Goal: Task Accomplishment & Management: Complete application form

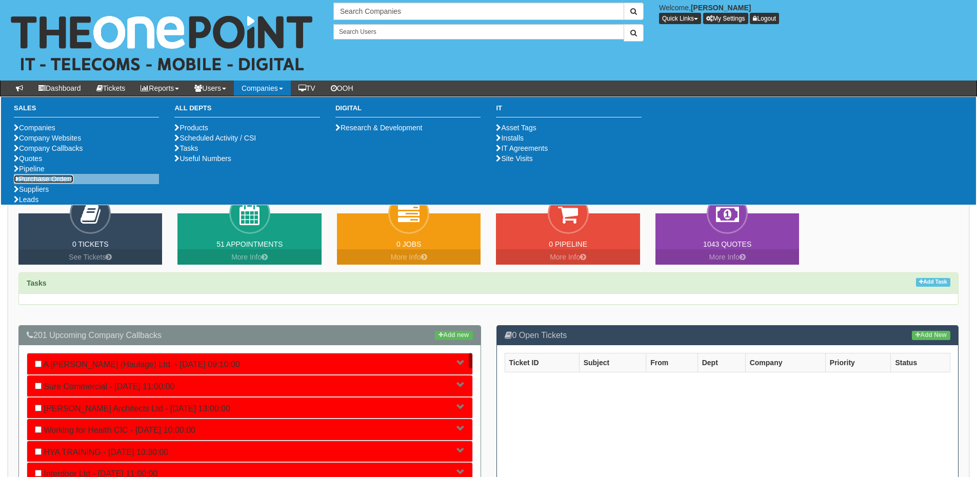
click at [56, 183] on link "Purchase Orders" at bounding box center [43, 179] width 59 height 8
drag, startPoint x: 33, startPoint y: 180, endPoint x: 42, endPoint y: 172, distance: 12.0
click at [33, 163] on link "Quotes" at bounding box center [28, 158] width 28 height 8
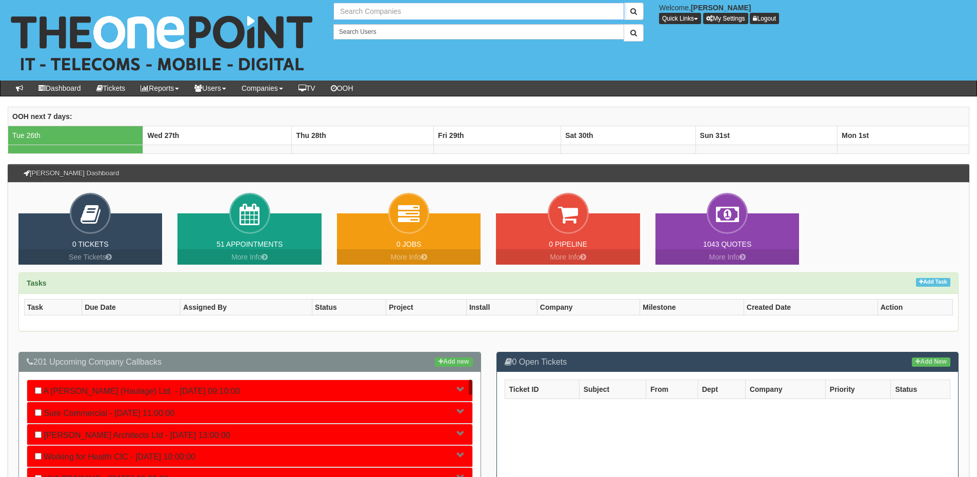
click at [419, 13] on input "text" at bounding box center [478, 11] width 291 height 17
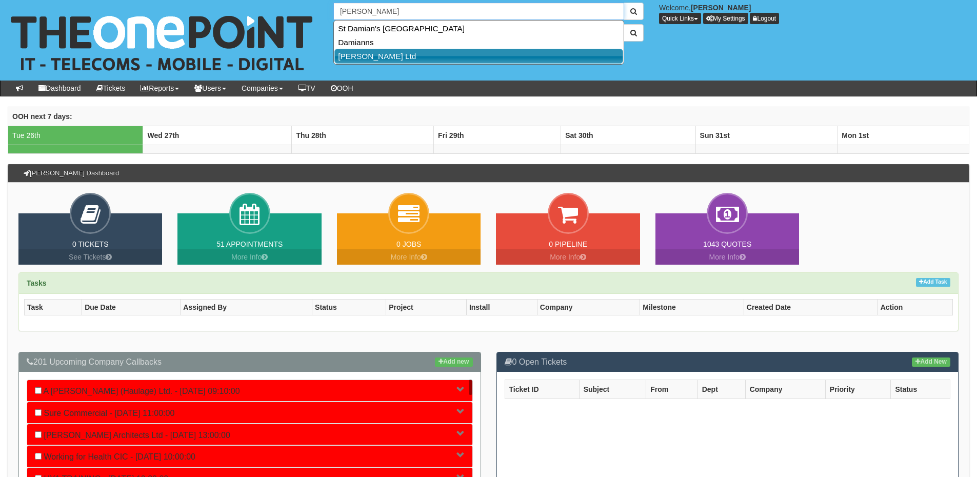
click at [391, 57] on link "Damian Cronin Ltd" at bounding box center [478, 56] width 289 height 15
type input "Damian Cronin Ltd"
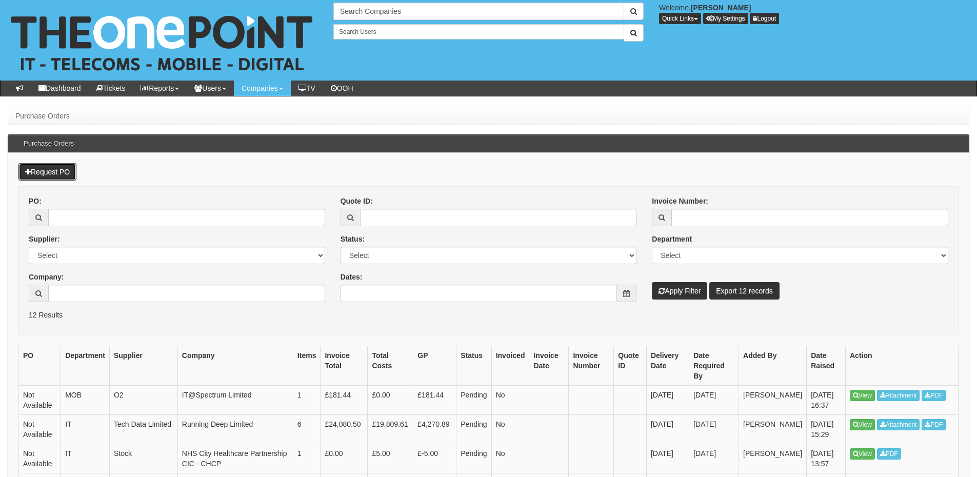
click at [52, 174] on link "Request PO" at bounding box center [47, 171] width 58 height 17
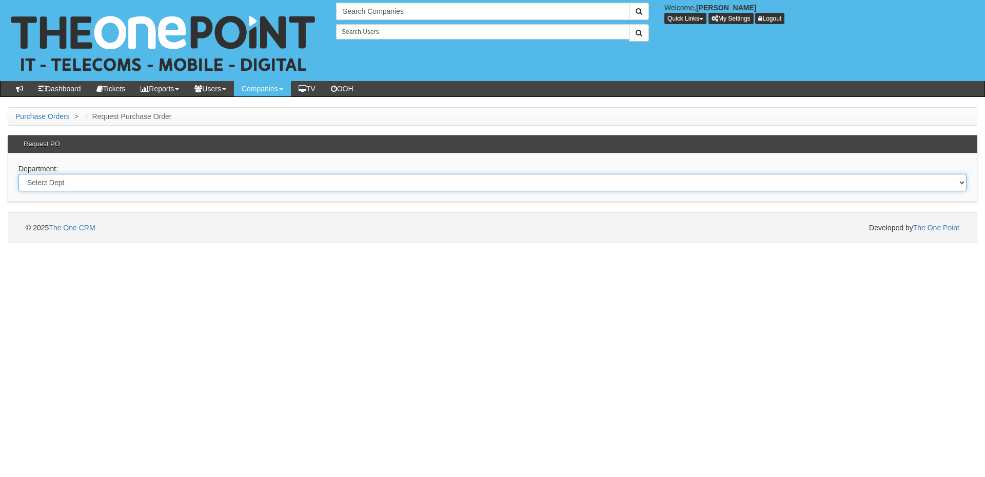
click at [145, 186] on select "Select Dept Digital Internal IT Mobiles Marketing Telecoms" at bounding box center [492, 182] width 948 height 17
select select "?pipeID=&dept=TEL"
click at [18, 174] on select "Select Dept Digital Internal IT Mobiles Marketing Telecoms" at bounding box center [492, 182] width 948 height 17
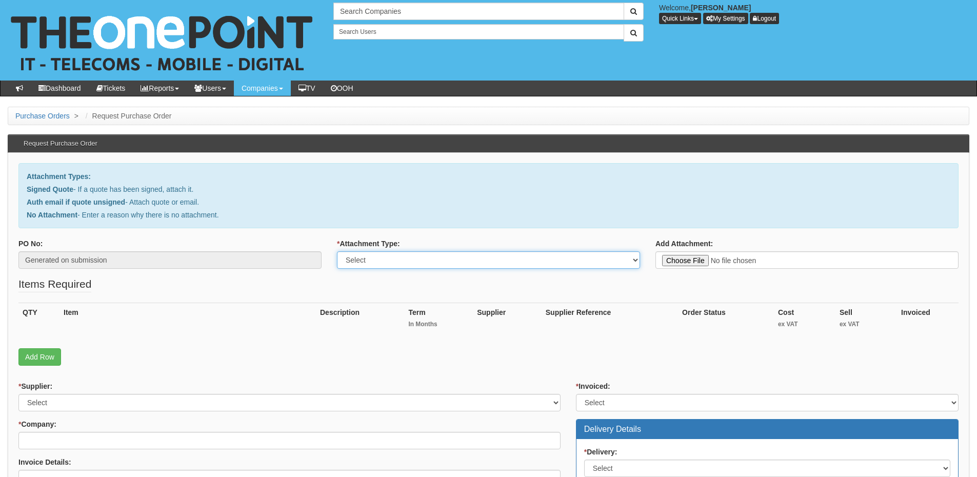
click at [376, 262] on select "Select Signed Quote Auth email with quote if unsigned No Attachment" at bounding box center [488, 259] width 303 height 17
click at [372, 261] on select "Select Signed Quote Auth email with quote if unsigned No Attachment" at bounding box center [488, 259] width 303 height 17
click at [337, 251] on select "Select Signed Quote Auth email with quote if unsigned No Attachment" at bounding box center [488, 259] width 303 height 17
drag, startPoint x: 442, startPoint y: 258, endPoint x: 438, endPoint y: 264, distance: 6.7
click at [442, 258] on select "Select Signed Quote Auth email with quote if unsigned No Attachment" at bounding box center [488, 259] width 303 height 17
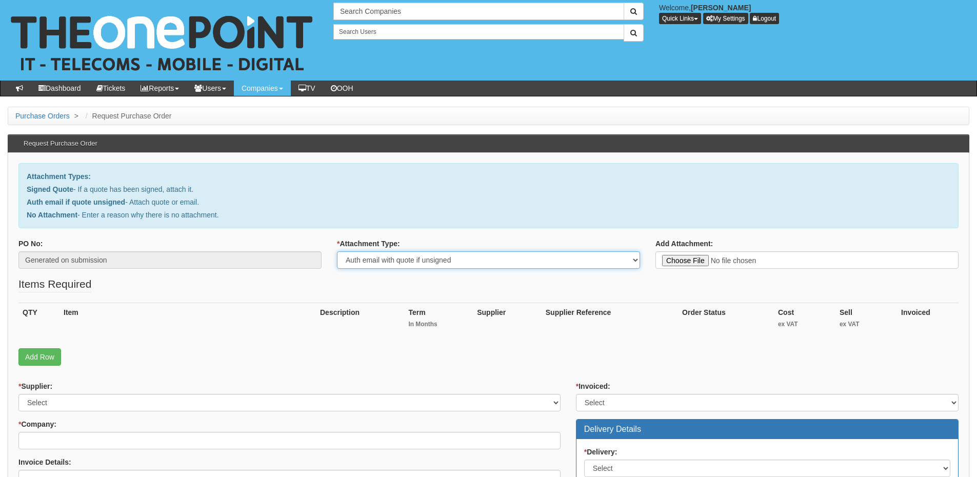
select select "No Attachment"
click at [337, 251] on select "Select Signed Quote Auth email with quote if unsigned No Attachment" at bounding box center [488, 259] width 303 height 17
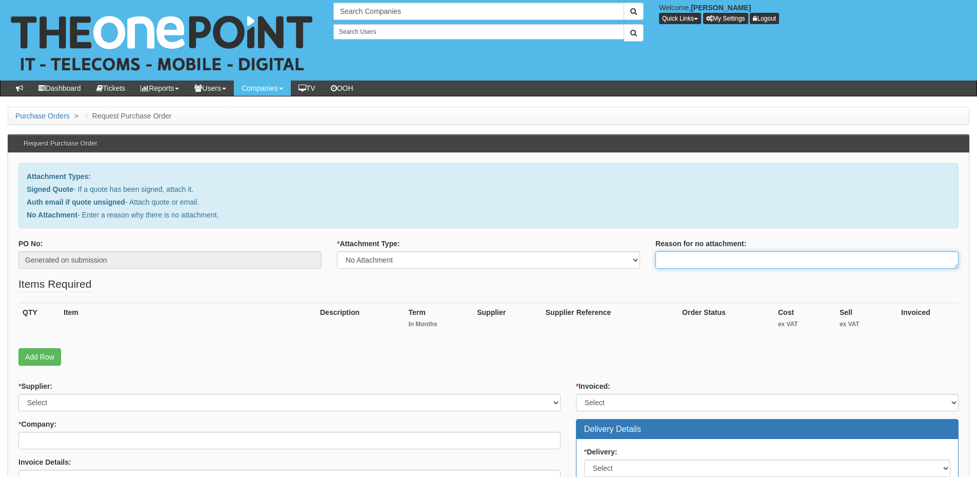
click at [696, 258] on textarea "Reason for no attachment:" at bounding box center [806, 259] width 303 height 17
click at [762, 256] on textarea "Linked to ticket 419724" at bounding box center [806, 259] width 303 height 17
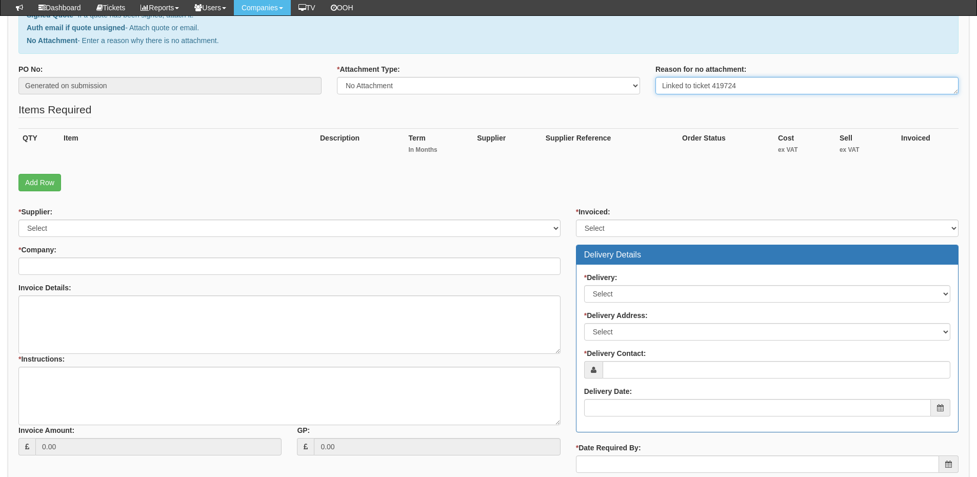
scroll to position [154, 0]
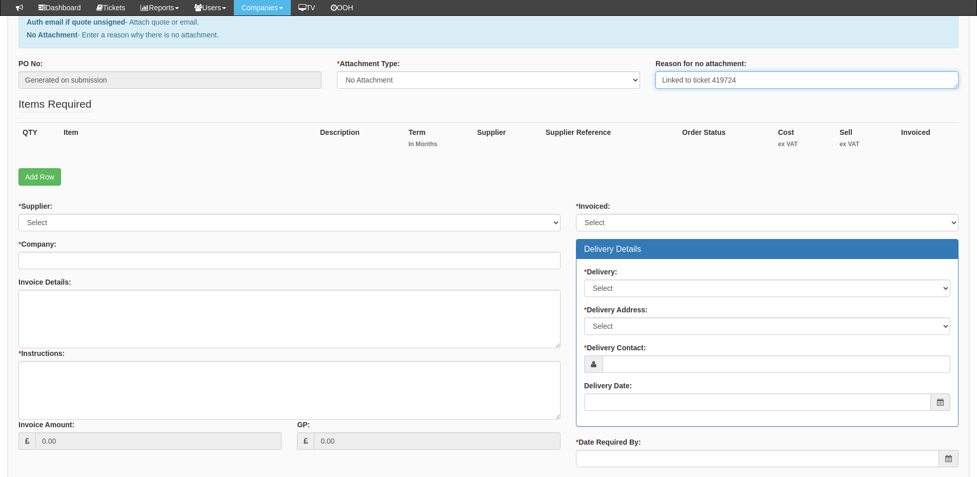
type textarea "Linked to ticket 419724"
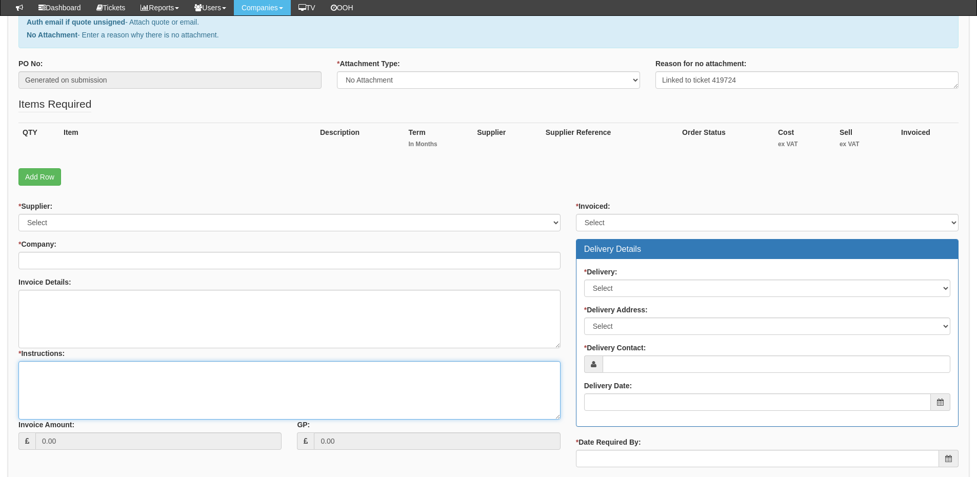
click at [143, 381] on textarea "* Instructions:" at bounding box center [289, 390] width 542 height 58
paste textarea "Linked to ticket 419724"
type textarea "Linked to ticket 419724"
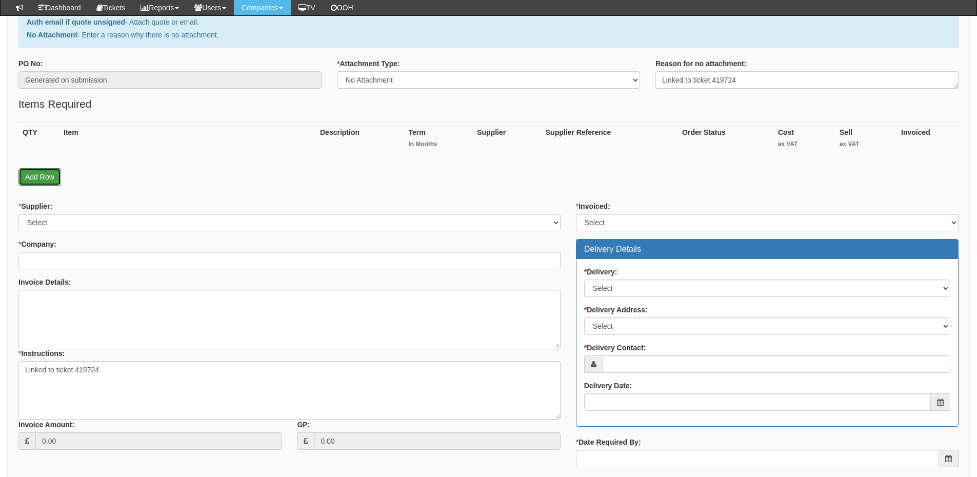
click at [39, 177] on link "Add Row" at bounding box center [39, 176] width 43 height 17
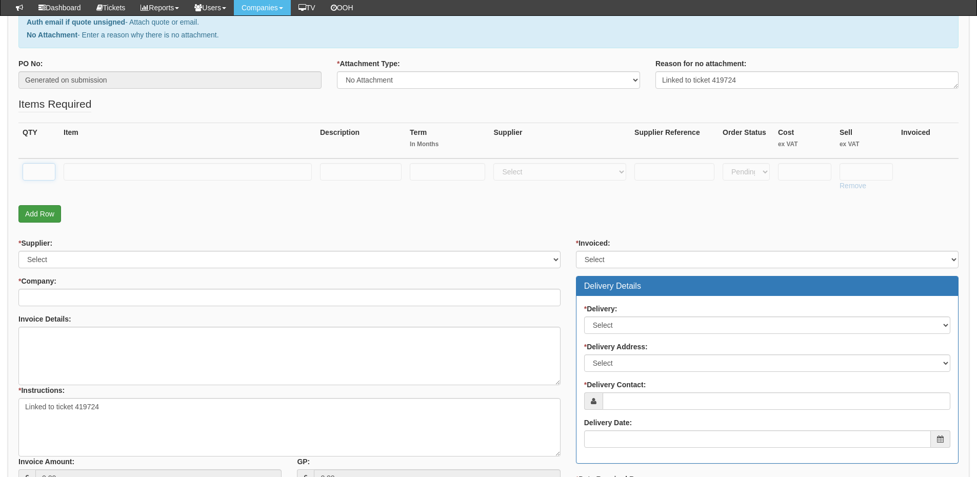
click at [39, 177] on input "text" at bounding box center [39, 171] width 33 height 17
type input "1"
click at [94, 167] on input "text" at bounding box center [188, 171] width 248 height 17
click at [117, 167] on input "text" at bounding box center [188, 171] width 248 height 17
paste input "Handset Solutions Headset Training Adapter and Mate"
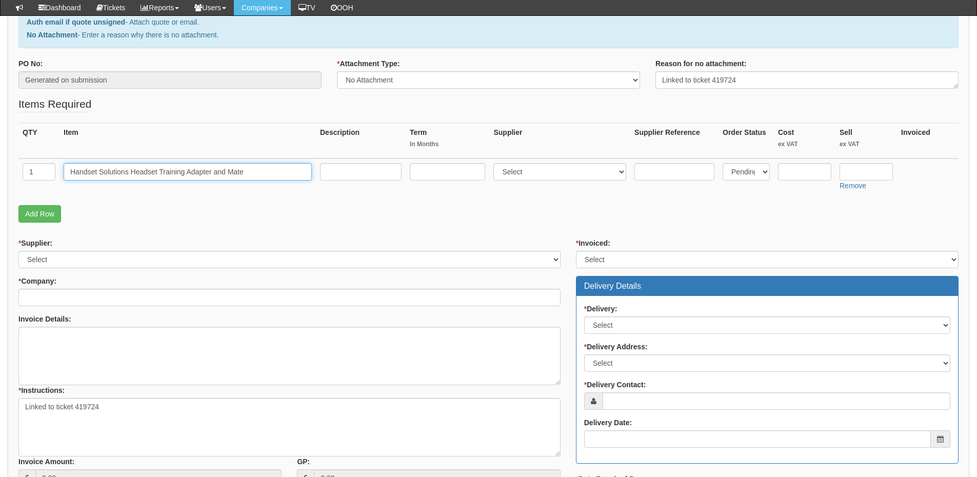
type input "Handset Solutions Headset Training Adapter and Mate"
click at [519, 172] on select "Select 123 REG.co.uk 1Password 3 4Gon AA Jones Electric Ltd Abzorb Access Group…" at bounding box center [559, 171] width 133 height 17
select select "13"
click at [496, 163] on select "Select 123 REG.co.uk 1Password 3 4Gon AA Jones Electric Ltd Abzorb Access Group…" at bounding box center [559, 171] width 133 height 17
click at [797, 173] on input "text" at bounding box center [804, 171] width 53 height 17
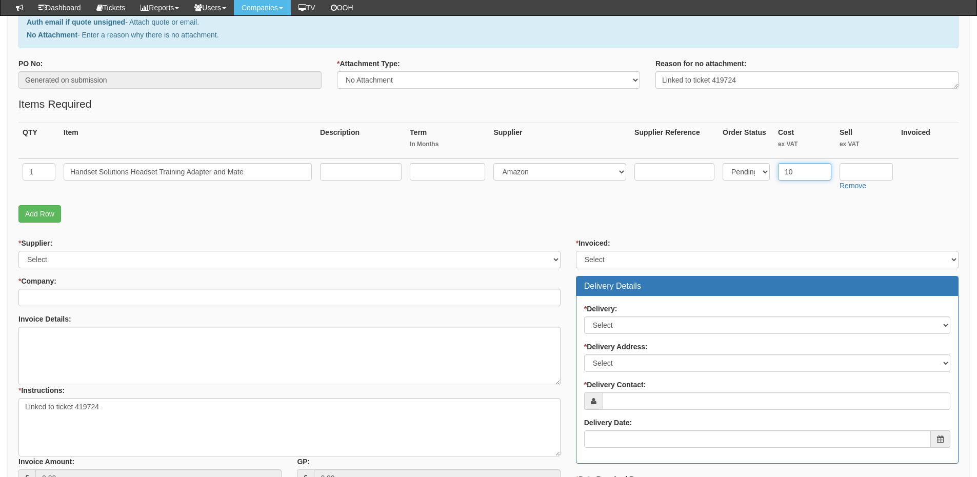
type input "10"
click at [852, 175] on input "text" at bounding box center [865, 171] width 53 height 17
type input "13.99"
click at [40, 216] on link "Add Row" at bounding box center [39, 213] width 43 height 17
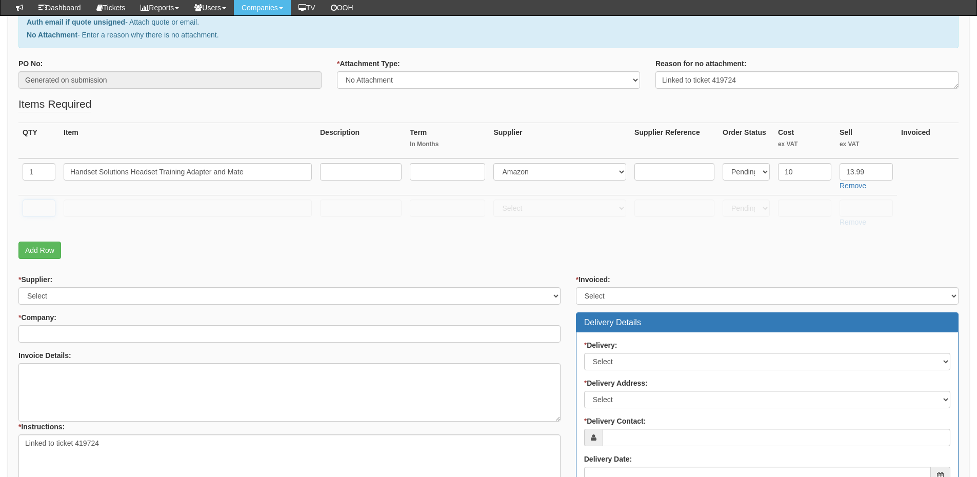
click at [35, 210] on input "text" at bounding box center [39, 207] width 33 height 17
type input "1"
click at [79, 209] on input "text" at bounding box center [188, 207] width 248 height 17
type input "Delivery"
click at [866, 213] on input "text" at bounding box center [865, 207] width 53 height 17
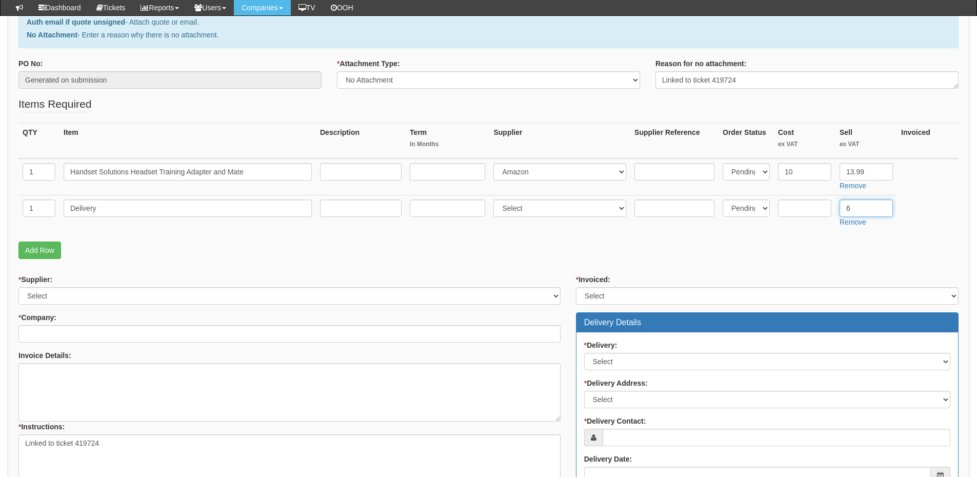
type input "6"
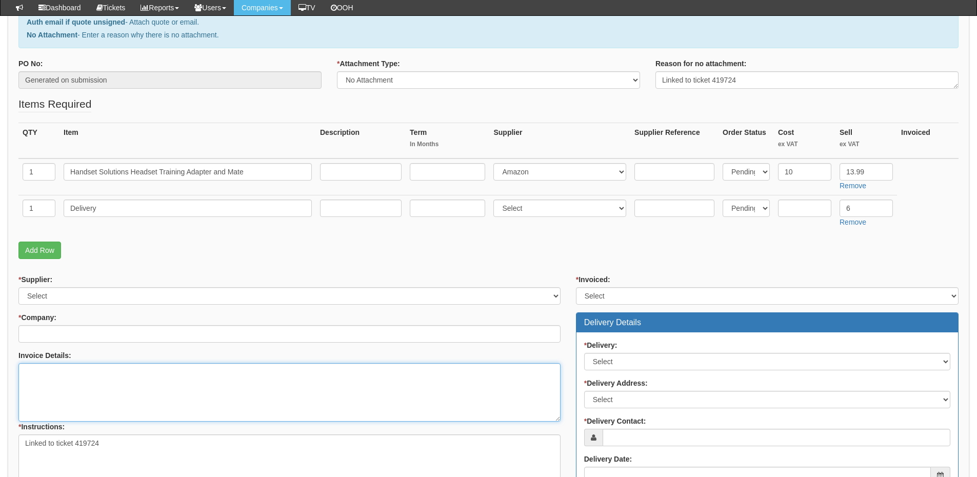
click at [56, 384] on textarea "Invoice Details:" at bounding box center [289, 392] width 542 height 58
paste textarea "5NXP400098487"
click at [24, 375] on textarea "5NXP400098487" at bounding box center [289, 392] width 542 height 58
type textarea "Please use PO 5NXP400098487"
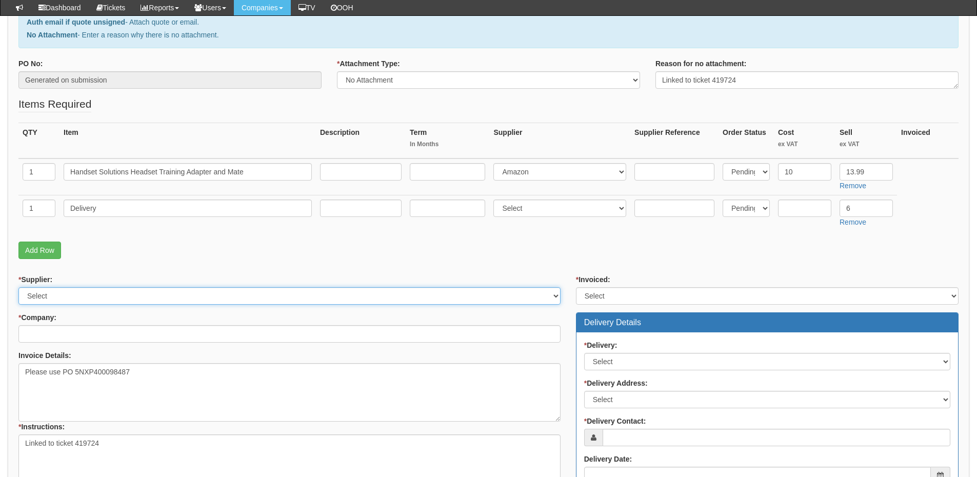
click at [64, 296] on select "Select 123 REG.co.uk 1Password 3 4Gon AA Jones Electric Ltd Abzorb Access Group…" at bounding box center [289, 295] width 542 height 17
select select "13"
click at [18, 287] on select "Select 123 REG.co.uk 1Password 3 4Gon AA Jones Electric Ltd Abzorb Access Group…" at bounding box center [289, 295] width 542 height 17
click at [69, 341] on div "* Supplier: Select 123 REG.co.uk 1Password 3 4Gon AA Jones Electric Ltd Abzorb …" at bounding box center [289, 402] width 557 height 256
click at [69, 329] on input "* Company:" at bounding box center [289, 333] width 542 height 17
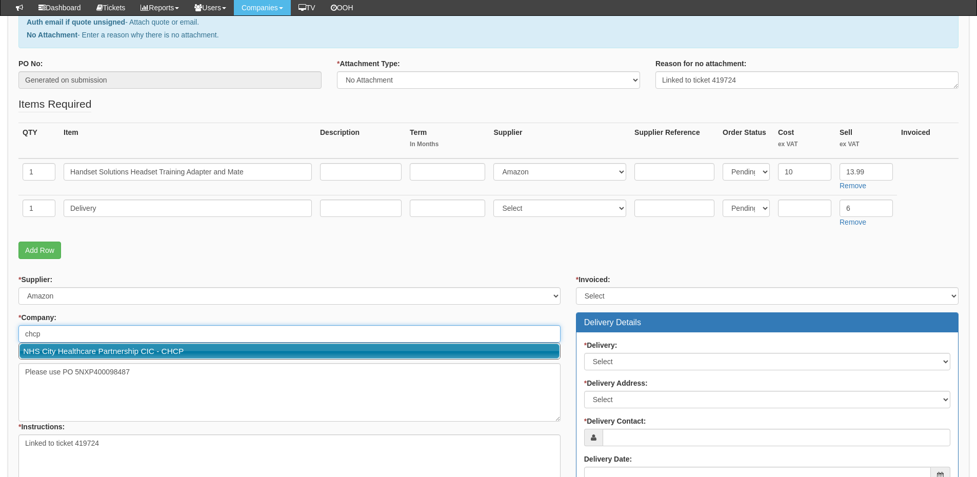
click at [70, 349] on link "NHS City Healthcare Partnership CIC - CHCP" at bounding box center [289, 351] width 540 height 15
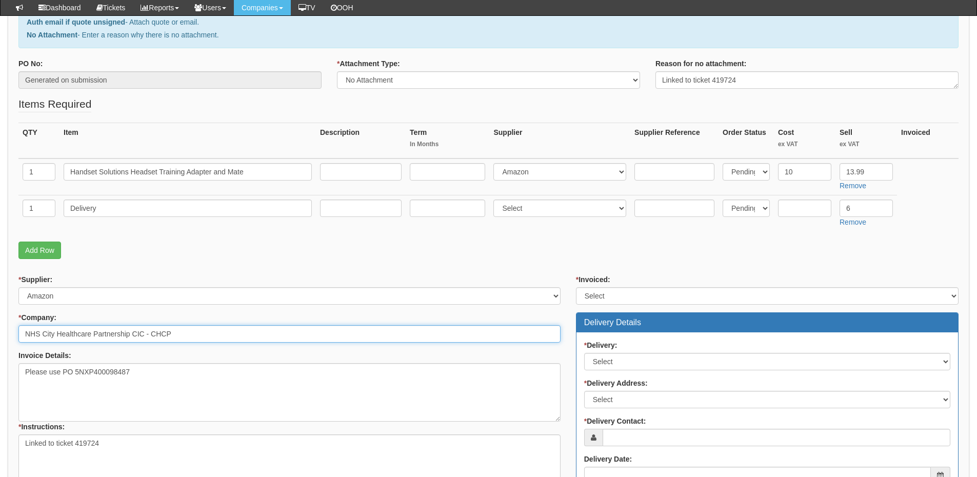
type input "NHS City Healthcare Partnership CIC - CHCP"
click at [592, 293] on select "Select Yes No N/A STB (part of order)" at bounding box center [767, 295] width 383 height 17
select select "2"
click at [576, 287] on select "Select Yes No N/A STB (part of order)" at bounding box center [767, 295] width 383 height 17
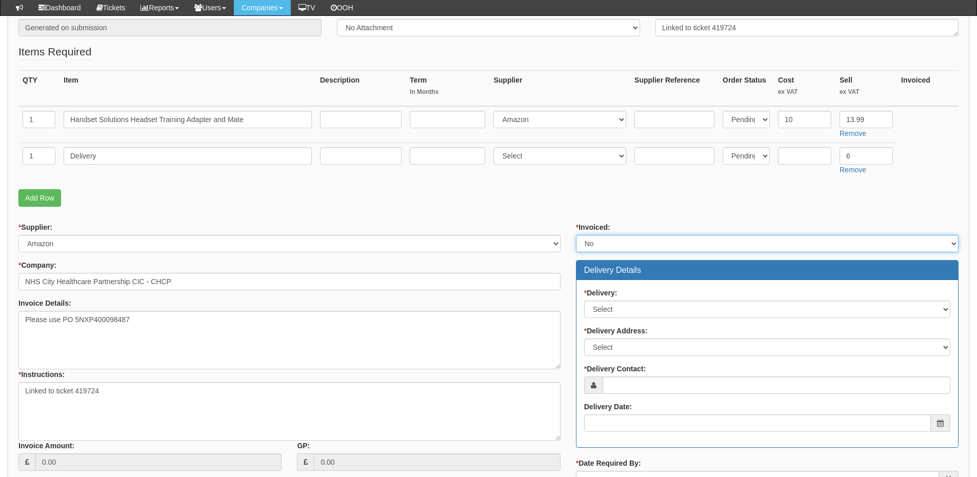
scroll to position [256, 0]
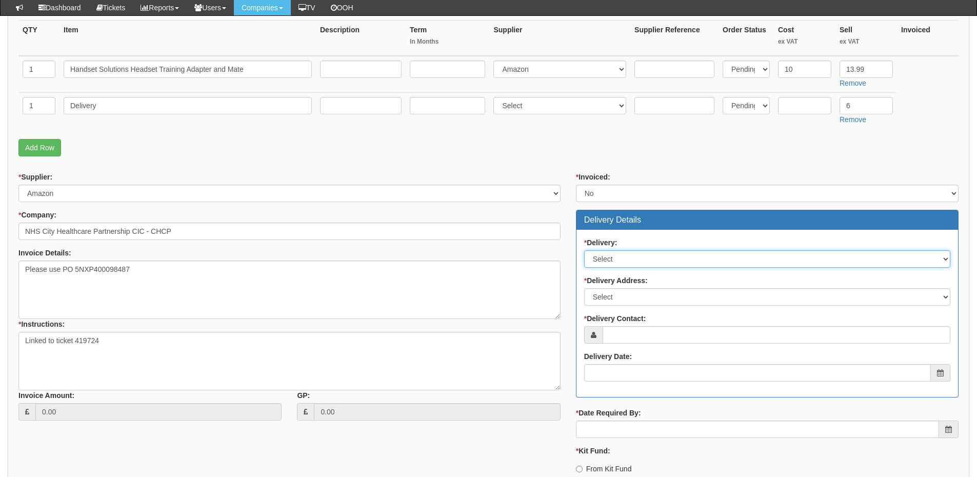
click at [613, 257] on select "Select No Not Applicable Yes" at bounding box center [767, 258] width 366 height 17
select select "1"
click at [584, 250] on select "Select No Not Applicable Yes" at bounding box center [767, 258] width 366 height 17
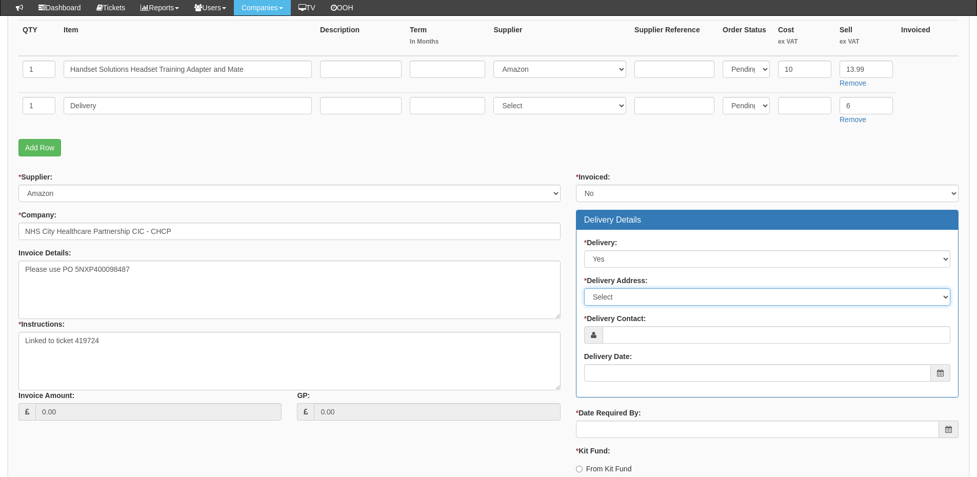
click at [615, 294] on select "Select Not Applicable Main Address - HU3 4AE Other" at bounding box center [767, 296] width 366 height 17
select select "other"
click at [584, 288] on select "Select Not Applicable Main Address - HU3 4AE Other" at bounding box center [767, 296] width 366 height 17
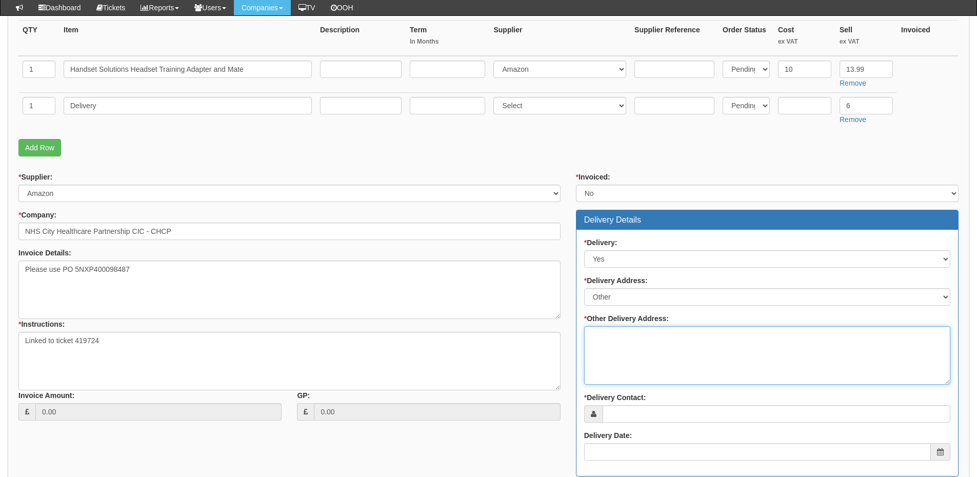
click at [668, 364] on textarea "* Other Delivery Address:" at bounding box center [767, 355] width 366 height 58
paste textarea "Quays Medical Centre, 2nd Floor Wilberforce Health Centre, 6-10 Storey Street, …"
type textarea "Quays Medical Centre, 2nd Floor Wilberforce Health Centre, 6-10 Storey Street, …"
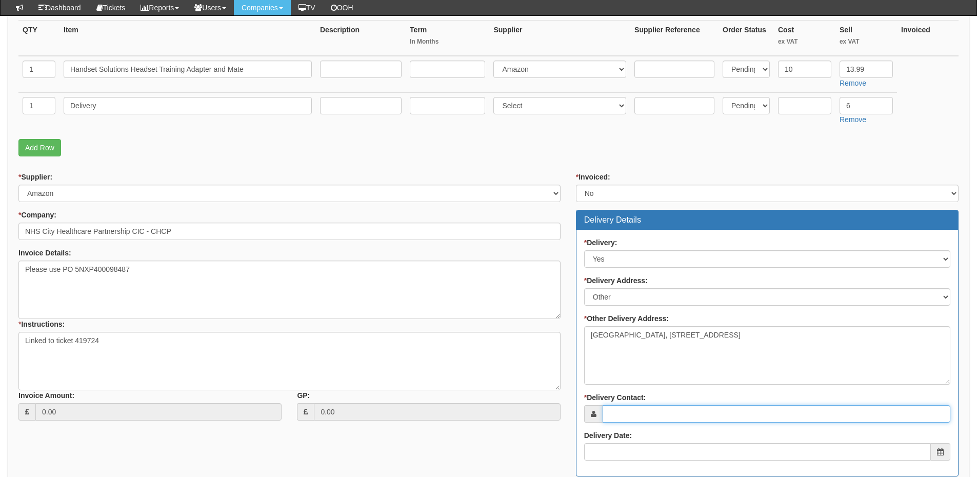
click at [631, 408] on input "* Delivery Contact:" at bounding box center [777, 413] width 348 height 17
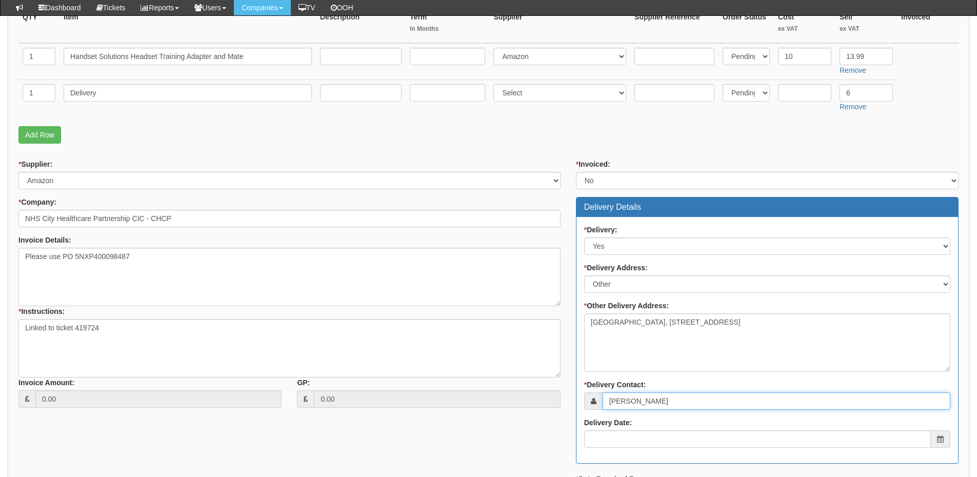
scroll to position [308, 0]
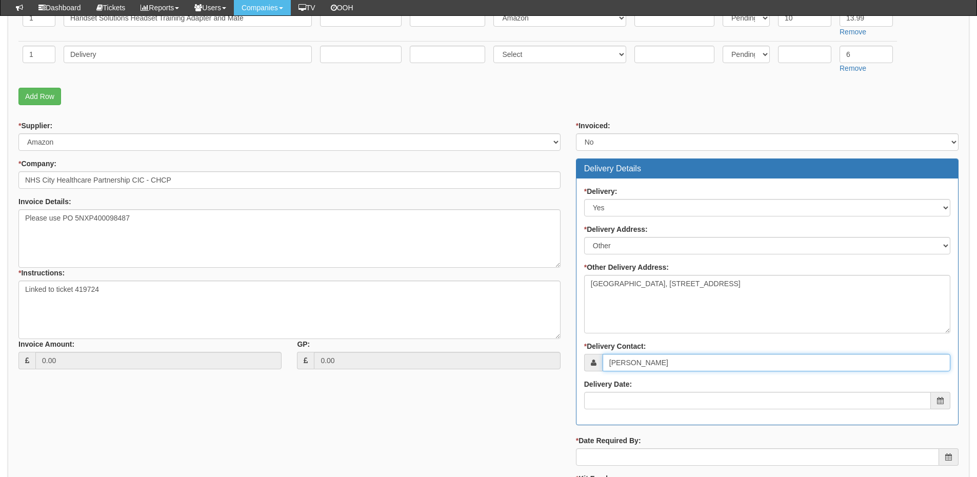
type input "Paul Briggs"
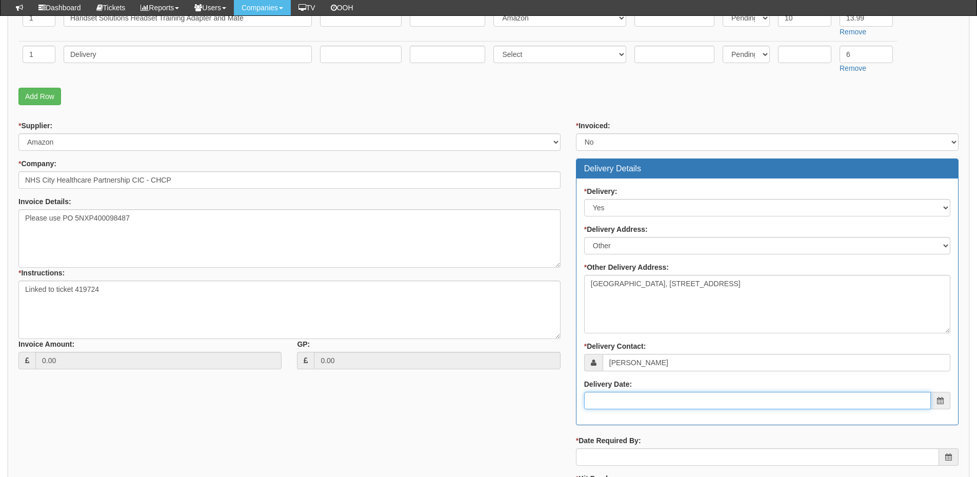
click at [622, 403] on input "Delivery Date:" at bounding box center [757, 400] width 347 height 17
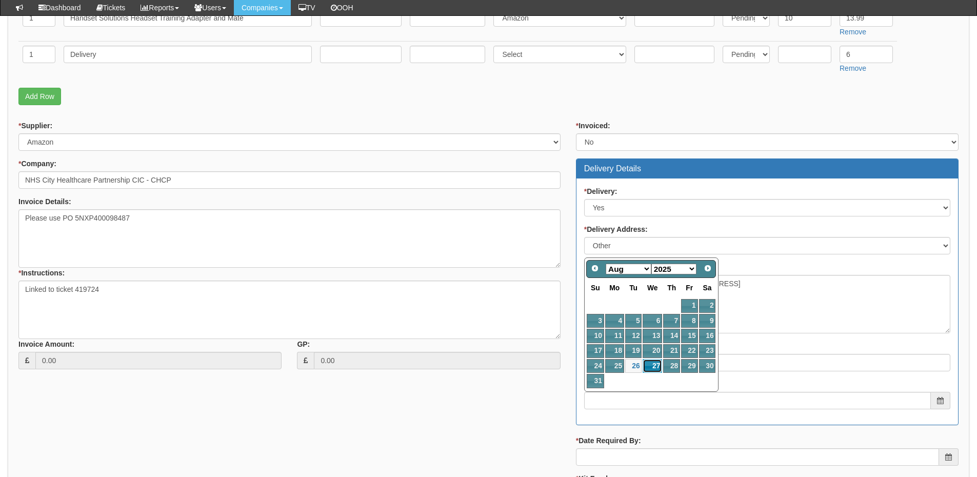
click at [654, 364] on link "27" at bounding box center [652, 366] width 19 height 14
type input "2025-08-27"
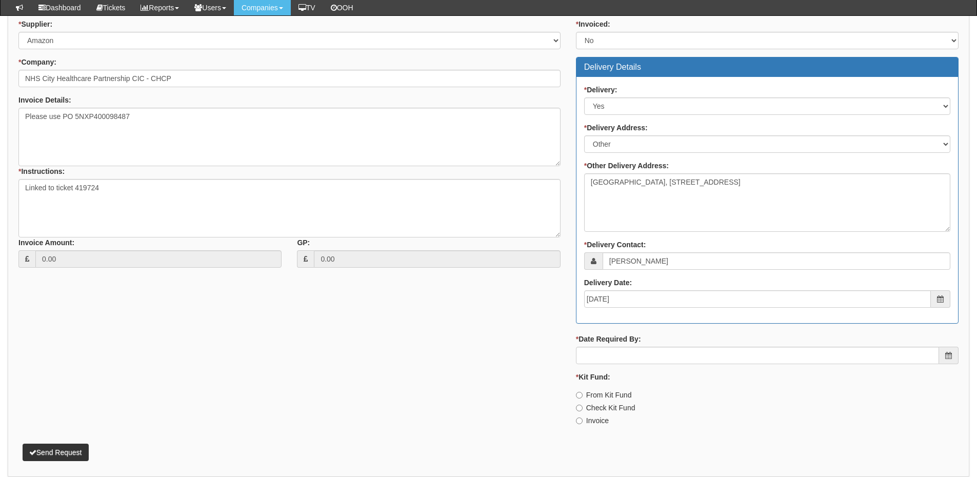
scroll to position [410, 0]
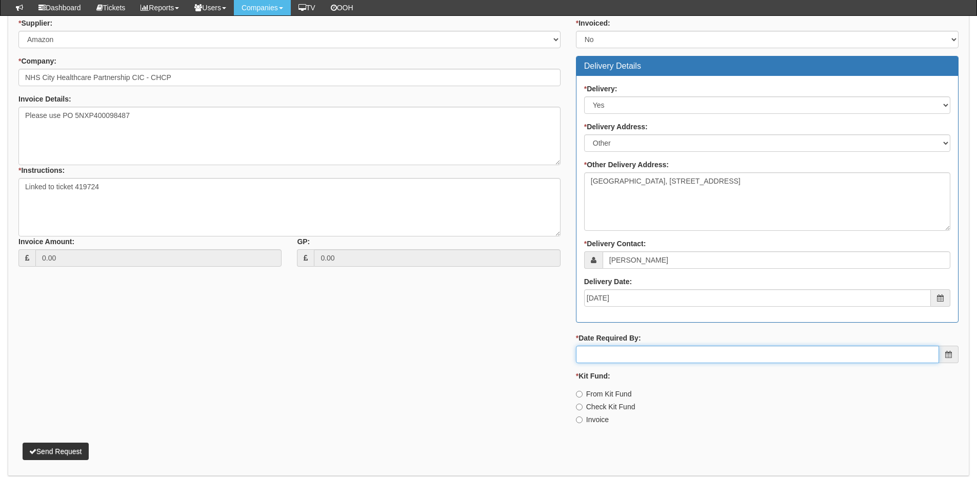
click at [645, 355] on input "* Date Required By:" at bounding box center [757, 354] width 363 height 17
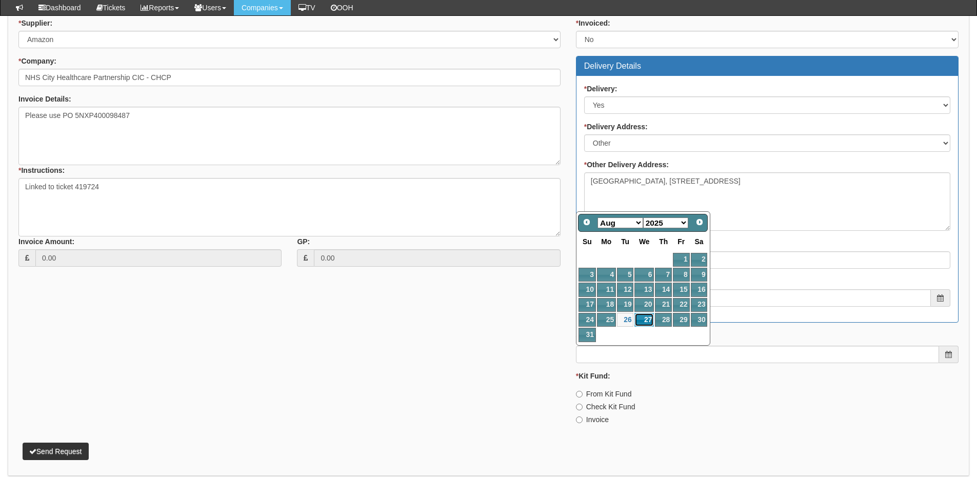
click at [646, 314] on link "27" at bounding box center [643, 320] width 19 height 14
type input "2025-08-27"
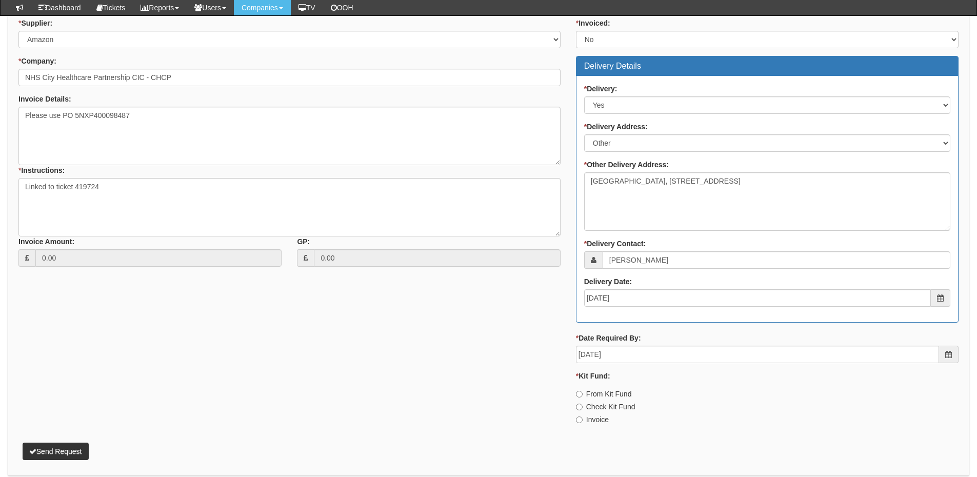
click at [611, 418] on div "Invoice" at bounding box center [767, 419] width 383 height 10
click at [588, 419] on label "Invoice" at bounding box center [592, 419] width 33 height 10
click at [583, 397] on input "Invoice" at bounding box center [579, 394] width 7 height 7
radio input "true"
click at [68, 450] on button "Send Request" at bounding box center [56, 451] width 66 height 17
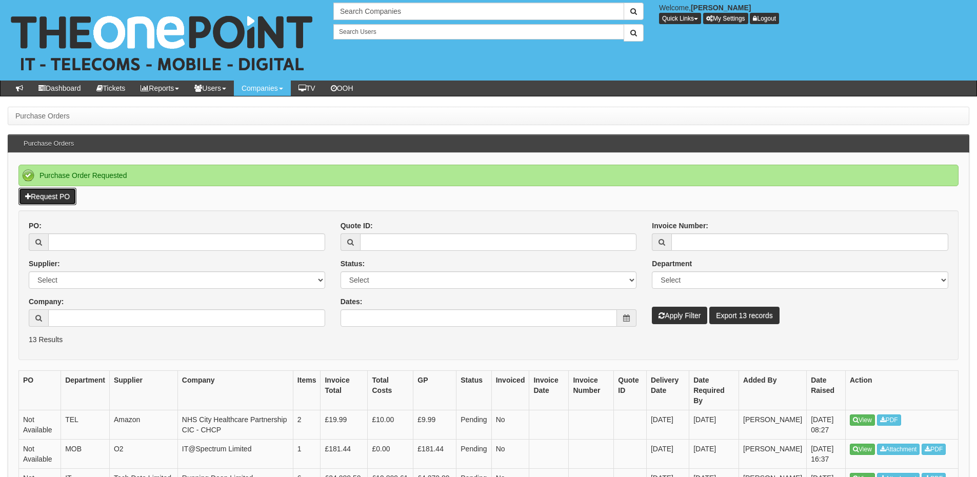
click at [63, 197] on link "Request PO" at bounding box center [47, 196] width 58 height 17
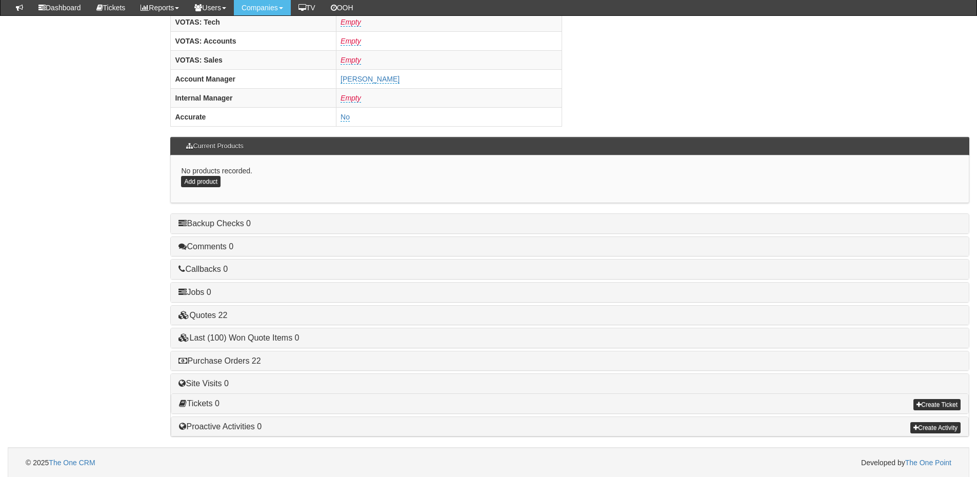
scroll to position [427, 0]
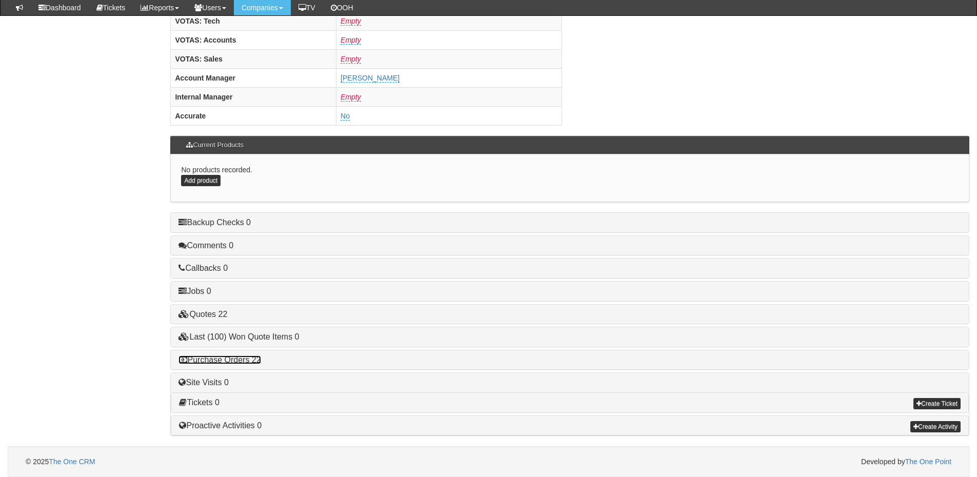
click at [250, 359] on link "Purchase Orders 22" at bounding box center [219, 359] width 82 height 9
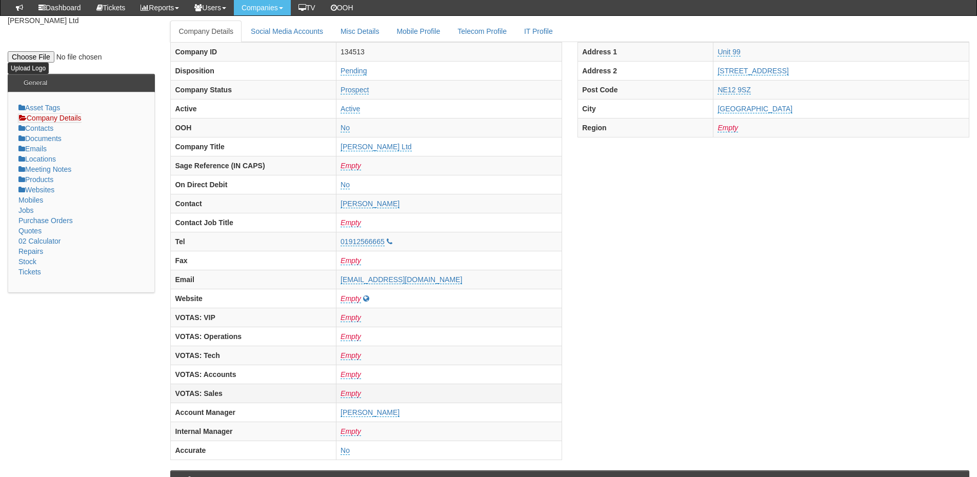
scroll to position [0, 0]
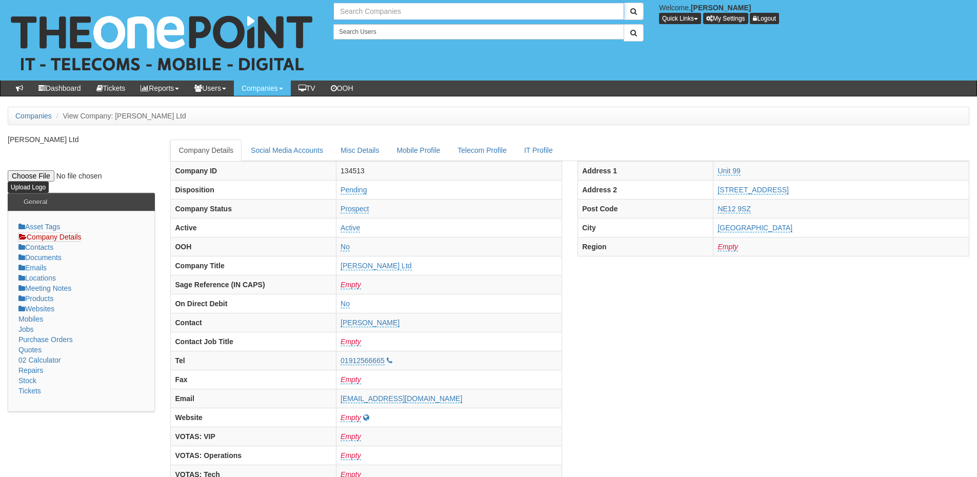
click at [394, 15] on input "text" at bounding box center [478, 11] width 291 height 17
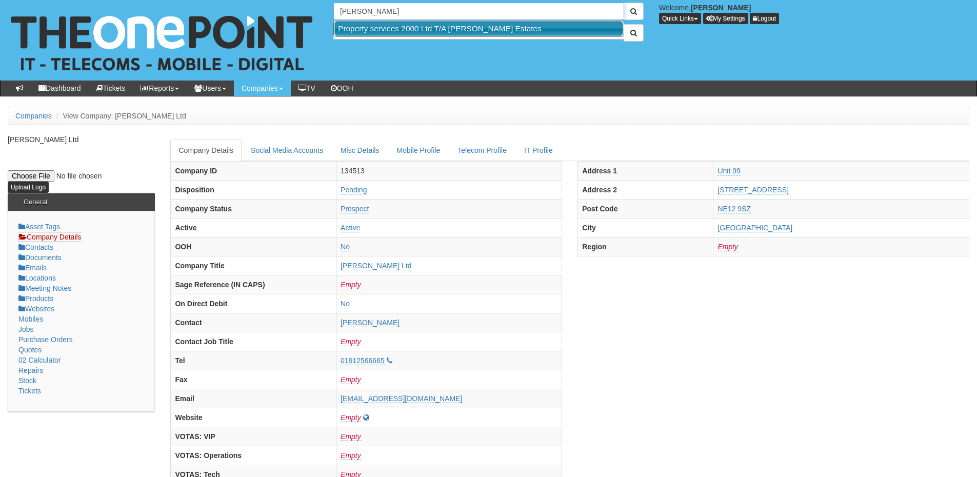
click at [395, 23] on link "Property services 2000 Ltd T/A Roy Peters Estates" at bounding box center [478, 28] width 289 height 15
type input "Property services 2000 Ltd T/A Roy Peters Estates"
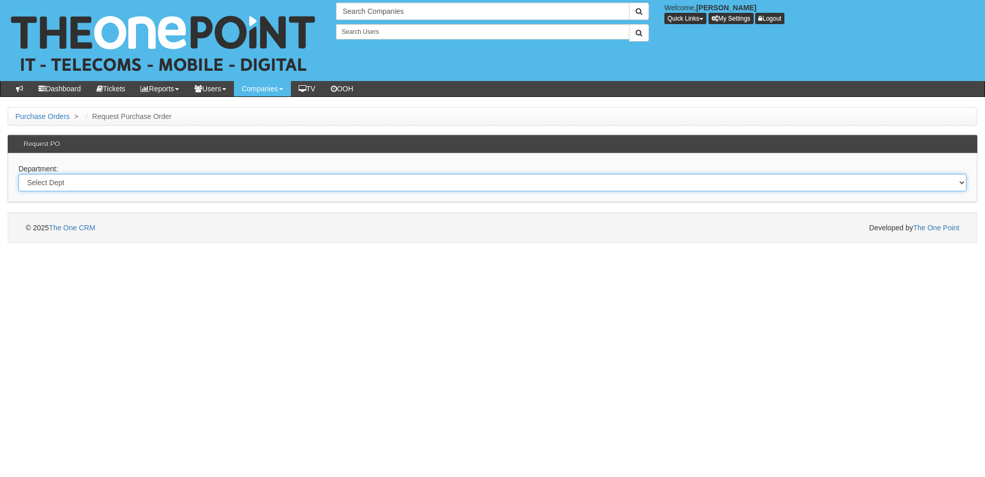
click at [231, 185] on select "Select Dept Digital Internal IT Mobiles Marketing Telecoms" at bounding box center [492, 182] width 948 height 17
select select "?pipeID=&dept=IT"
click at [18, 174] on select "Select Dept Digital Internal IT Mobiles Marketing Telecoms" at bounding box center [492, 182] width 948 height 17
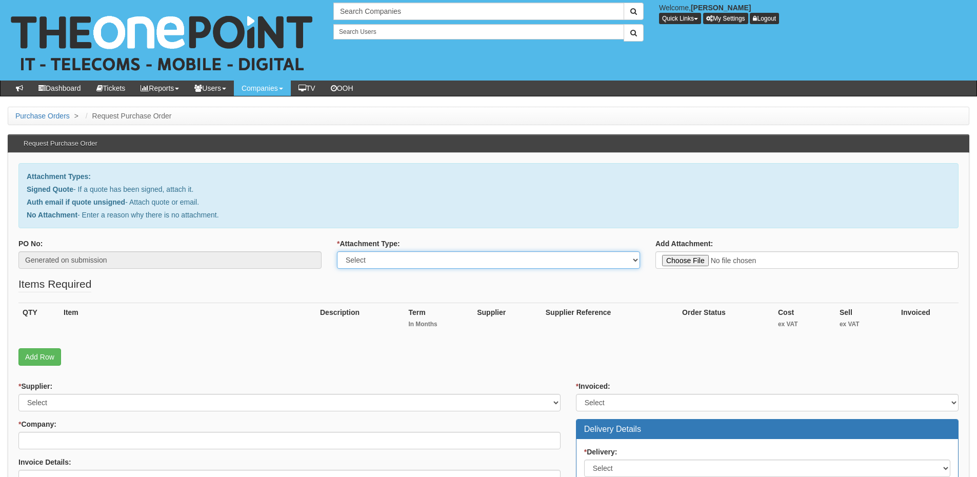
click at [394, 257] on select "Select Signed Quote Auth email with quote if unsigned No Attachment" at bounding box center [488, 259] width 303 height 17
select select "Signed Quote"
click at [337, 251] on select "Select Signed Quote Auth email with quote if unsigned No Attachment" at bounding box center [488, 259] width 303 height 17
type input "C:\fakepath\[PERSON_NAME] Ltd - Domain Hosting (1).pdf"
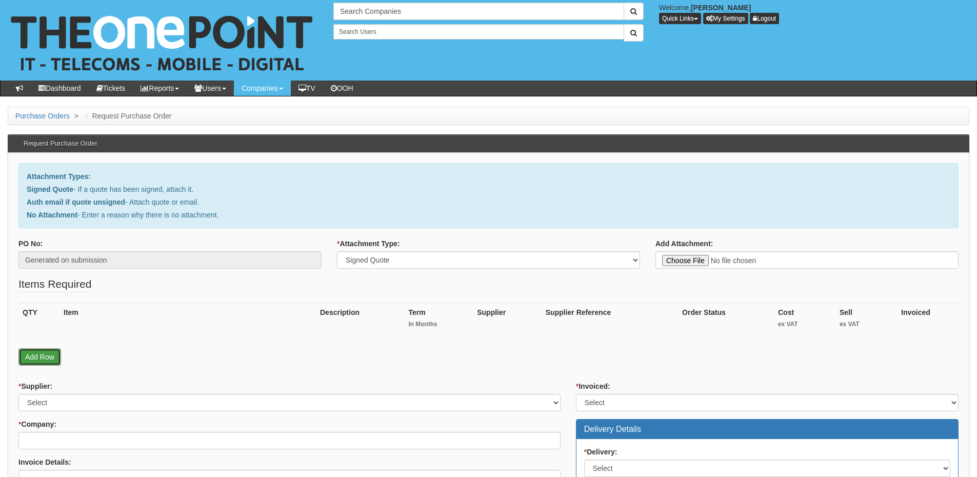
click at [55, 352] on link "Add Row" at bounding box center [39, 356] width 43 height 17
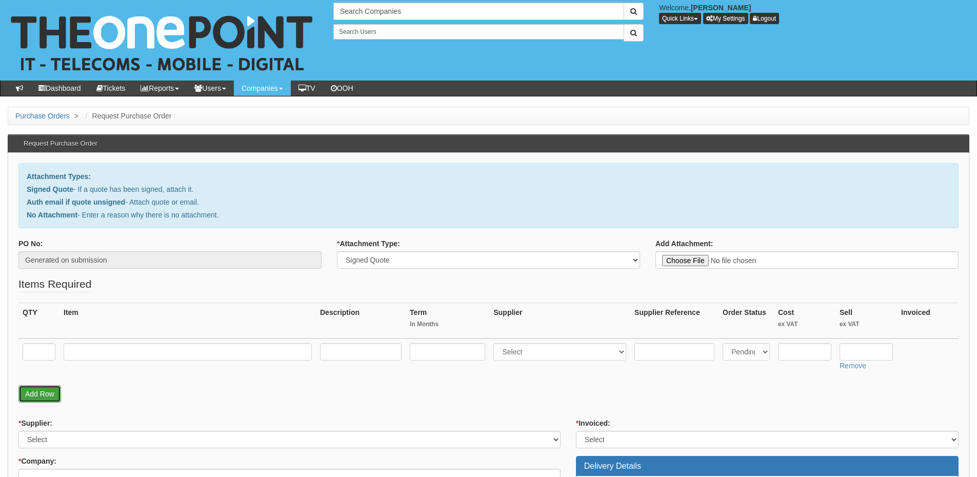
click at [46, 390] on link "Add Row" at bounding box center [39, 393] width 43 height 17
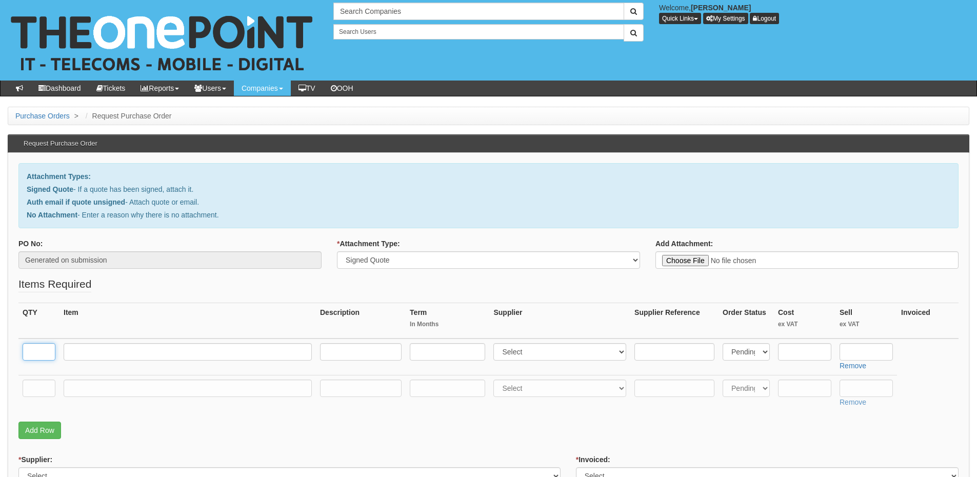
click at [41, 352] on input "text" at bounding box center [39, 351] width 33 height 17
type input "1"
click at [39, 384] on input "text" at bounding box center [39, 387] width 33 height 17
type input "1"
click at [112, 392] on input "text" at bounding box center [188, 387] width 248 height 17
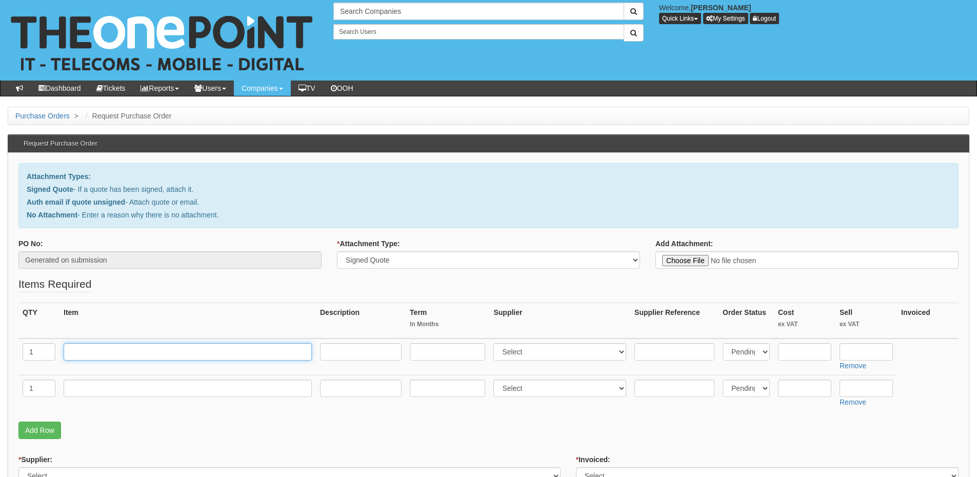
click at [103, 347] on input "text" at bounding box center [188, 351] width 248 height 17
paste input "Domain Hosting"
type input "Domain Hosting"
click at [356, 351] on input "text" at bounding box center [361, 351] width 82 height 17
paste input "damiancronin.co.uk"
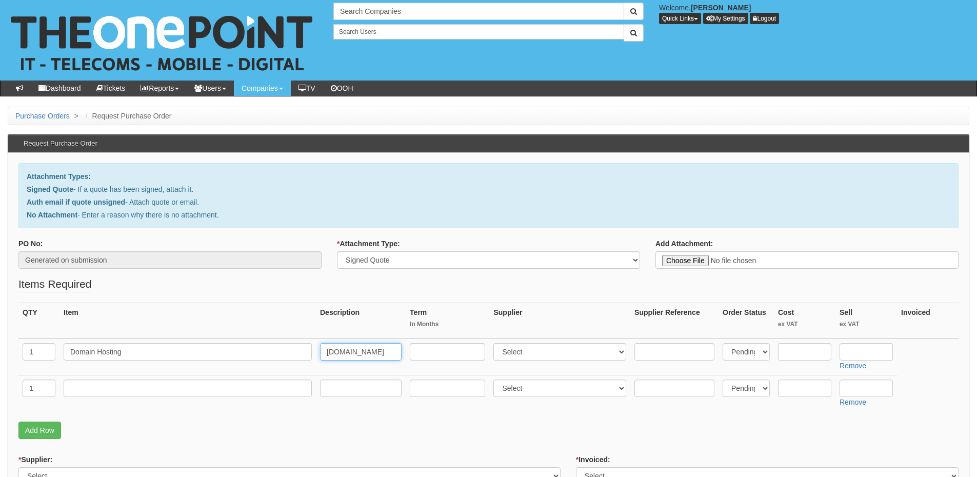
type input "damiancronin.co.uk"
click at [528, 353] on select "Select 123 REG.co.uk 1Password 3 4Gon AA Jones Electric Ltd Abzorb Access Group…" at bounding box center [559, 351] width 133 height 17
select select "17"
click at [496, 343] on select "Select 123 REG.co.uk 1Password 3 4Gon AA Jones Electric Ltd Abzorb Access Group…" at bounding box center [559, 351] width 133 height 17
click at [868, 356] on input "text" at bounding box center [865, 351] width 53 height 17
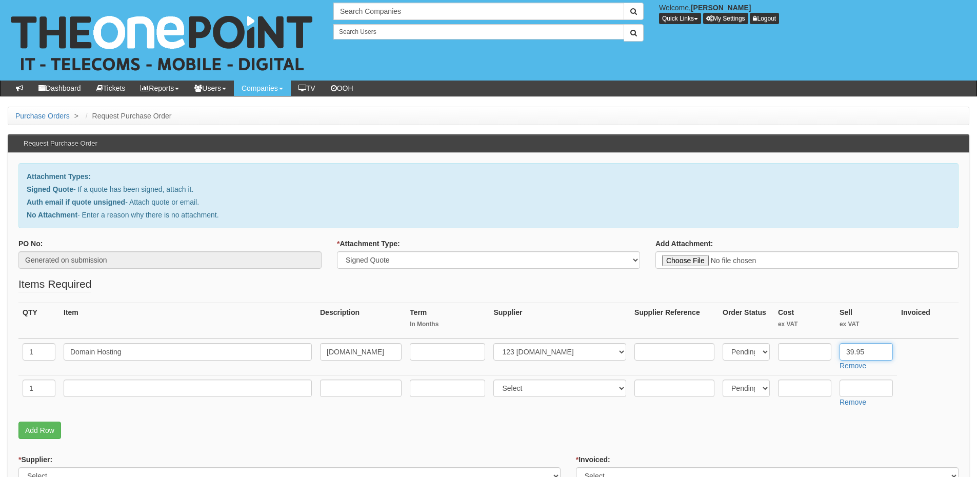
type input "39.95"
click at [146, 385] on input "text" at bounding box center [188, 387] width 248 height 17
paste input "1-hour Engineer labour"
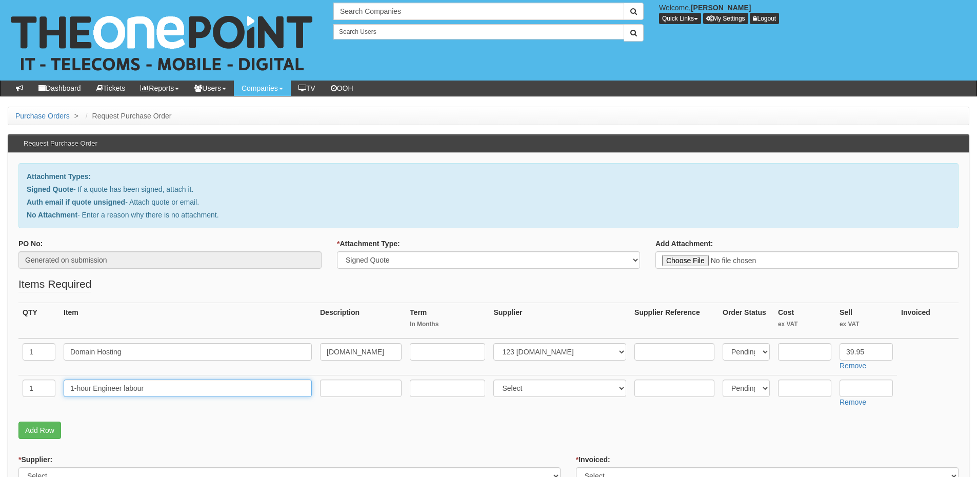
type input "1-hour Engineer labour"
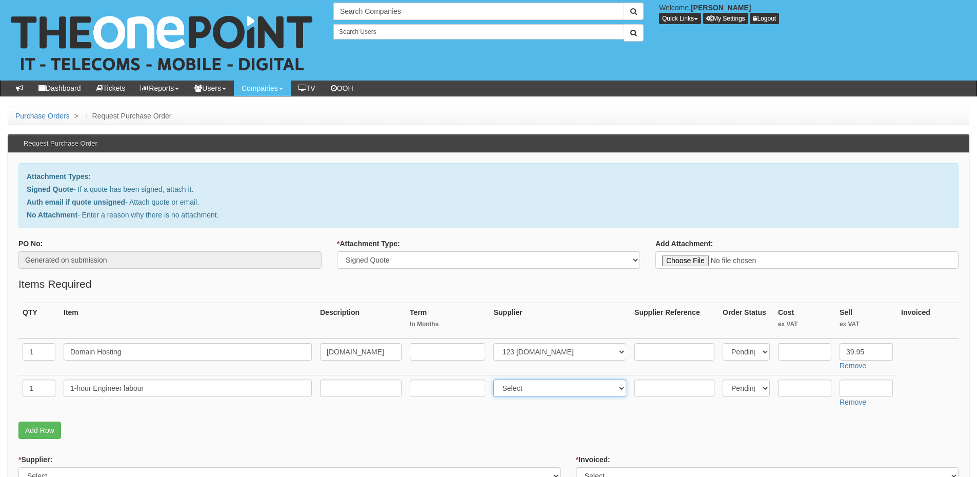
click at [548, 385] on select "Select 123 REG.co.uk 1Password 3 4Gon AA Jones Electric Ltd Abzorb Access Group…" at bounding box center [559, 387] width 133 height 17
select select "81"
click at [496, 379] on select "Select 123 REG.co.uk 1Password 3 4Gon AA Jones Electric Ltd Abzorb Access Group…" at bounding box center [559, 387] width 133 height 17
click at [847, 389] on input "text" at bounding box center [865, 387] width 53 height 17
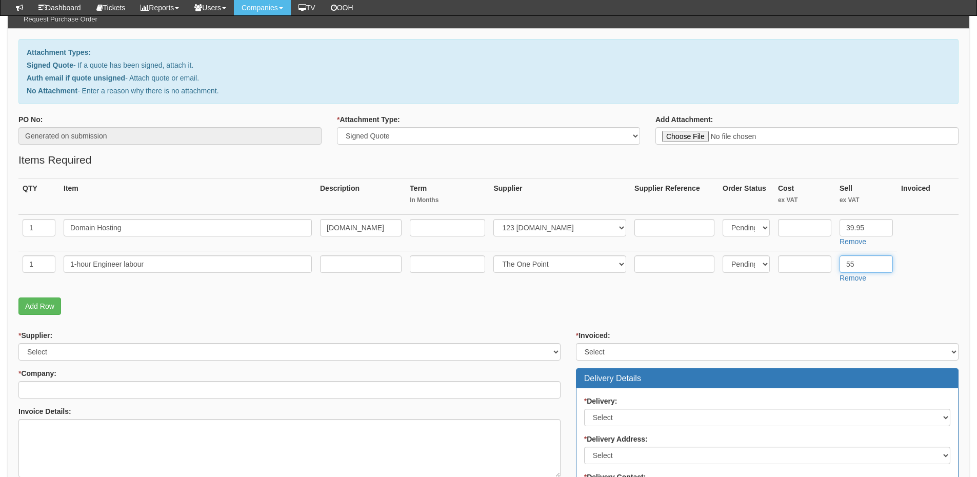
scroll to position [103, 0]
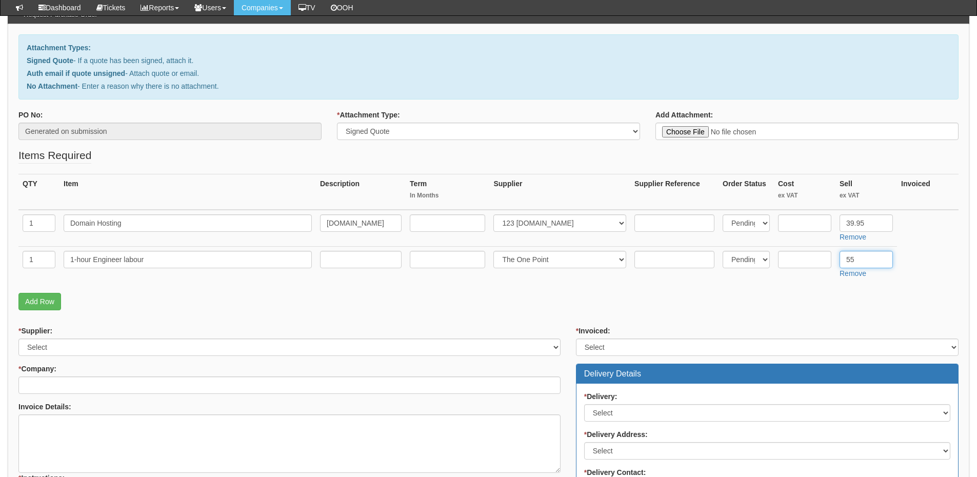
type input "55"
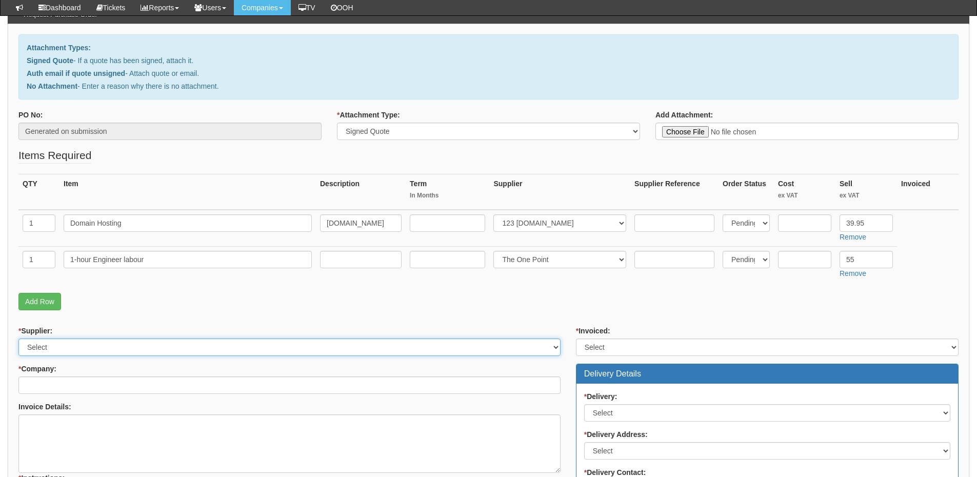
click at [117, 344] on select "Select 123 REG.co.uk 1Password 3 4Gon AA Jones Electric Ltd Abzorb Access Group…" at bounding box center [289, 346] width 542 height 17
select select "124"
click at [18, 338] on select "Select 123 REG.co.uk 1Password 3 4Gon AA Jones Electric Ltd Abzorb Access Group…" at bounding box center [289, 346] width 542 height 17
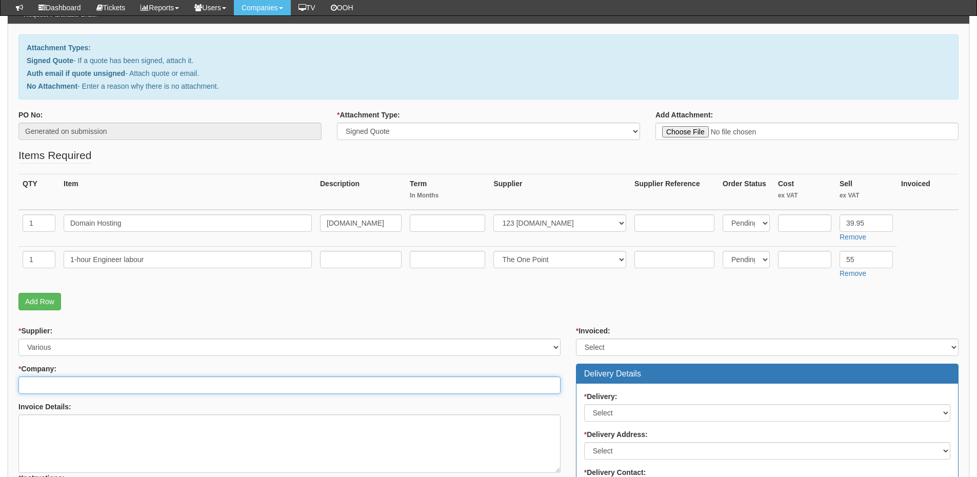
click at [95, 382] on input "* Company:" at bounding box center [289, 384] width 542 height 17
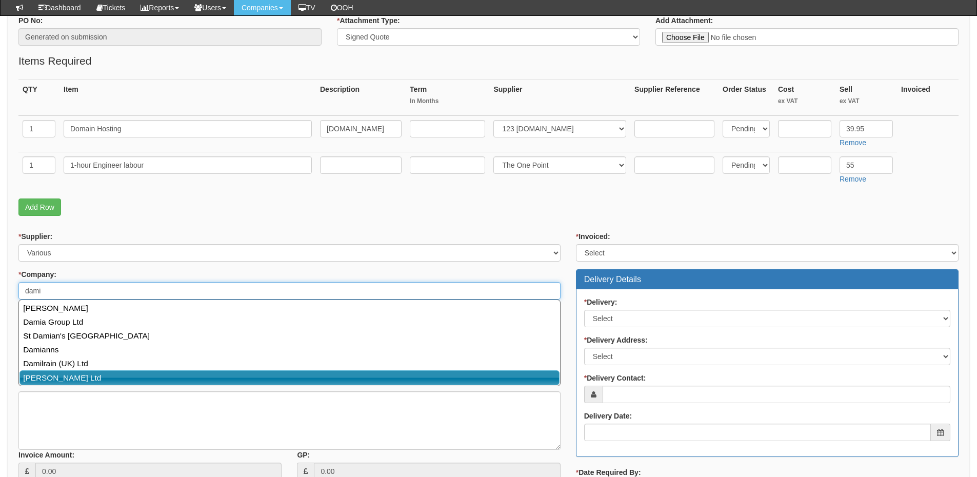
scroll to position [205, 0]
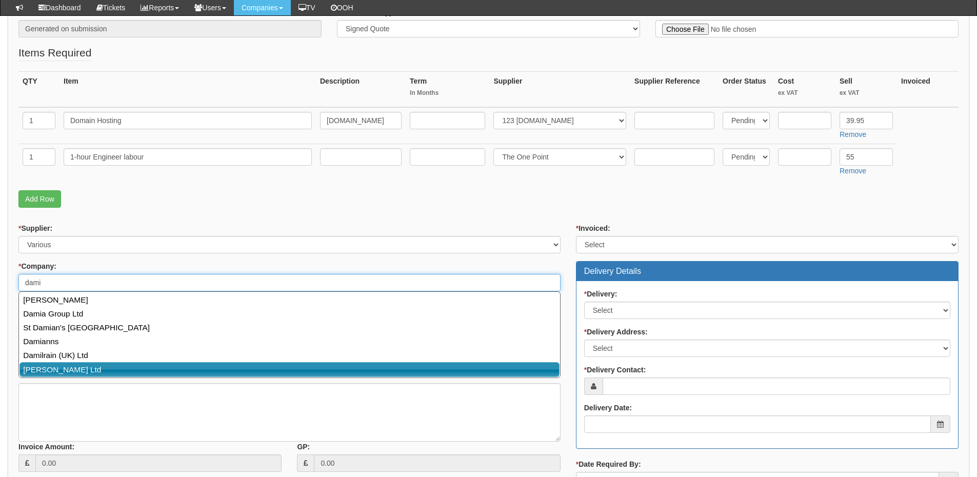
click at [88, 368] on link "[PERSON_NAME] Ltd" at bounding box center [289, 369] width 540 height 15
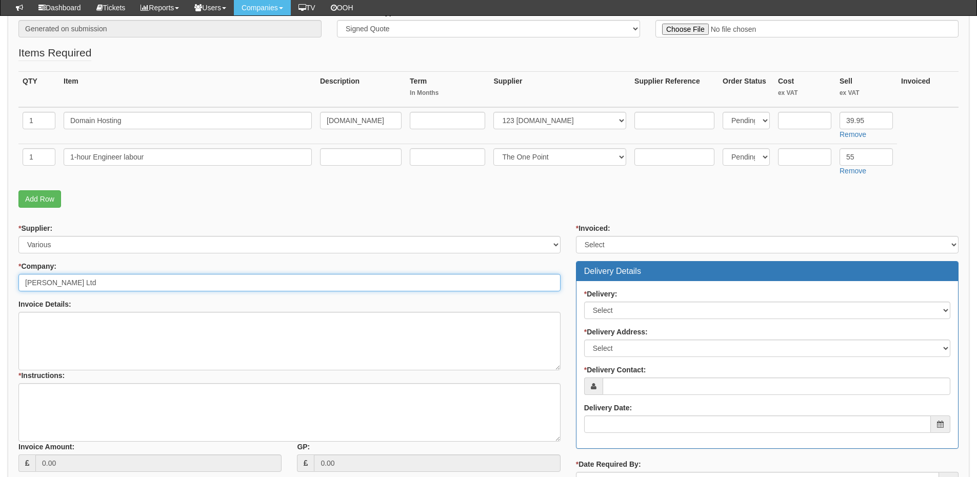
type input "[PERSON_NAME] Ltd"
click at [602, 248] on select "Select Yes No N/A STB (part of order)" at bounding box center [767, 244] width 383 height 17
select select "2"
click at [576, 236] on select "Select Yes No N/A STB (part of order)" at bounding box center [767, 244] width 383 height 17
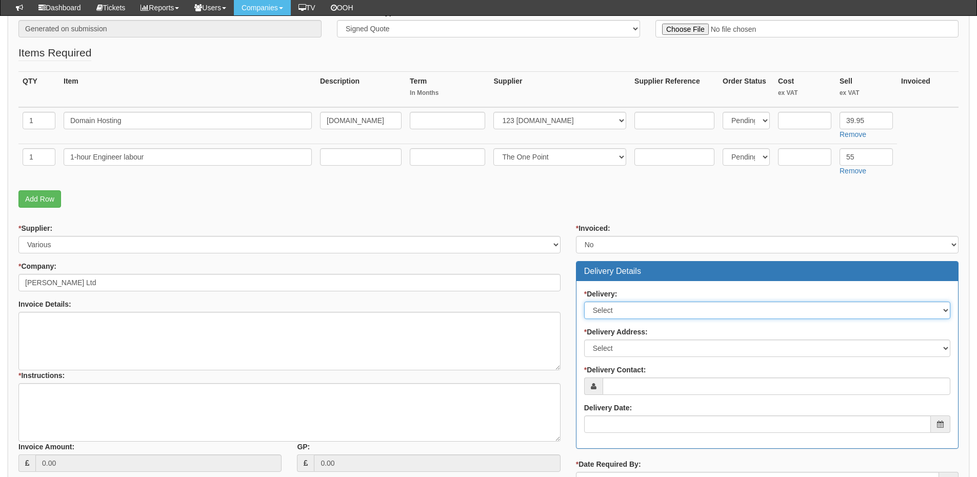
click at [606, 312] on select "Select No Not Applicable Yes" at bounding box center [767, 310] width 366 height 17
select select "3"
click at [584, 302] on select "Select No Not Applicable Yes" at bounding box center [767, 310] width 366 height 17
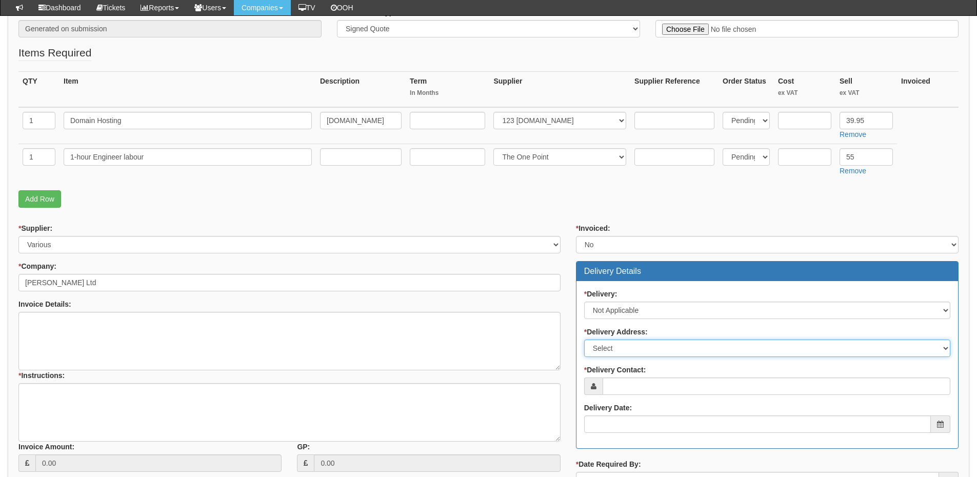
drag, startPoint x: 611, startPoint y: 348, endPoint x: 611, endPoint y: 354, distance: 6.2
click at [611, 348] on select "Select Not Applicable Main Address - NE12 9SZ Other" at bounding box center [767, 347] width 366 height 17
select select "N/A"
click at [584, 339] on select "Select Not Applicable Main Address - NE12 9SZ Other" at bounding box center [767, 347] width 366 height 17
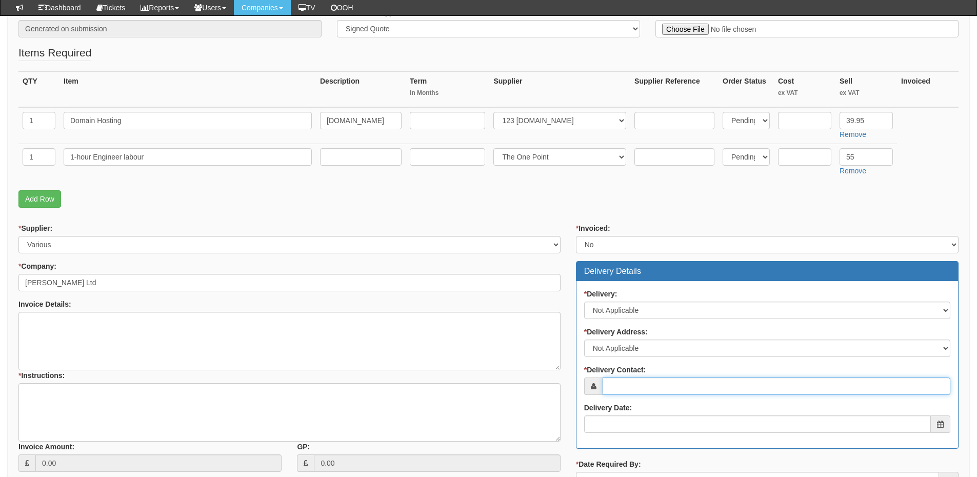
click at [615, 379] on input "* Delivery Contact:" at bounding box center [777, 385] width 348 height 17
click at [632, 388] on input "* Delivery Contact:" at bounding box center [777, 385] width 348 height 17
paste input "Sean Cronin"
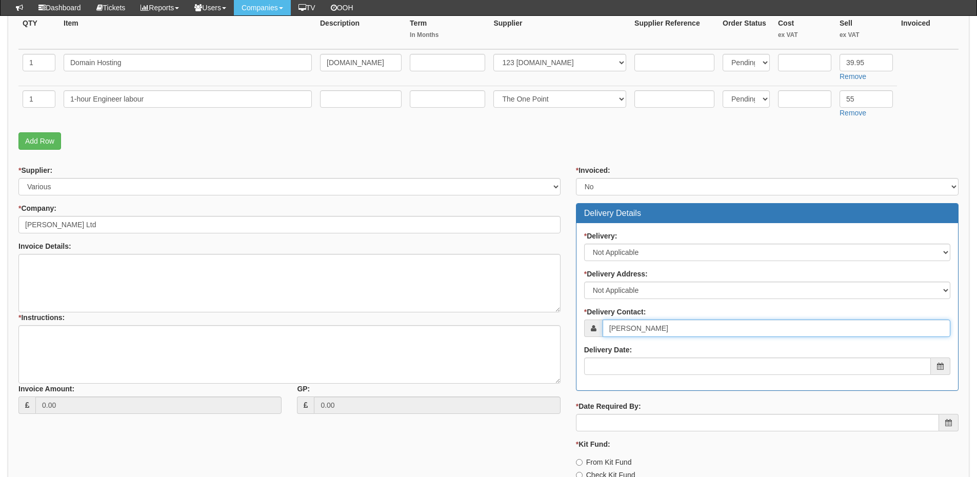
scroll to position [359, 0]
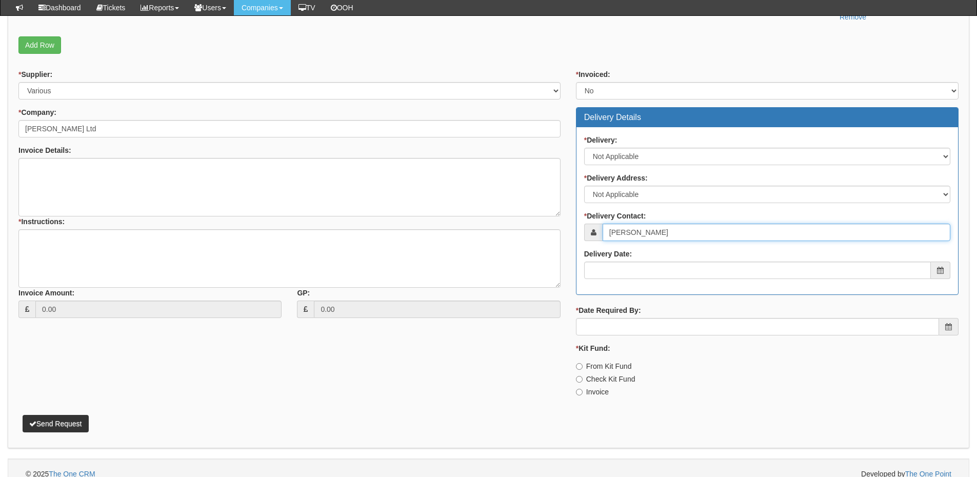
type input "Sean Cronin"
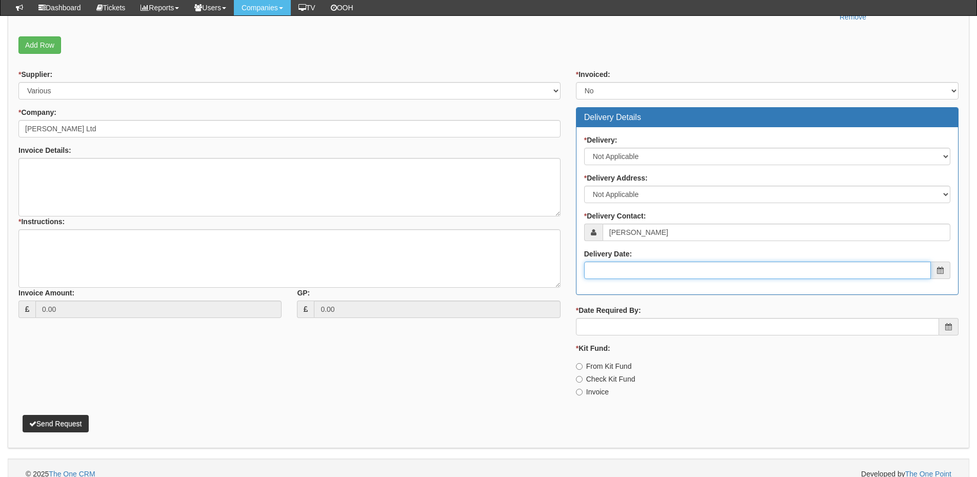
click at [640, 269] on input "Delivery Date:" at bounding box center [757, 270] width 347 height 17
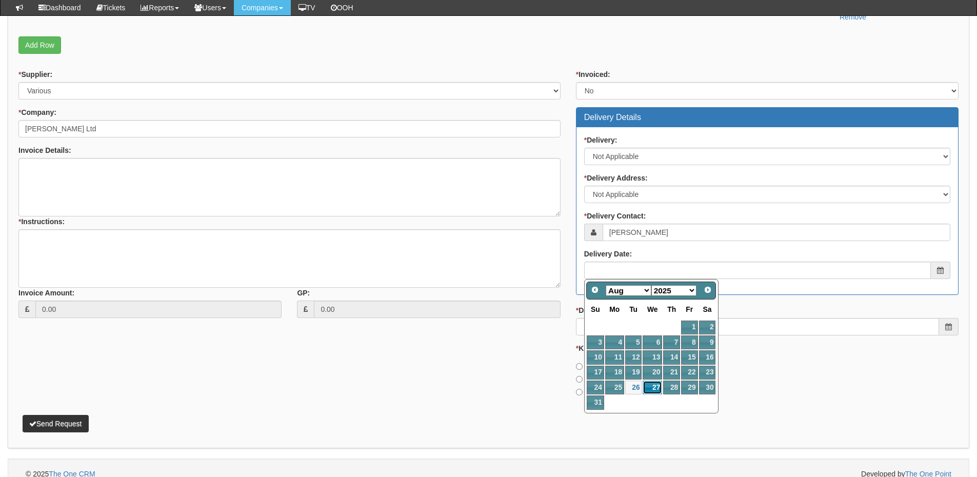
click at [650, 390] on link "27" at bounding box center [652, 388] width 19 height 14
type input "2025-08-27"
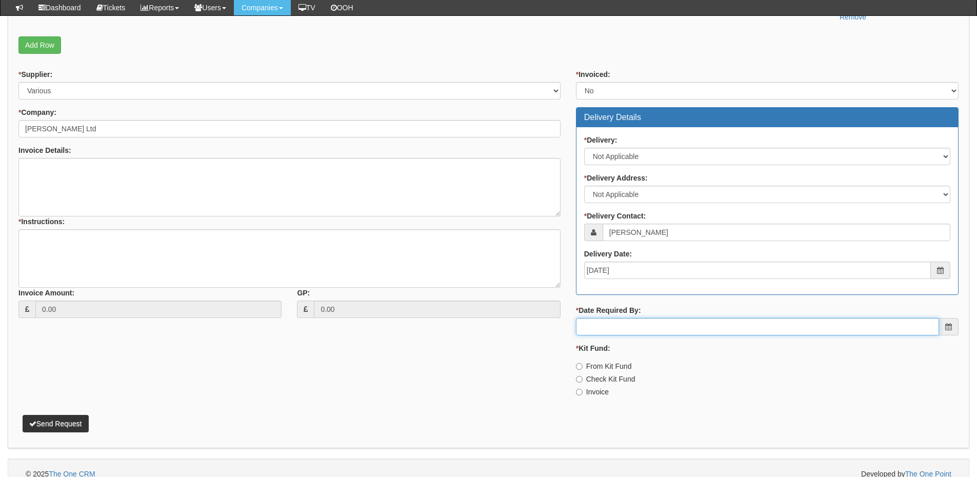
click at [635, 329] on input "* Date Required By:" at bounding box center [757, 326] width 363 height 17
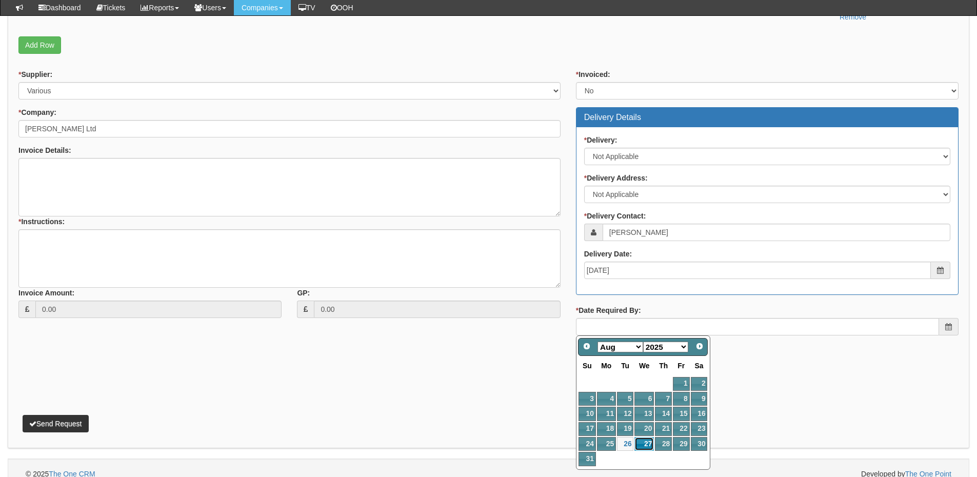
drag, startPoint x: 649, startPoint y: 446, endPoint x: 645, endPoint y: 442, distance: 5.5
click at [649, 446] on link "27" at bounding box center [643, 444] width 19 height 14
type input "2025-08-27"
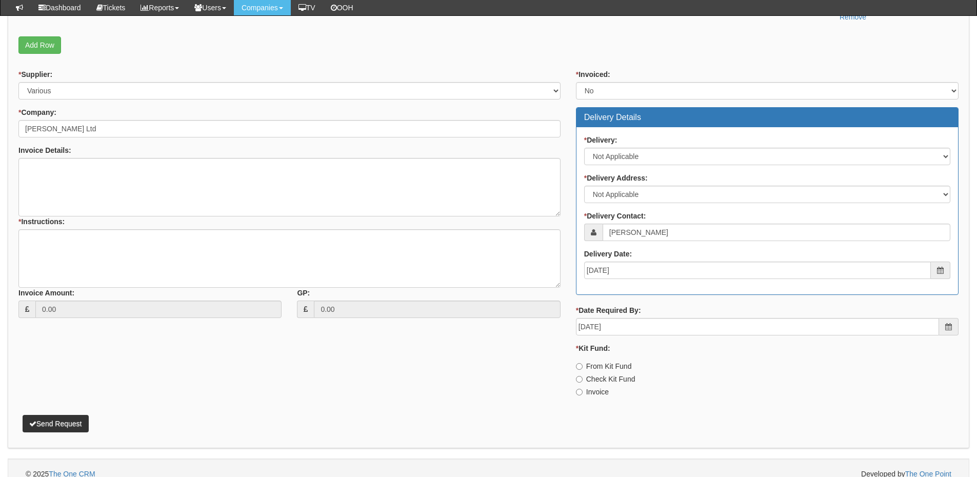
click at [593, 391] on label "Invoice" at bounding box center [592, 392] width 33 height 10
click at [583, 370] on input "Invoice" at bounding box center [579, 366] width 7 height 7
radio input "true"
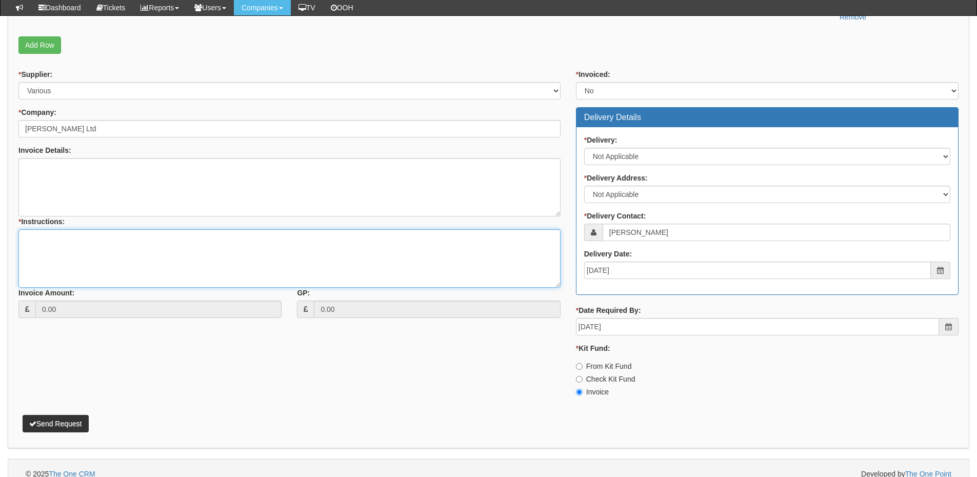
click at [176, 261] on textarea "* Instructions:" at bounding box center [289, 258] width 542 height 58
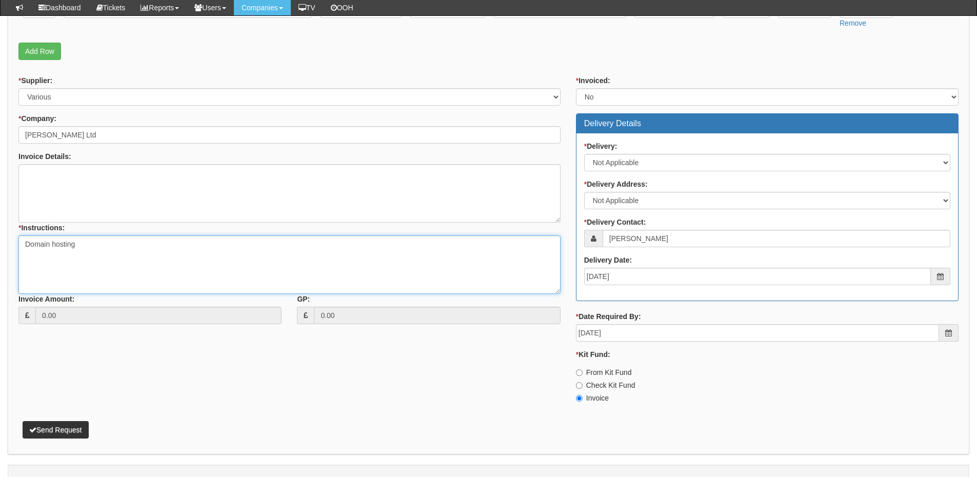
scroll to position [371, 0]
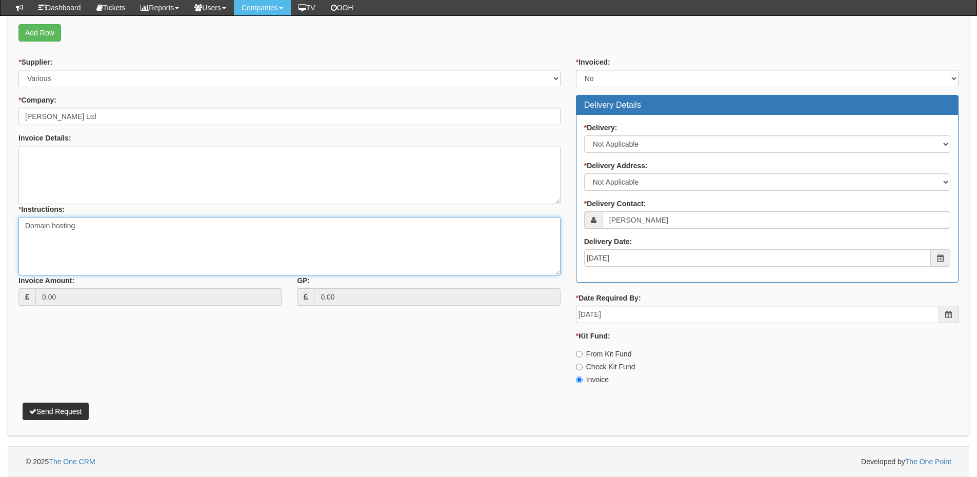
type textarea "Domain hosting"
click at [75, 411] on button "Send Request" at bounding box center [56, 411] width 66 height 17
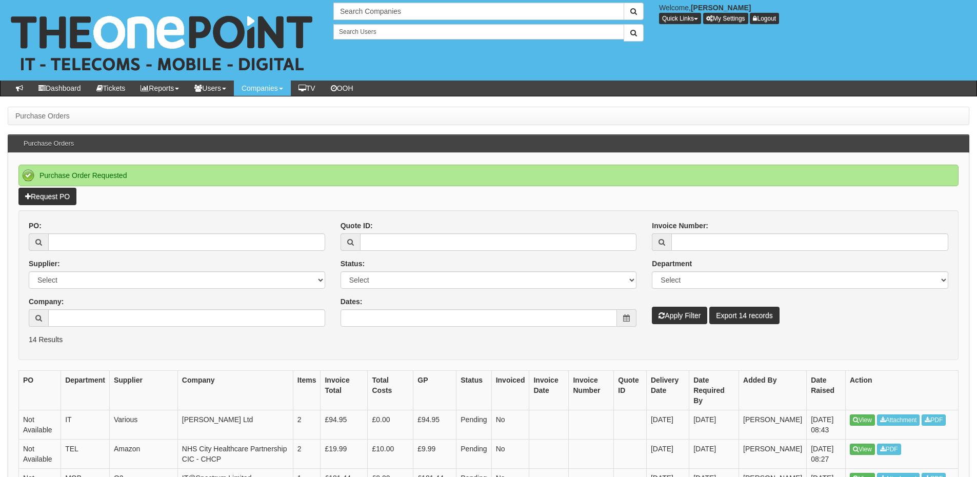
scroll to position [51, 0]
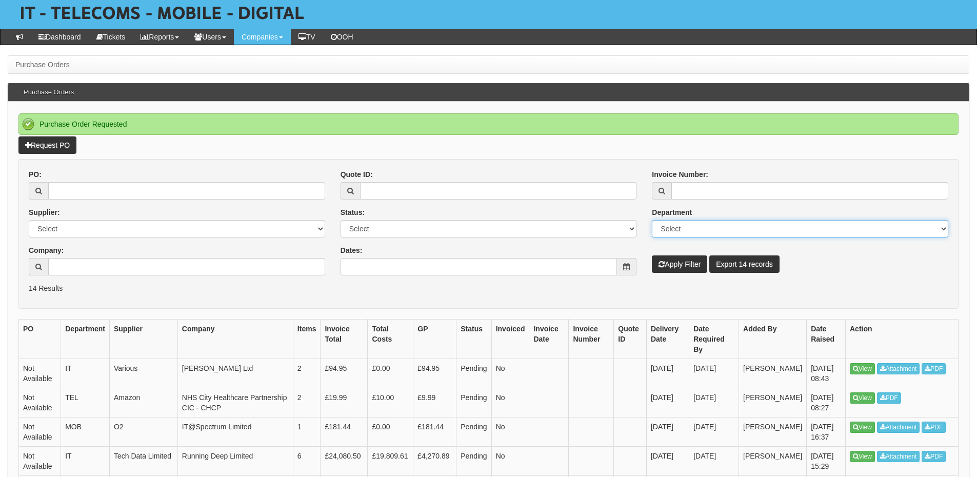
drag, startPoint x: 857, startPoint y: 357, endPoint x: 759, endPoint y: 222, distance: 167.0
click at [759, 222] on select "Select Mobiles IT Telecoms Marketing Digital Internal" at bounding box center [800, 228] width 296 height 17
click at [54, 148] on link "Request PO" at bounding box center [47, 144] width 58 height 17
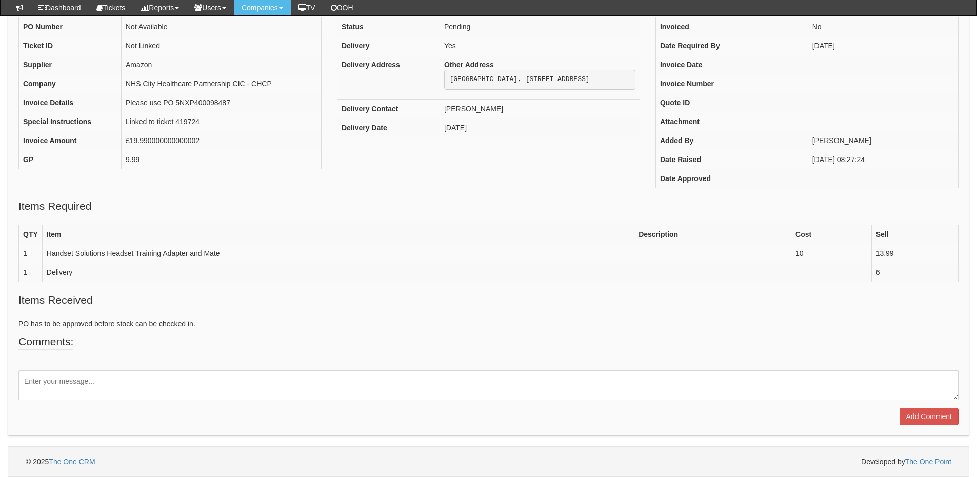
click at [179, 369] on fieldset "Comments: Add Comment" at bounding box center [488, 379] width 940 height 91
click at [176, 374] on textarea at bounding box center [488, 386] width 940 height 30
paste textarea "[URL][DOMAIN_NAME]"
type textarea "[URL][DOMAIN_NAME]"
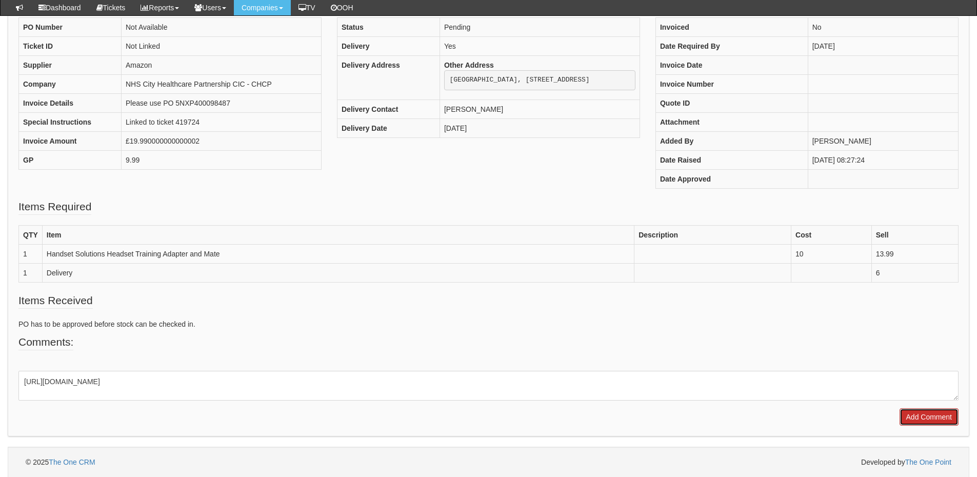
click at [932, 416] on input "Add Comment" at bounding box center [928, 416] width 59 height 17
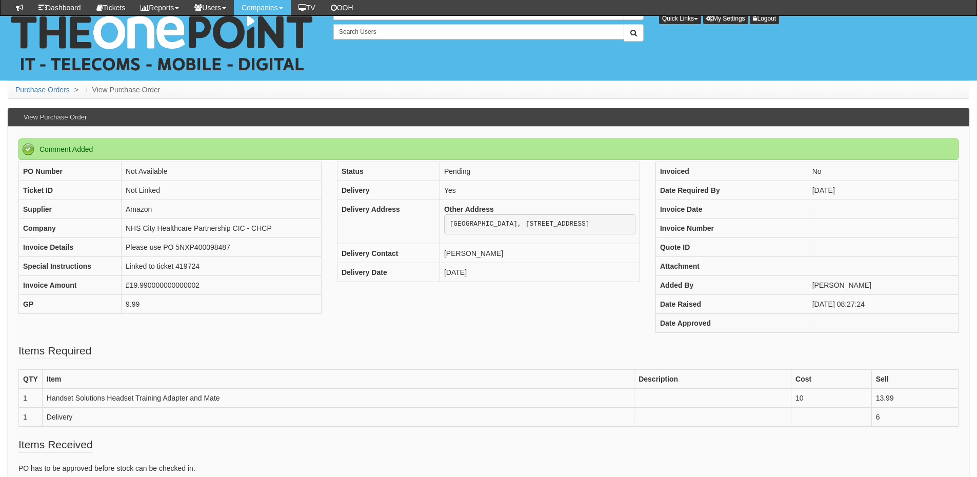
scroll to position [190, 0]
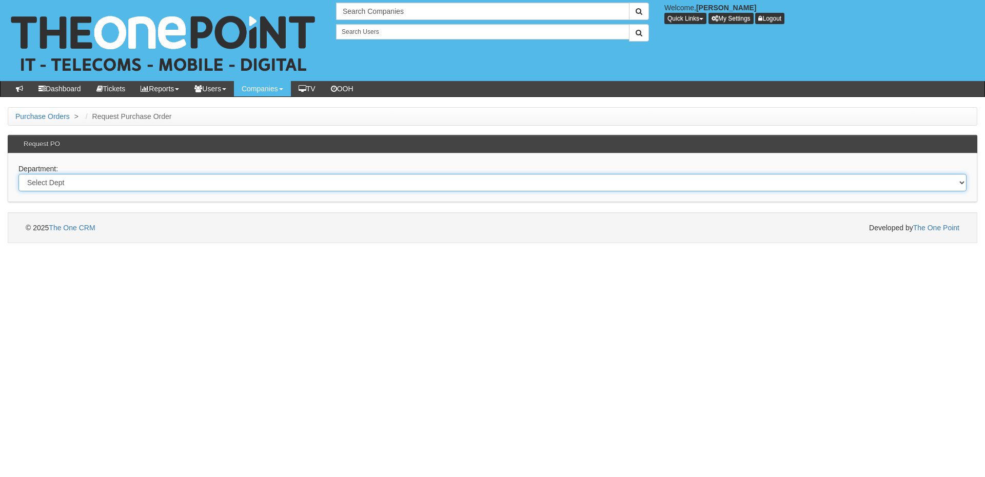
click at [184, 188] on select "Select Dept Digital Internal IT Mobiles Marketing Telecoms" at bounding box center [492, 182] width 948 height 17
select select "?pipeID=&dept=TEL"
click at [18, 174] on select "Select Dept Digital Internal IT Mobiles Marketing Telecoms" at bounding box center [492, 182] width 948 height 17
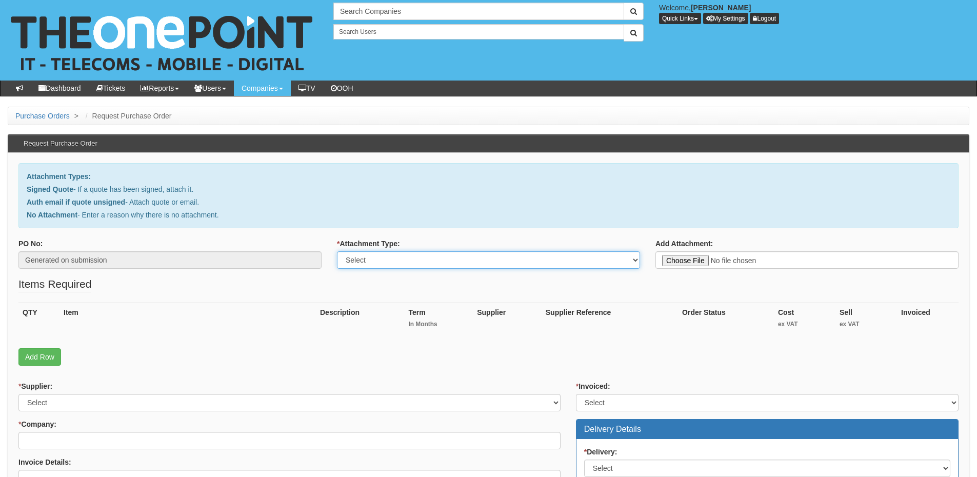
click at [393, 261] on select "Select Signed Quote Auth email with quote if unsigned No Attachment" at bounding box center [488, 259] width 303 height 17
select select "Signed Quote"
click at [337, 251] on select "Select Signed Quote Auth email with quote if unsigned No Attachment" at bounding box center [488, 259] width 303 height 17
type input "C:\fakepath\Wintermute - VoIP (1).pdf"
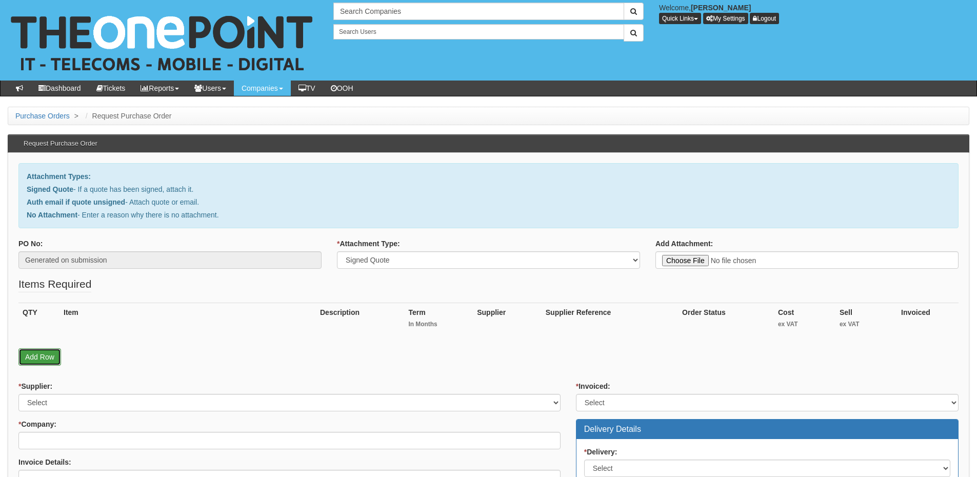
click at [33, 358] on link "Add Row" at bounding box center [39, 356] width 43 height 17
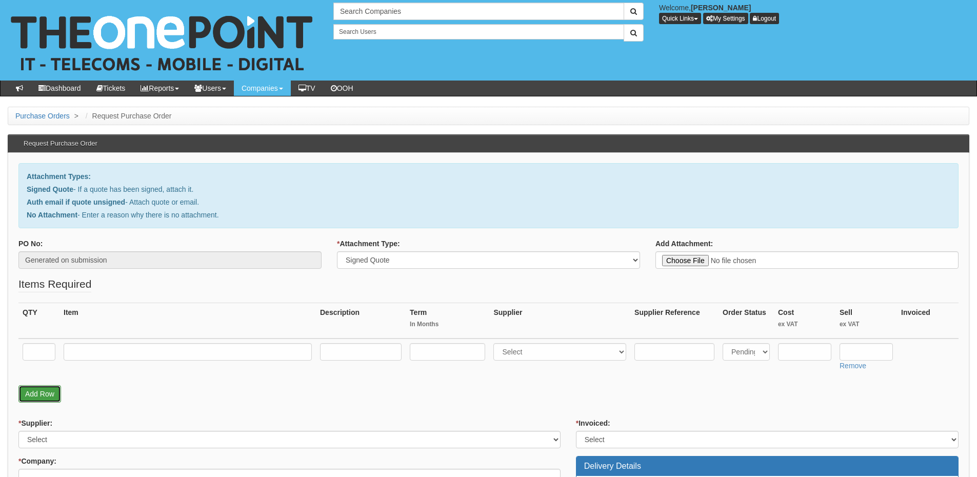
click at [42, 395] on link "Add Row" at bounding box center [39, 393] width 43 height 17
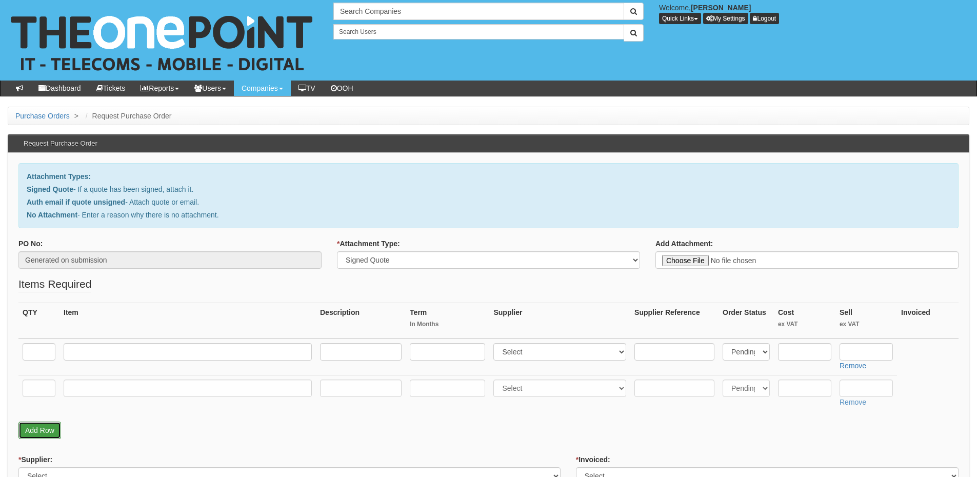
click at [46, 423] on link "Add Row" at bounding box center [39, 430] width 43 height 17
click at [43, 456] on div "QTY Item Description Term In Months Supplier Supplier Reference Order Status Co…" at bounding box center [488, 380] width 940 height 155
click at [43, 464] on link "Add Row" at bounding box center [39, 466] width 43 height 17
click at [41, 353] on input "text" at bounding box center [39, 351] width 33 height 17
type input "8"
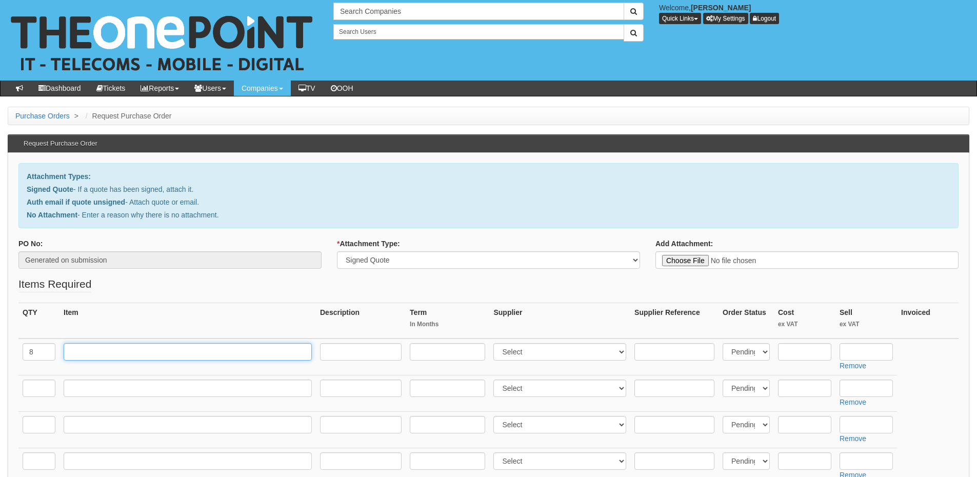
click at [91, 355] on input "text" at bounding box center [188, 351] width 248 height 17
type input "Standard Users"
click at [429, 352] on input "text" at bounding box center [447, 351] width 75 height 17
type input "12"
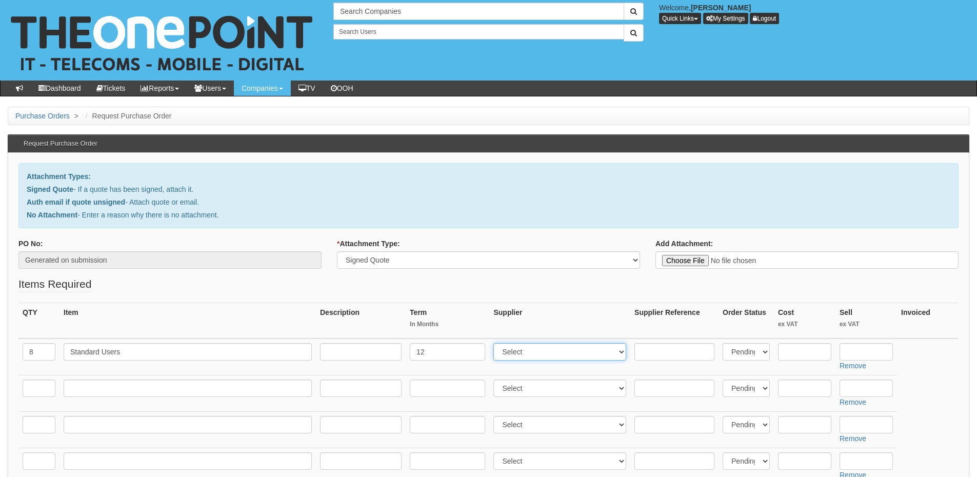
click at [515, 354] on select "Select 123 REG.co.uk 1Password 3 4Gon AA Jones Electric Ltd Abzorb Access Group…" at bounding box center [559, 351] width 133 height 17
select select "72"
click at [496, 343] on select "Select 123 REG.co.uk 1Password 3 4Gon AA Jones Electric Ltd Abzorb Access Group…" at bounding box center [559, 351] width 133 height 17
click at [866, 358] on input "text" at bounding box center [865, 351] width 53 height 17
type input "12.99"
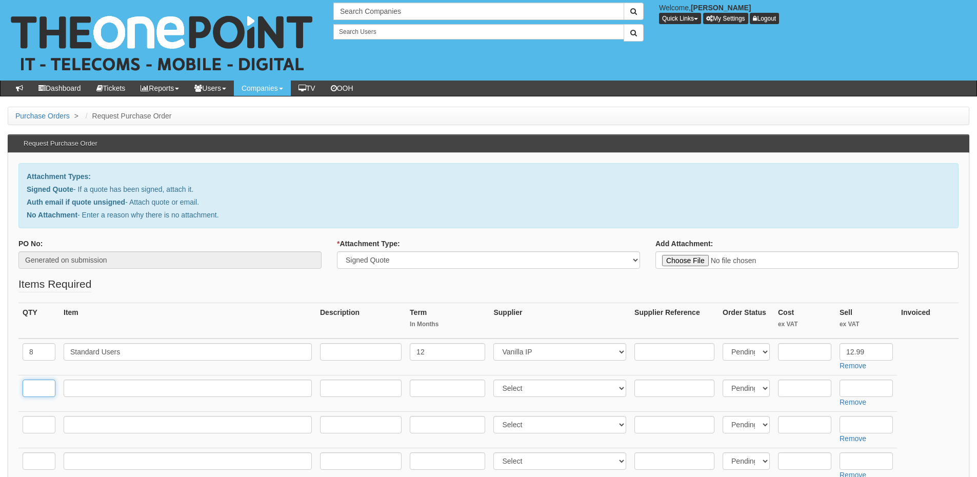
click at [46, 388] on input "text" at bounding box center [39, 387] width 33 height 17
type input "1"
click at [98, 386] on input "text" at bounding box center [188, 387] width 248 height 17
type input "Auto Attendant"
click at [525, 388] on select "Select 123 REG.co.uk 1Password 3 4Gon AA Jones Electric Ltd Abzorb Access Group…" at bounding box center [559, 387] width 133 height 17
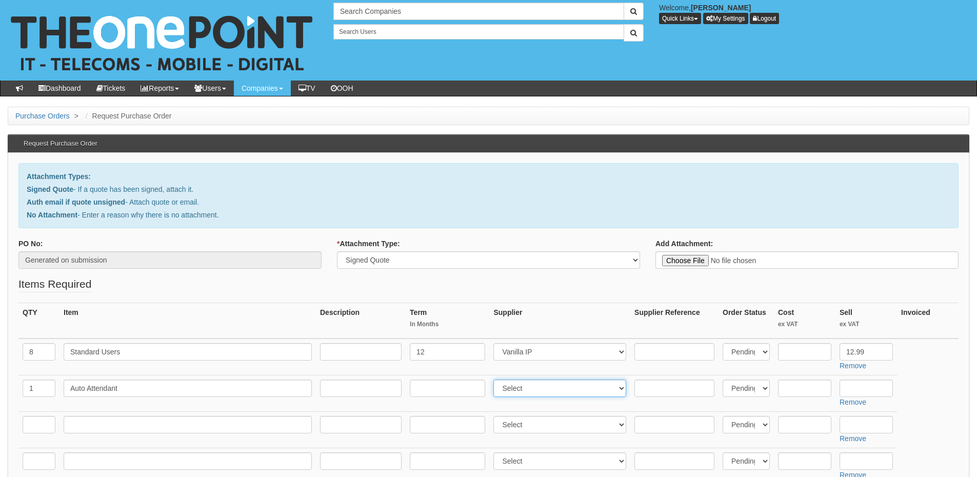
select select "72"
click at [496, 379] on select "Select 123 REG.co.uk 1Password 3 4Gon AA Jones Electric Ltd Abzorb Access Group…" at bounding box center [559, 387] width 133 height 17
click at [856, 387] on input "text" at bounding box center [865, 387] width 53 height 17
type input "4"
click at [163, 426] on input "text" at bounding box center [188, 424] width 248 height 17
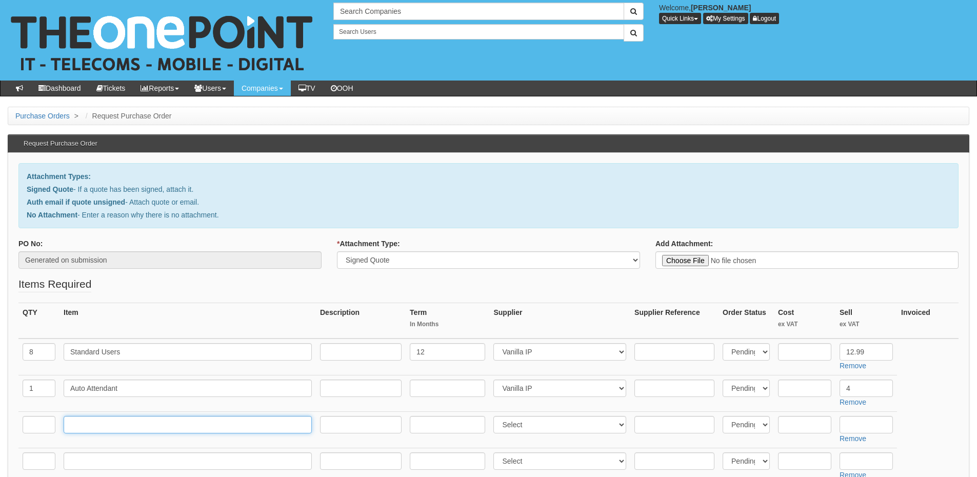
paste input "Mobility Bolt-on"
type input "Mobility Bolt-on"
click at [36, 430] on input "text" at bounding box center [39, 424] width 33 height 17
type input "8"
click at [515, 428] on select "Select 123 REG.co.uk 1Password 3 4Gon AA Jones Electric Ltd Abzorb Access Group…" at bounding box center [559, 424] width 133 height 17
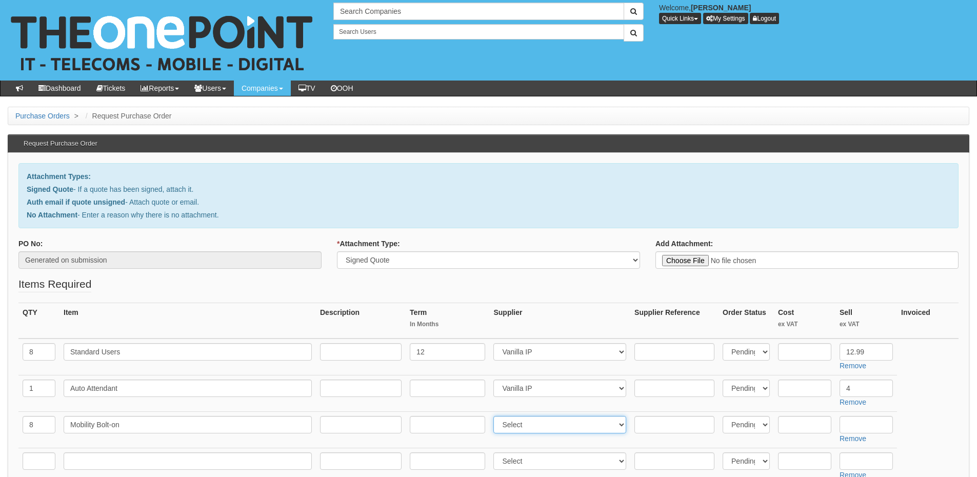
select select "72"
click at [496, 416] on select "Select 123 REG.co.uk 1Password 3 4Gon AA Jones Electric Ltd Abzorb Access Group…" at bounding box center [559, 424] width 133 height 17
click at [868, 422] on input "text" at bounding box center [865, 424] width 53 height 17
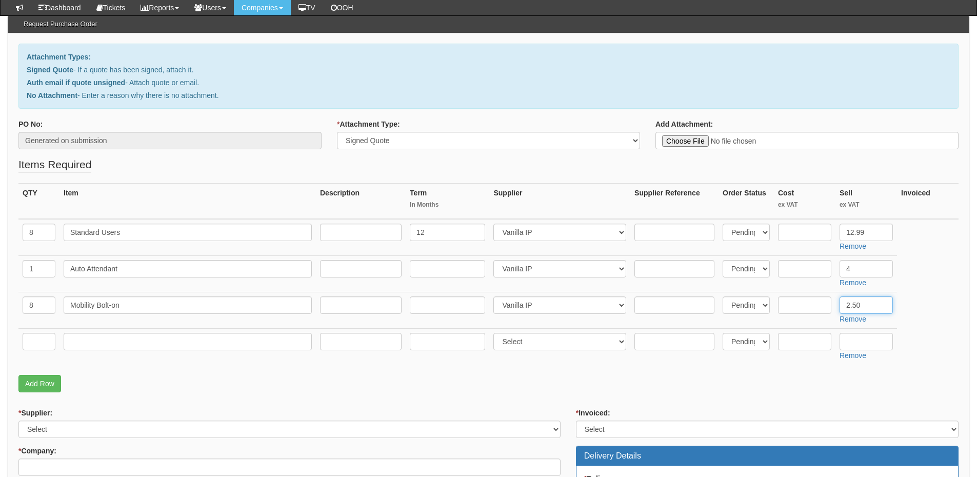
scroll to position [103, 0]
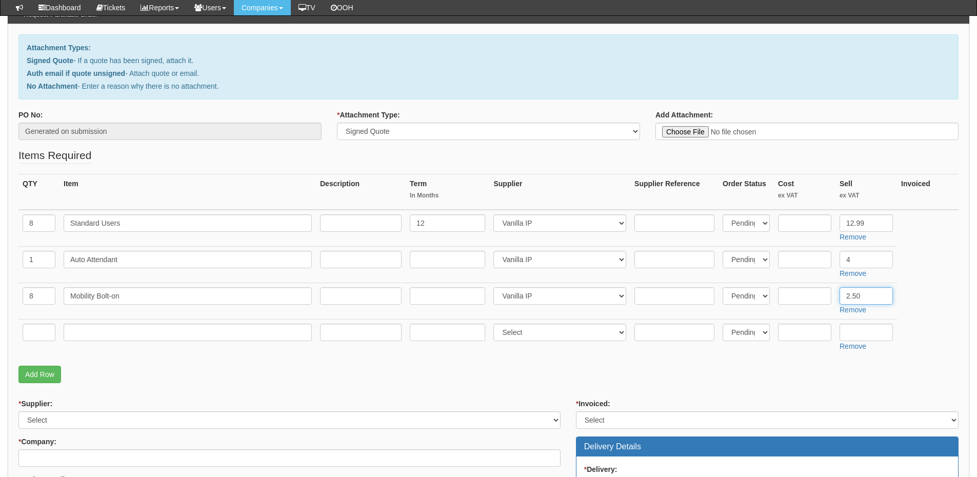
type input "2.50"
click at [41, 333] on input "text" at bounding box center [39, 332] width 33 height 17
type input "4"
click at [116, 329] on input "text" at bounding box center [188, 332] width 248 height 17
paste input "Call ForwardingSelective with2xVoicemail"
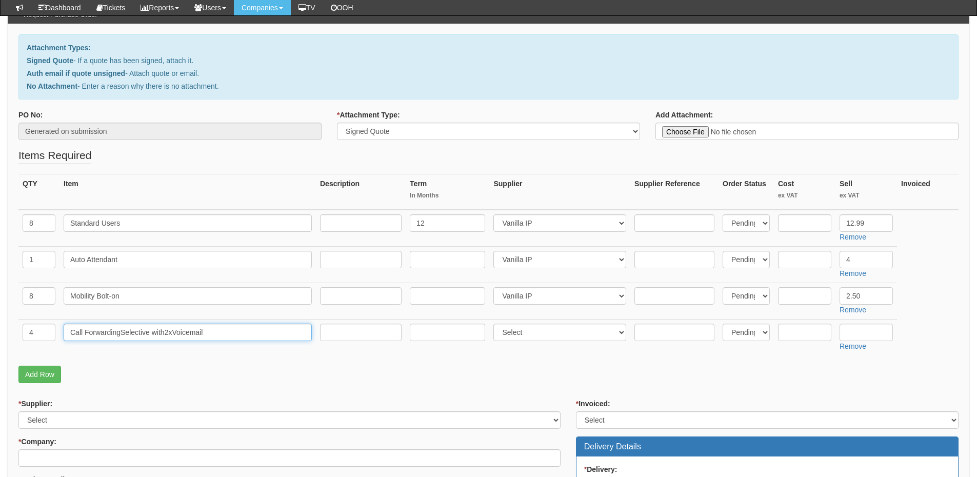
type input "Call ForwardingSelective with2xVoicemail"
click at [533, 334] on select "Select 123 REG.co.uk 1Password 3 4Gon AA Jones Electric Ltd Abzorb Access Group…" at bounding box center [559, 332] width 133 height 17
select select "72"
click at [496, 324] on select "Select 123 REG.co.uk 1Password 3 4Gon AA Jones Electric Ltd Abzorb Access Group…" at bounding box center [559, 332] width 133 height 17
click at [119, 331] on input "Call ForwardingSelective with2xVoicemail" at bounding box center [188, 332] width 248 height 17
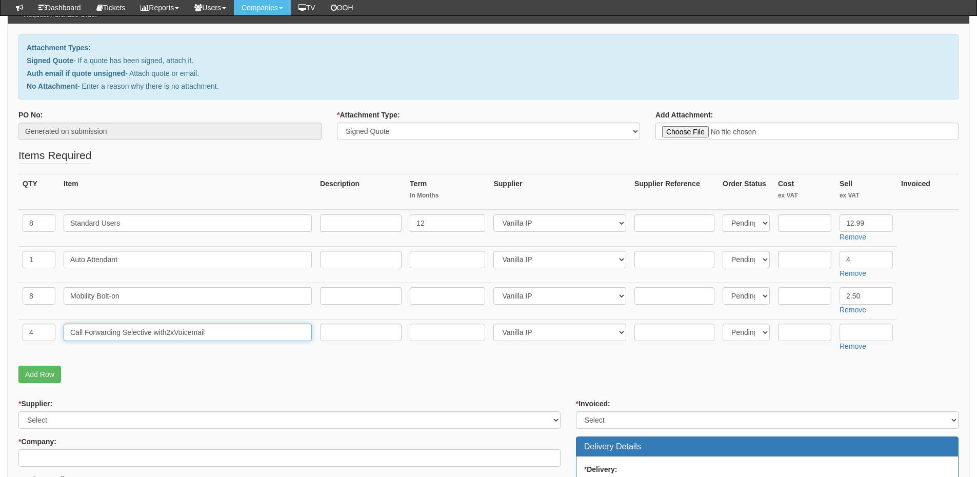
type input "Call Forwarding Selective with2xVoicemail"
click at [872, 326] on input "text" at bounding box center [865, 332] width 53 height 17
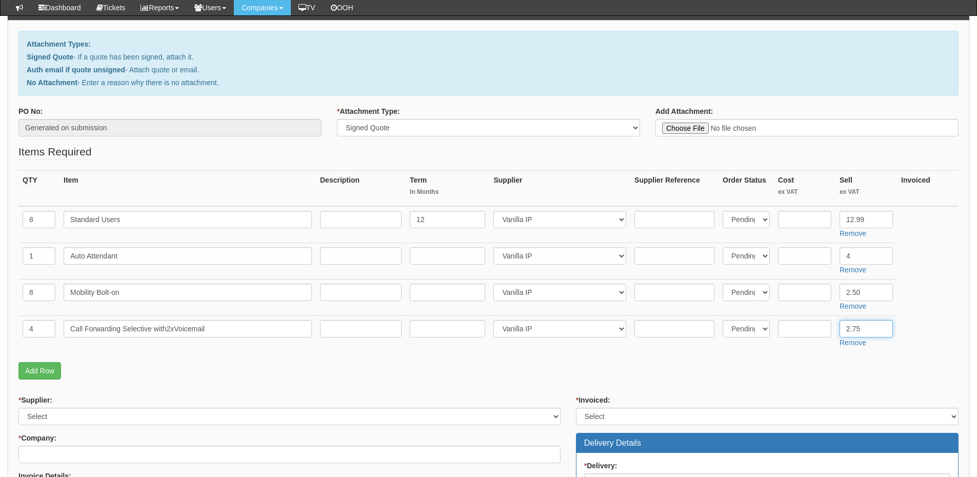
scroll to position [256, 0]
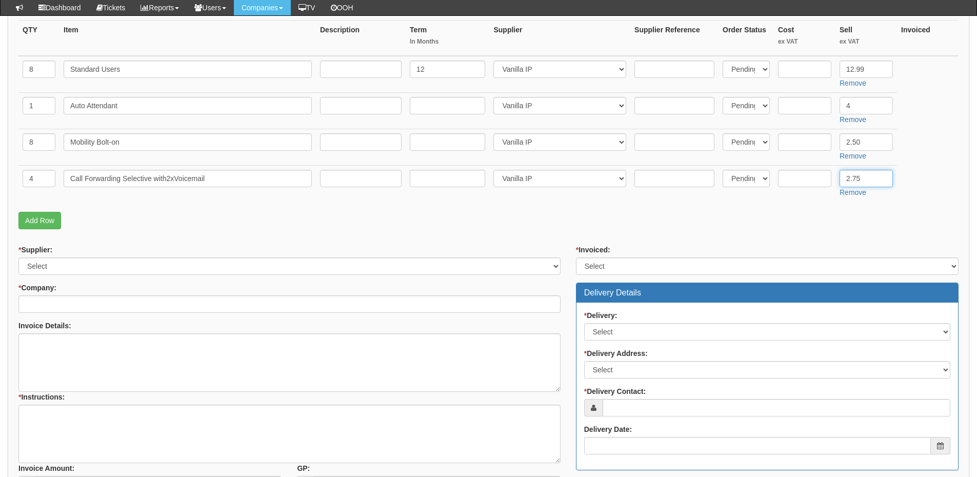
type input "2.75"
click at [113, 263] on select "Select 123 REG.co.uk 1Password 3 4Gon AA Jones Electric Ltd Abzorb Access Group…" at bounding box center [289, 265] width 542 height 17
select select "72"
click at [18, 257] on select "Select 123 REG.co.uk 1Password 3 4Gon AA Jones Electric Ltd Abzorb Access Group…" at bounding box center [289, 265] width 542 height 17
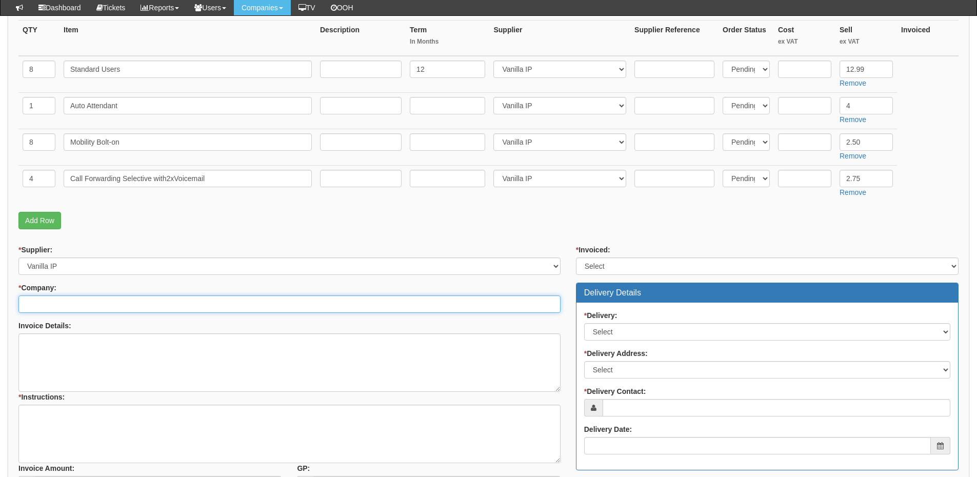
click at [94, 304] on input "* Company:" at bounding box center [289, 303] width 542 height 17
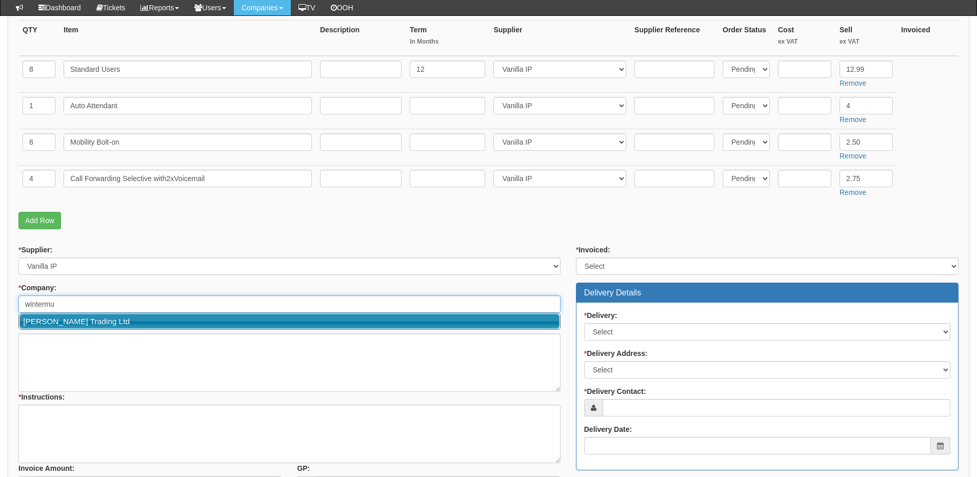
click at [87, 318] on link "Wintermute Trading Ltd" at bounding box center [289, 321] width 540 height 15
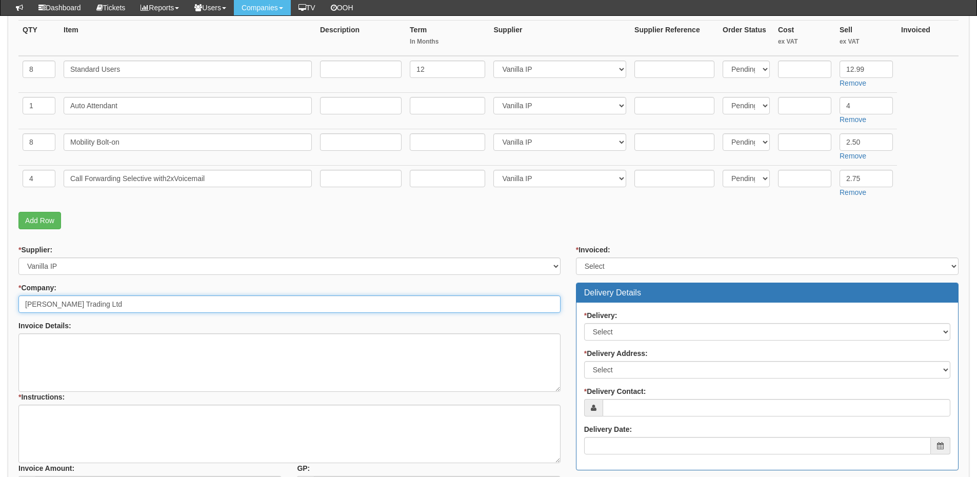
type input "Wintermute Trading Ltd"
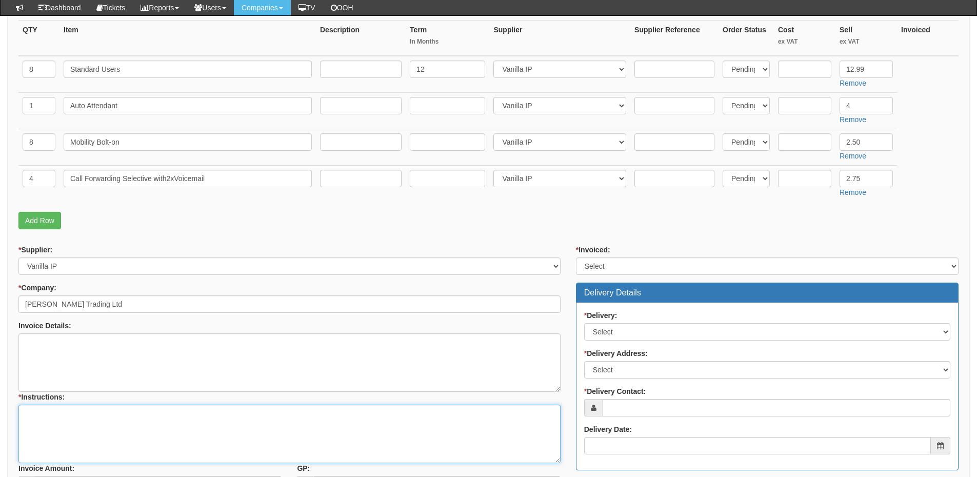
click at [65, 416] on textarea "* Instructions:" at bounding box center [289, 434] width 542 height 58
type textarea "VoIP resign"
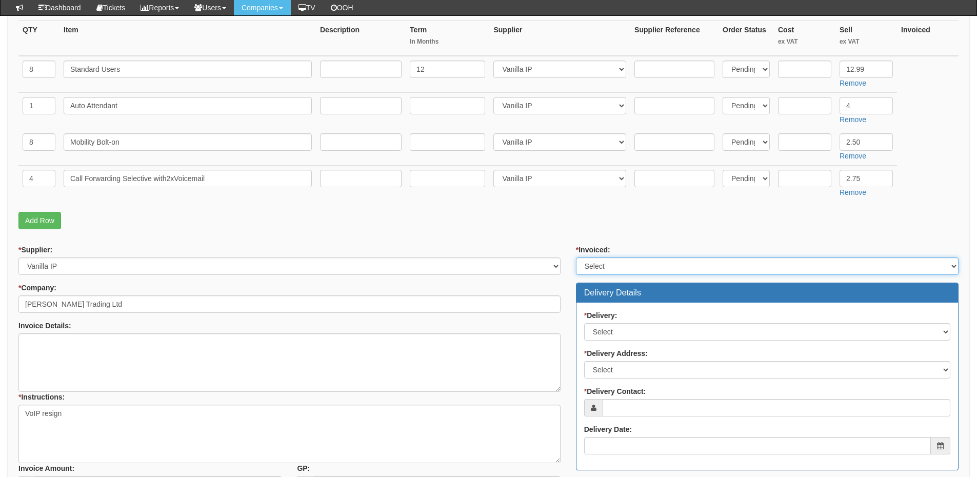
drag, startPoint x: 615, startPoint y: 269, endPoint x: 616, endPoint y: 274, distance: 5.2
click at [615, 269] on select "Select Yes No N/A STB (part of order)" at bounding box center [767, 265] width 383 height 17
select select "2"
click at [576, 257] on select "Select Yes No N/A STB (part of order)" at bounding box center [767, 265] width 383 height 17
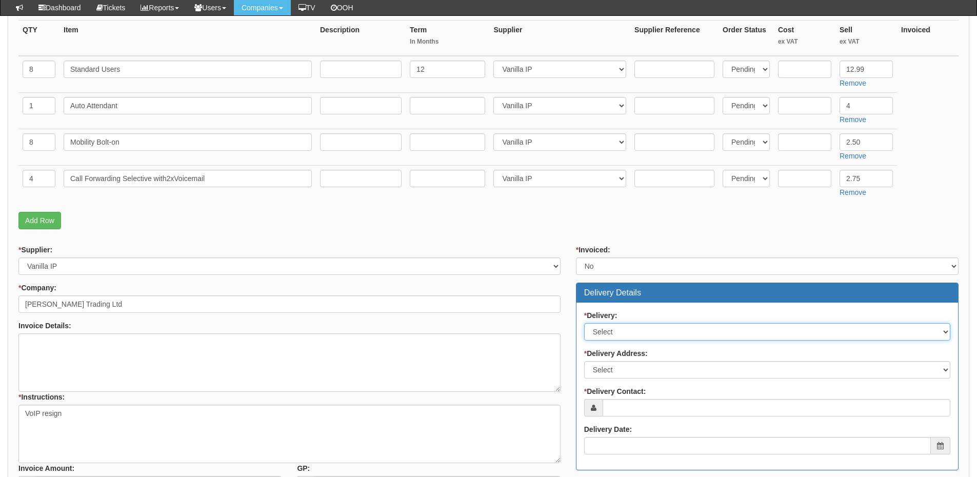
click at [620, 337] on select "Select No Not Applicable Yes" at bounding box center [767, 331] width 366 height 17
select select "3"
click at [584, 323] on select "Select No Not Applicable Yes" at bounding box center [767, 331] width 366 height 17
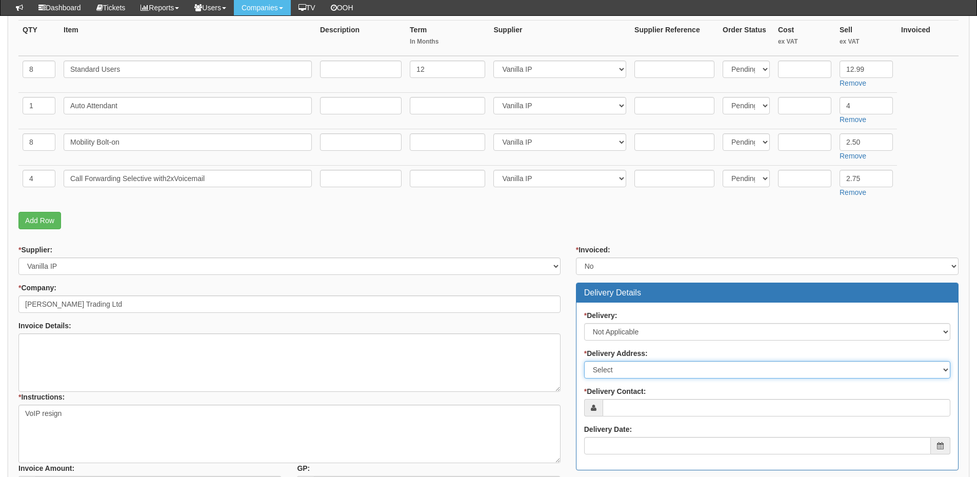
click at [620, 369] on select "Select Not Applicable Main Address - Other" at bounding box center [767, 369] width 366 height 17
select select "N/A"
click at [584, 361] on select "Select Not Applicable Main Address - Other" at bounding box center [767, 369] width 366 height 17
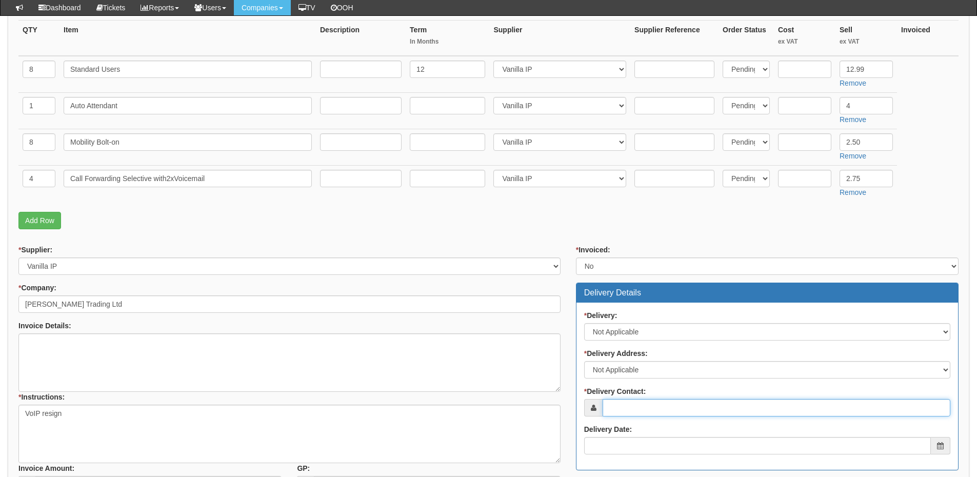
click at [623, 406] on input "* Delivery Contact:" at bounding box center [777, 407] width 348 height 17
click at [672, 402] on input "* Delivery Contact:" at bounding box center [777, 407] width 348 height 17
paste input "Andres Hip"
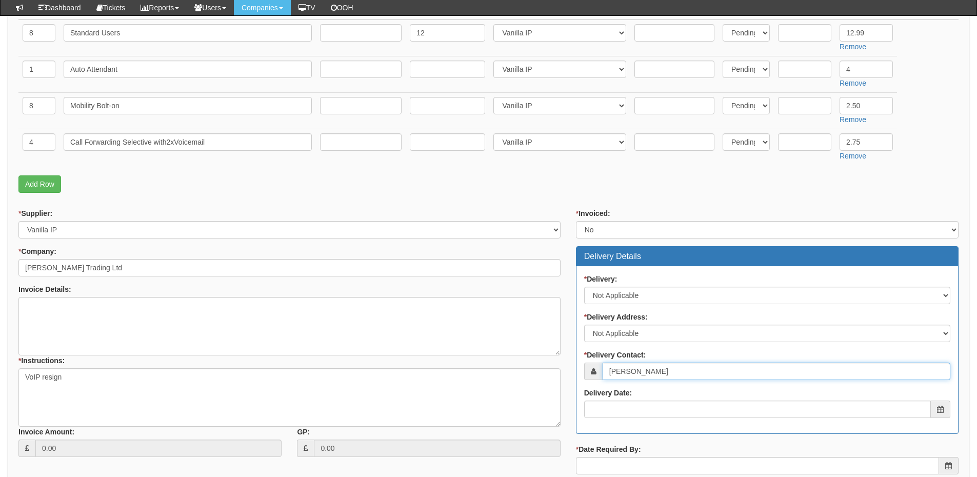
scroll to position [308, 0]
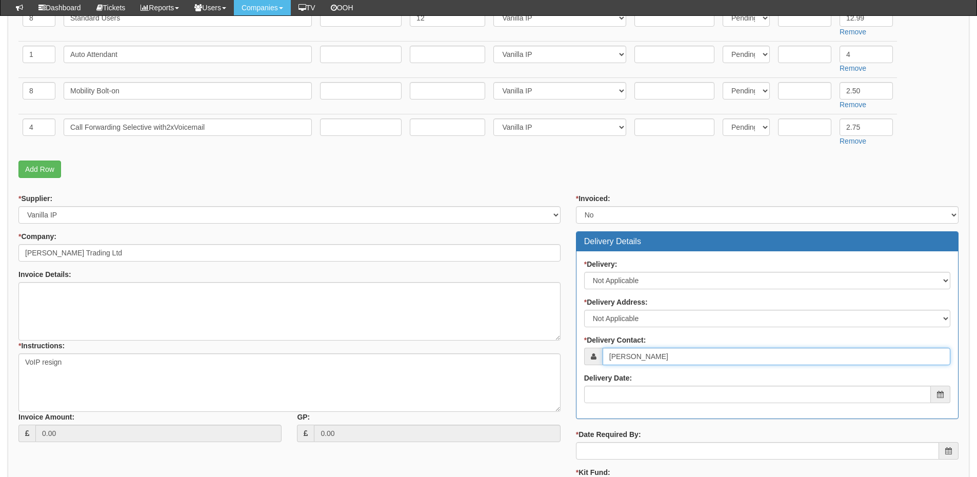
type input "Andres Hip"
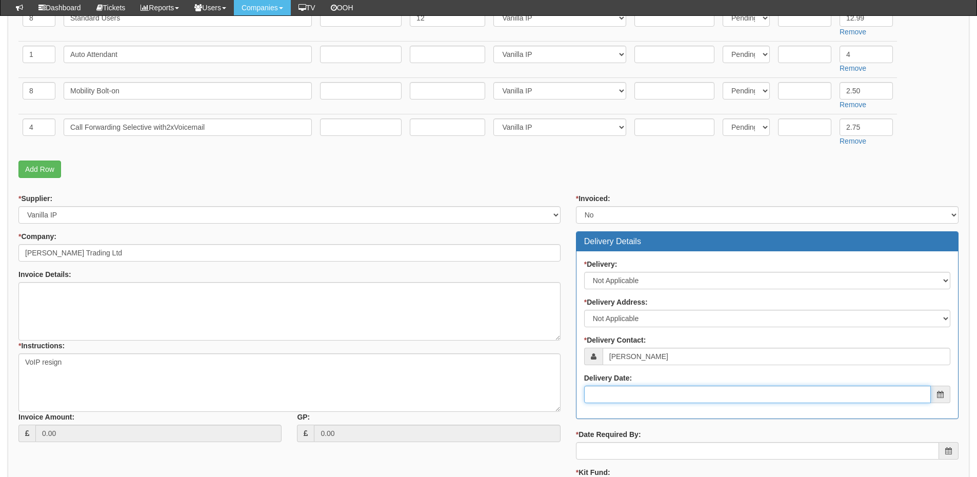
click at [652, 399] on input "Delivery Date:" at bounding box center [757, 394] width 347 height 17
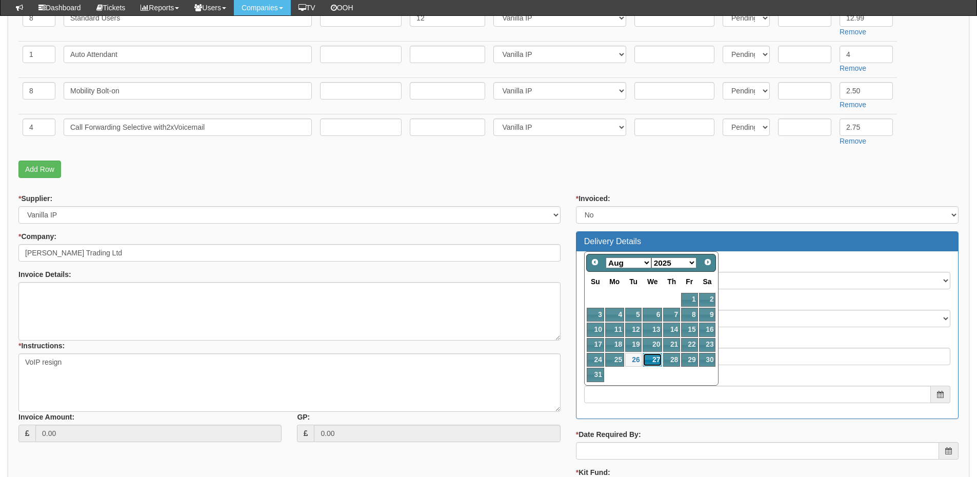
click at [656, 359] on link "27" at bounding box center [652, 360] width 19 height 14
type input "2025-08-27"
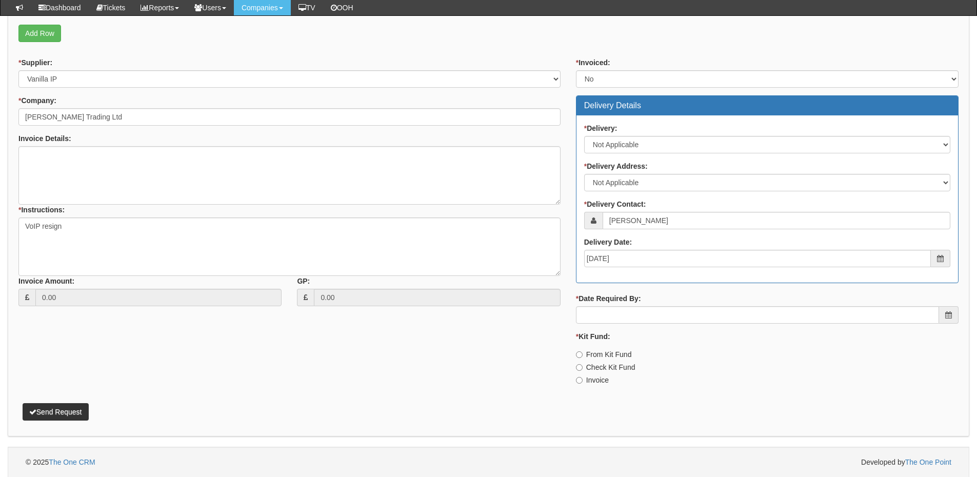
scroll to position [444, 0]
click at [637, 315] on input "* Date Required By:" at bounding box center [757, 314] width 363 height 17
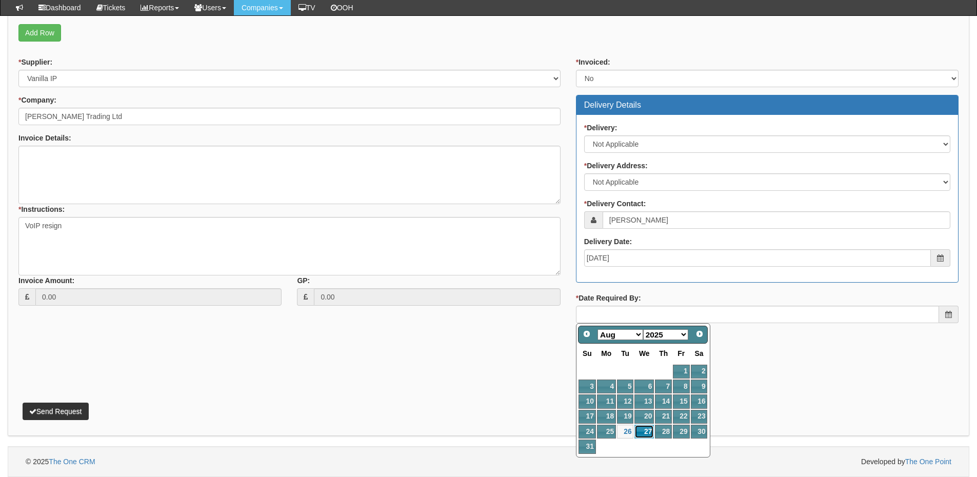
click at [644, 427] on link "27" at bounding box center [643, 432] width 19 height 14
type input "2025-08-27"
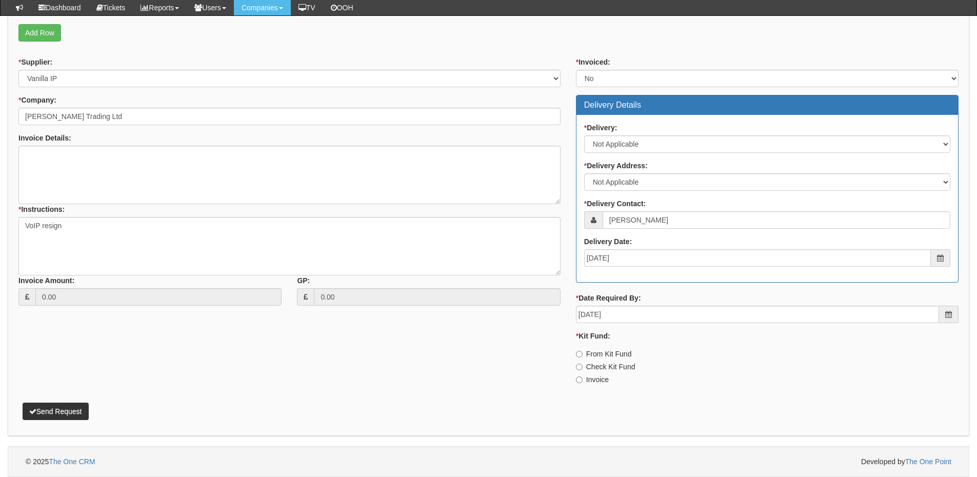
click at [599, 382] on label "Invoice" at bounding box center [592, 379] width 33 height 10
click at [583, 357] on input "Invoice" at bounding box center [579, 354] width 7 height 7
radio input "true"
click at [77, 413] on button "Send Request" at bounding box center [56, 411] width 66 height 17
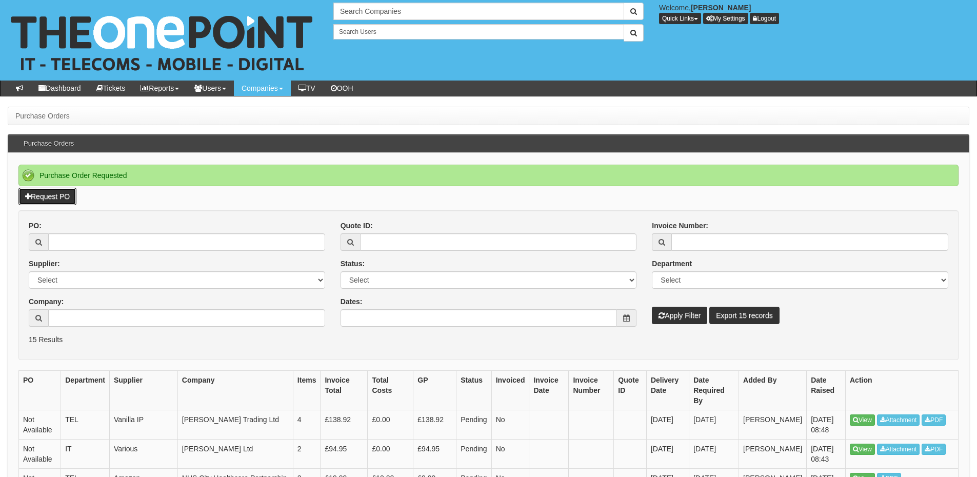
click at [53, 201] on link "Request PO" at bounding box center [47, 196] width 58 height 17
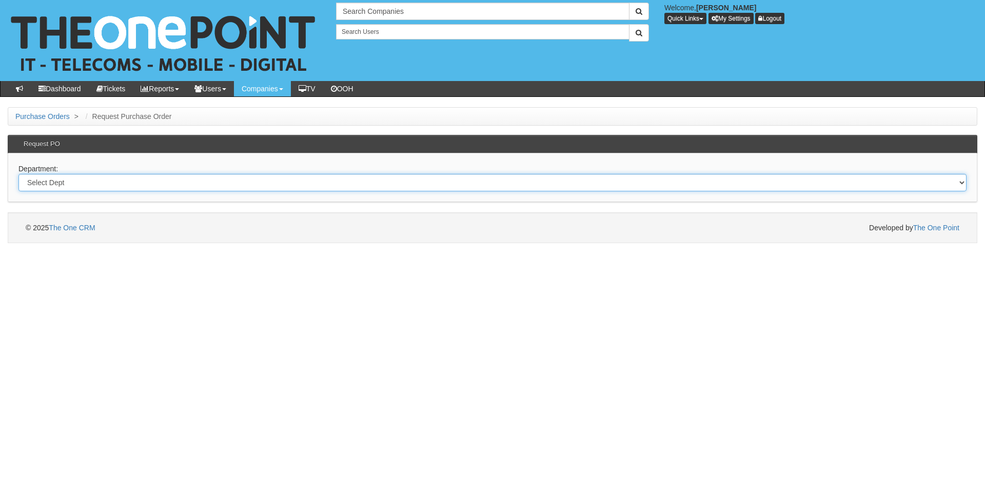
click at [139, 178] on select "Select Dept Digital Internal IT Mobiles Marketing Telecoms" at bounding box center [492, 182] width 948 height 17
select select "?pipeID=&dept=IT"
click at [18, 174] on select "Select Dept Digital Internal IT Mobiles Marketing Telecoms" at bounding box center [492, 182] width 948 height 17
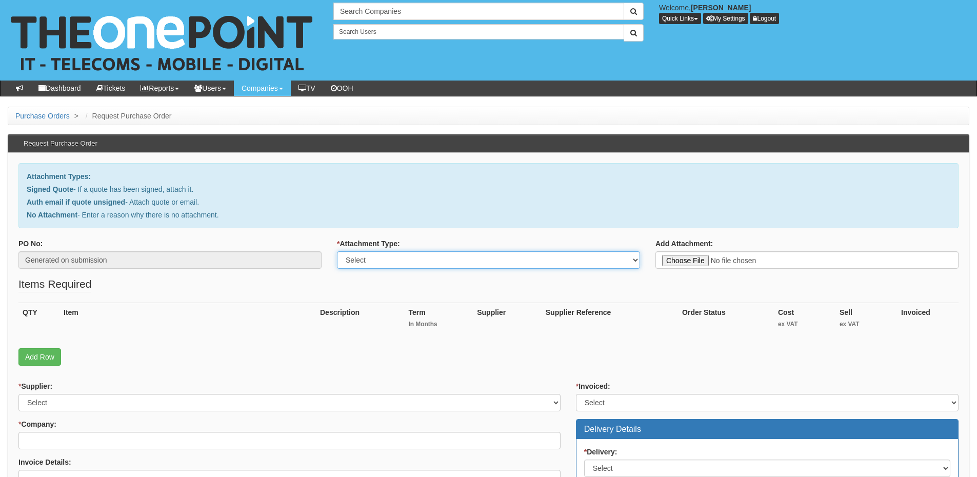
click at [383, 264] on select "Select Signed Quote Auth email with quote if unsigned No Attachment" at bounding box center [488, 259] width 303 height 17
select select "Signed Quote"
click at [337, 251] on select "Select Signed Quote Auth email with quote if unsigned No Attachment" at bounding box center [488, 259] width 303 height 17
type input "C:\fakepath\Gym King - SonicWALL (1).pdf"
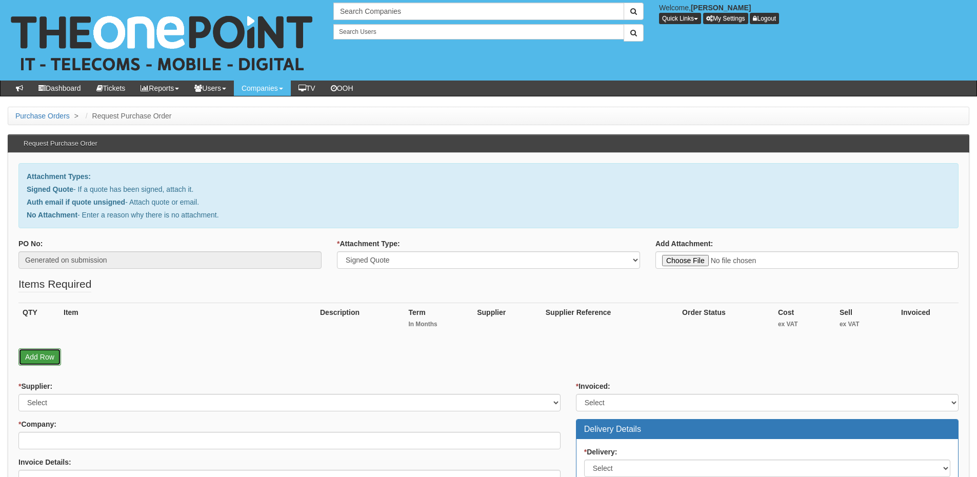
click at [33, 355] on link "Add Row" at bounding box center [39, 356] width 43 height 17
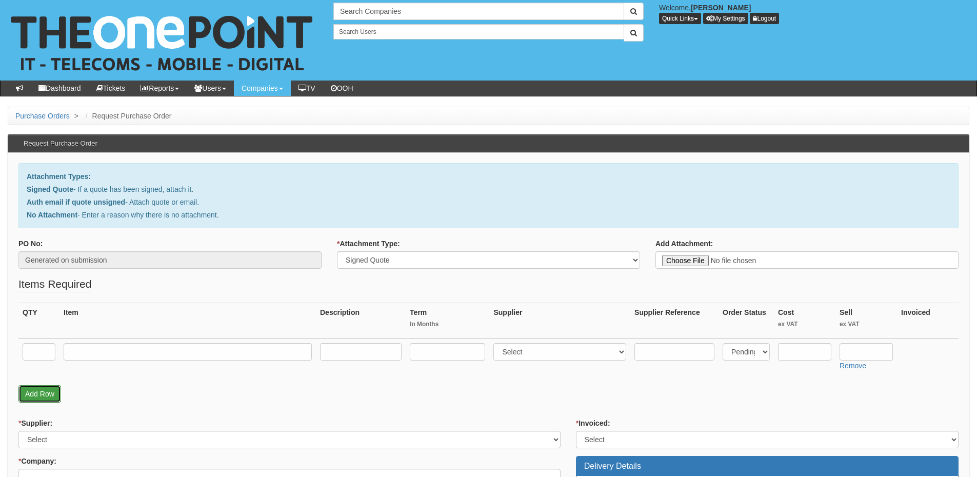
click at [39, 388] on link "Add Row" at bounding box center [39, 393] width 43 height 17
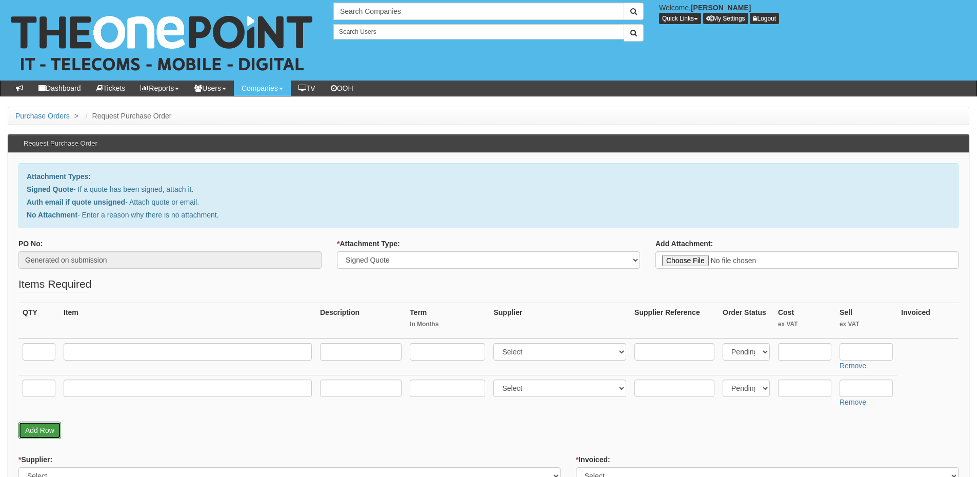
click at [45, 427] on link "Add Row" at bounding box center [39, 430] width 43 height 17
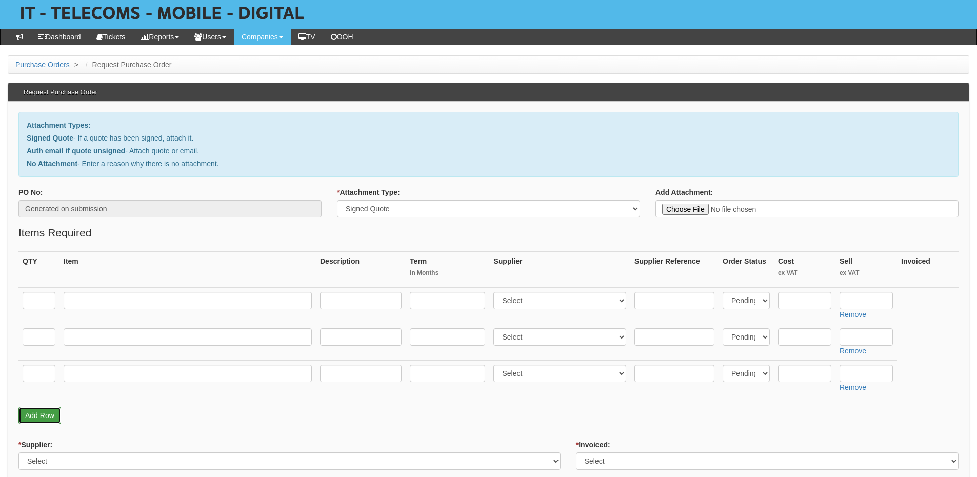
click at [50, 418] on link "Add Row" at bounding box center [39, 415] width 43 height 17
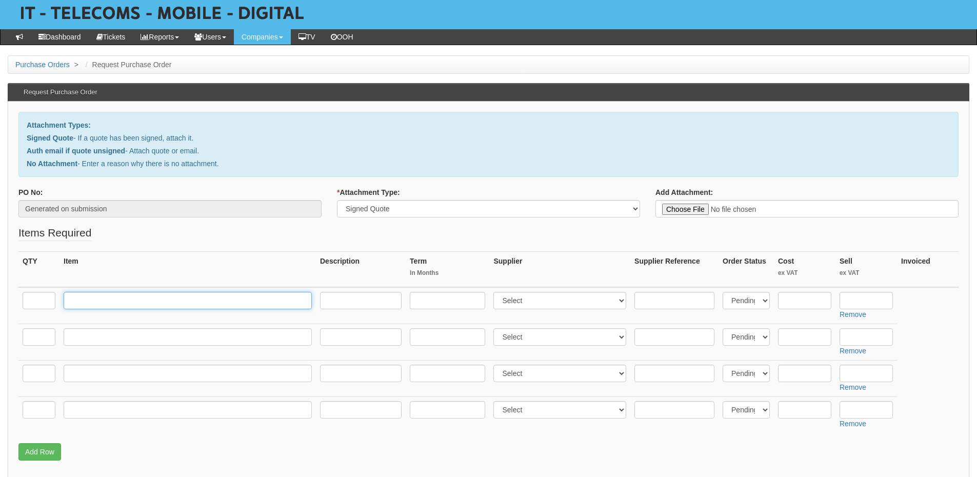
click at [104, 302] on input "text" at bounding box center [188, 300] width 248 height 17
paste input "SONICWALL TZ370 SECURE UPGRADE ADVANCED EDITION 3-Year (INCLUDES 1-Year CSE)"
type input "SONICWALL TZ370 SECURE UPGRADE ADVANCED EDITION 3-Year (INCLUDES 1-Year CSE)"
click at [23, 304] on input "text" at bounding box center [39, 300] width 33 height 17
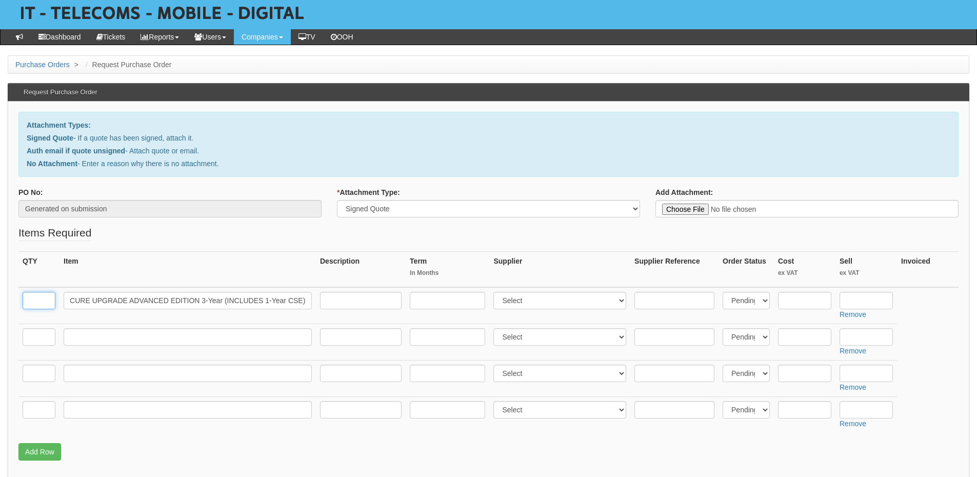
scroll to position [0, 0]
type input "1"
click at [28, 333] on input "text" at bounding box center [39, 336] width 33 height 17
type input "1"
click at [96, 339] on input "text" at bounding box center [188, 336] width 248 height 17
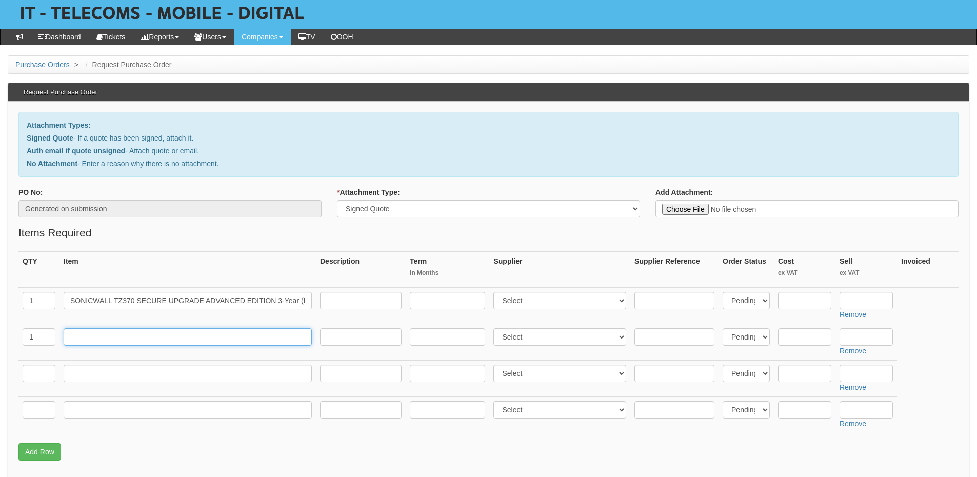
drag, startPoint x: 92, startPoint y: 334, endPoint x: 87, endPoint y: 342, distance: 9.2
click at [92, 334] on input "text" at bounding box center [188, 336] width 248 height 17
paste input "SSL VPN 50 User License"
type input "SSL VPN 50 User License"
click at [30, 369] on input "text" at bounding box center [39, 373] width 33 height 17
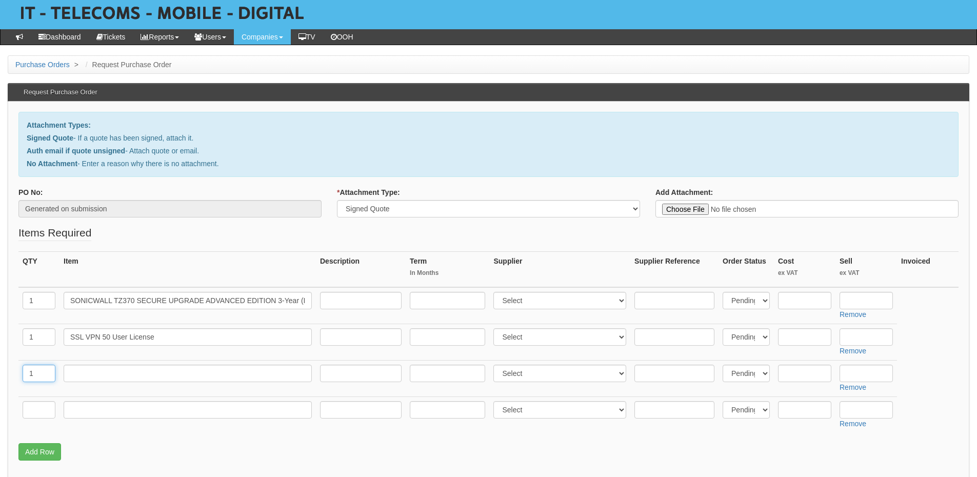
type input "1"
click at [101, 383] on td at bounding box center [187, 378] width 256 height 36
click at [102, 379] on input "text" at bounding box center [188, 373] width 248 height 17
click at [98, 379] on input "text" at bounding box center [188, 373] width 248 height 17
paste input "Rackmount Kit"
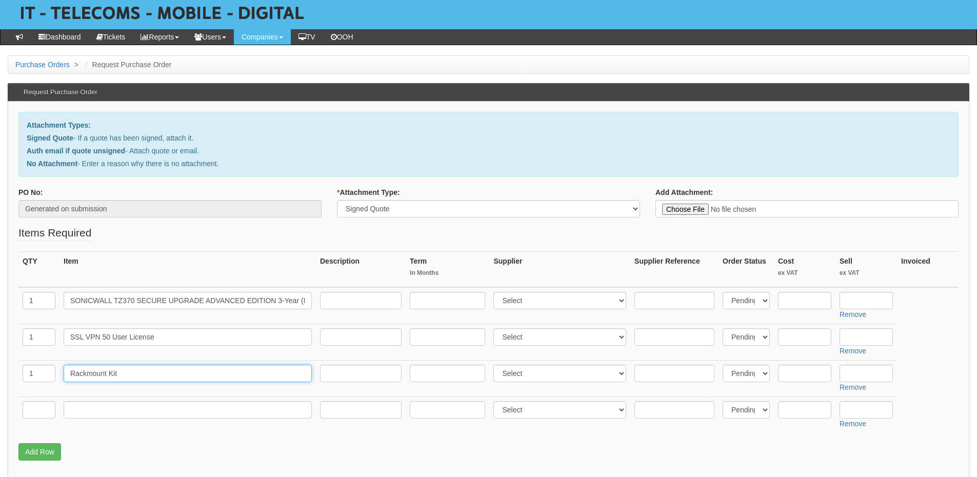
type input "Rackmount Kit"
click at [37, 406] on input "text" at bounding box center [39, 409] width 33 height 17
type input "1"
click at [41, 450] on link "Add Row" at bounding box center [39, 451] width 43 height 17
click at [38, 452] on input "text" at bounding box center [39, 445] width 33 height 17
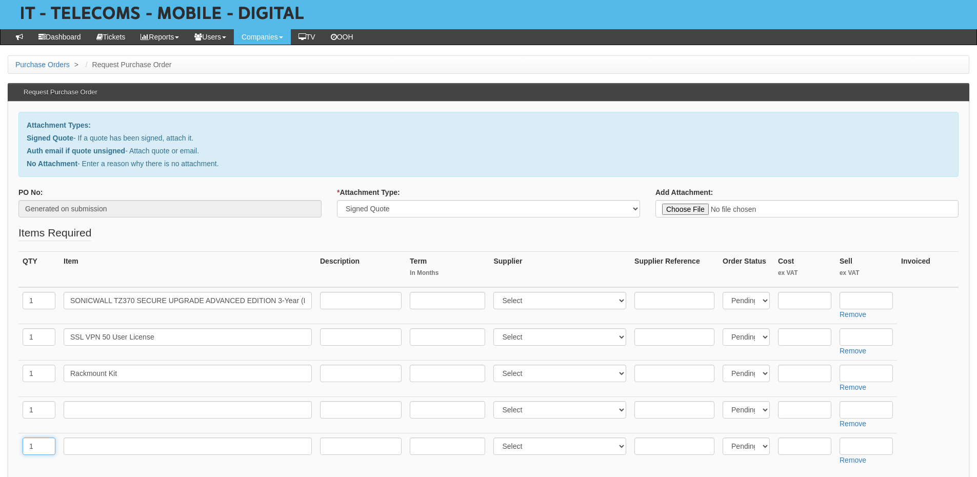
type input "1"
click at [89, 412] on input "text" at bounding box center [188, 409] width 248 height 17
click at [121, 398] on td at bounding box center [187, 414] width 256 height 36
click at [103, 414] on input "text" at bounding box center [188, 409] width 248 height 17
paste input "SSL 2 Year Certificate"
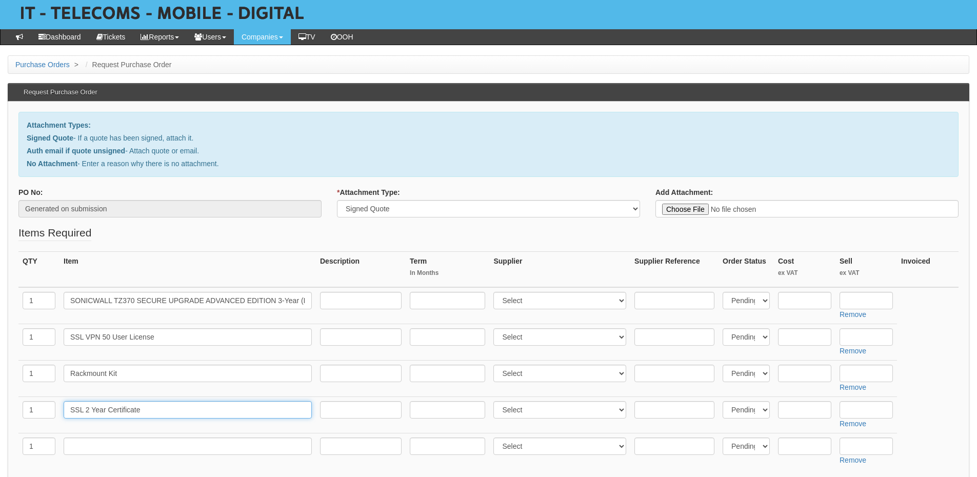
type input "SSL 2 Year Certificate"
click at [106, 438] on input "text" at bounding box center [188, 445] width 248 height 17
paste input "Half a day labour"
type input "Half a day labour"
click at [522, 442] on select "Select 123 REG.co.uk 1Password 3 4Gon AA Jones Electric Ltd Abzorb Access Group…" at bounding box center [559, 445] width 133 height 17
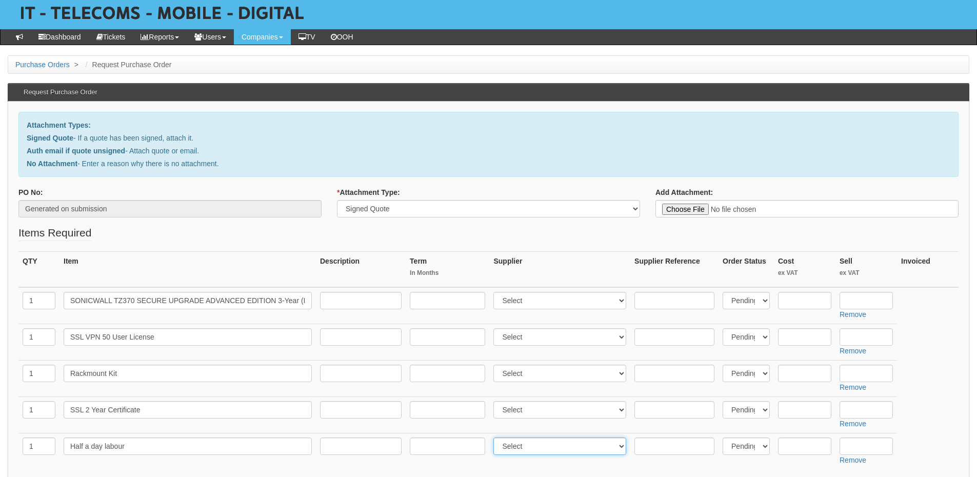
select select "81"
click at [496, 437] on select "Select 123 REG.co.uk 1Password 3 4Gon AA Jones Electric Ltd Abzorb Access Group…" at bounding box center [559, 445] width 133 height 17
click at [853, 443] on input "text" at bounding box center [865, 445] width 53 height 17
type input "425"
click at [864, 303] on input "text" at bounding box center [865, 300] width 53 height 17
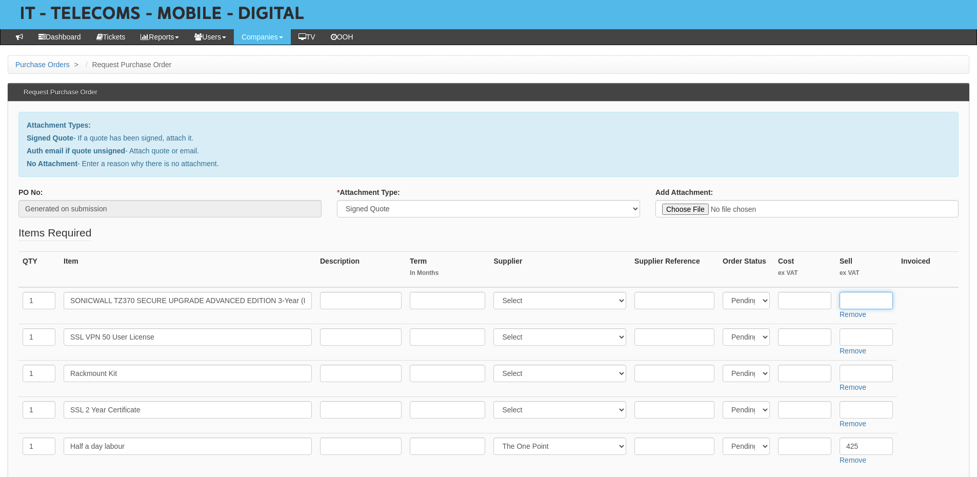
paste input "1,707.23"
click at [850, 302] on input "1,707.23" at bounding box center [865, 300] width 53 height 17
type input "1707.23"
click at [858, 343] on input "text" at bounding box center [865, 336] width 53 height 17
click at [857, 333] on input "text" at bounding box center [865, 336] width 53 height 17
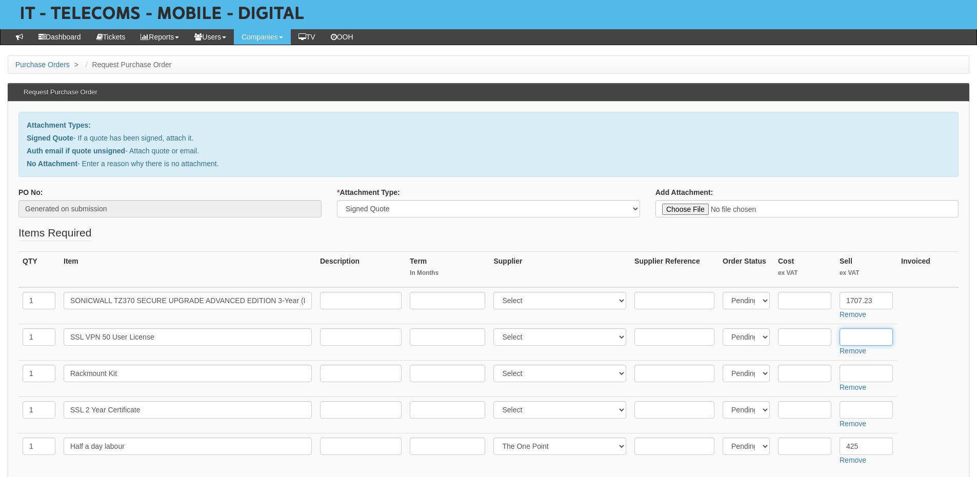
paste input "479.32"
type input "479.32"
drag, startPoint x: 855, startPoint y: 363, endPoint x: 858, endPoint y: 375, distance: 13.1
click at [855, 363] on td "Remove" at bounding box center [866, 378] width 62 height 36
click at [858, 375] on input "text" at bounding box center [865, 373] width 53 height 17
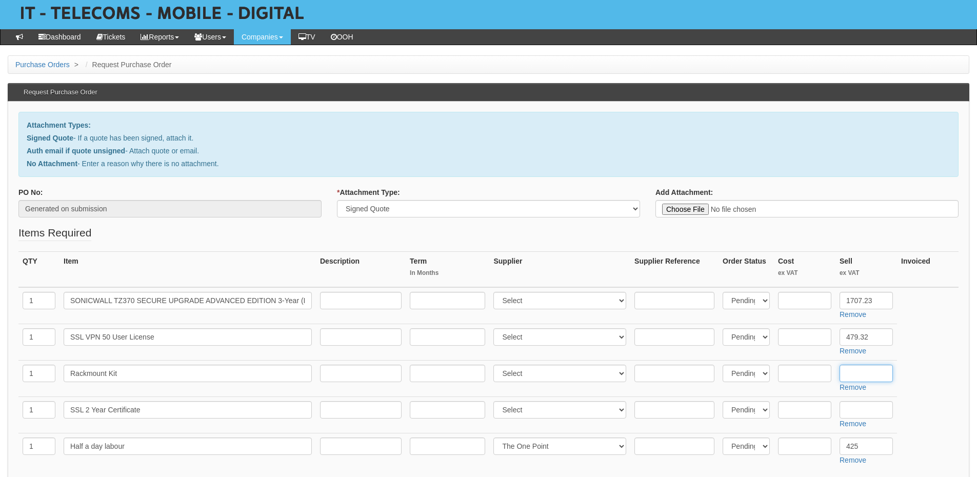
click at [870, 376] on input "text" at bounding box center [865, 373] width 53 height 17
paste input "156.99"
type input "156.99"
click at [865, 401] on input "text" at bounding box center [865, 409] width 53 height 17
paste input "159.98"
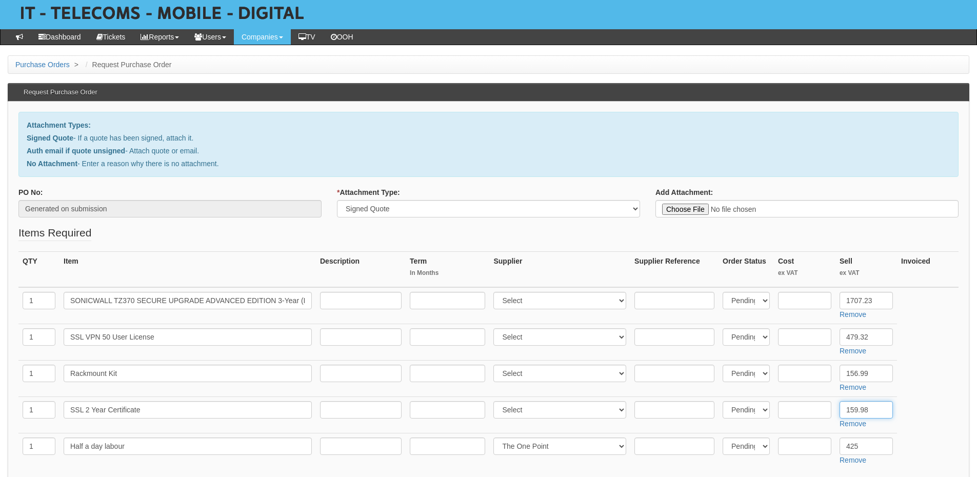
type input "159.98"
click at [802, 299] on input "text" at bounding box center [804, 300] width 53 height 17
type input "1152.38"
click at [803, 334] on input "text" at bounding box center [804, 336] width 53 height 17
click at [799, 378] on input "text" at bounding box center [804, 373] width 53 height 17
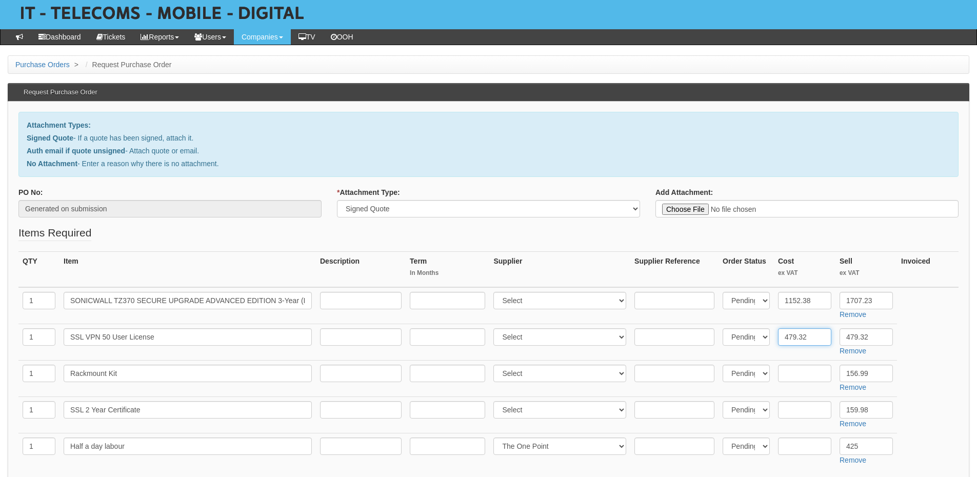
click at [813, 337] on input "479.32" at bounding box center [804, 336] width 53 height 17
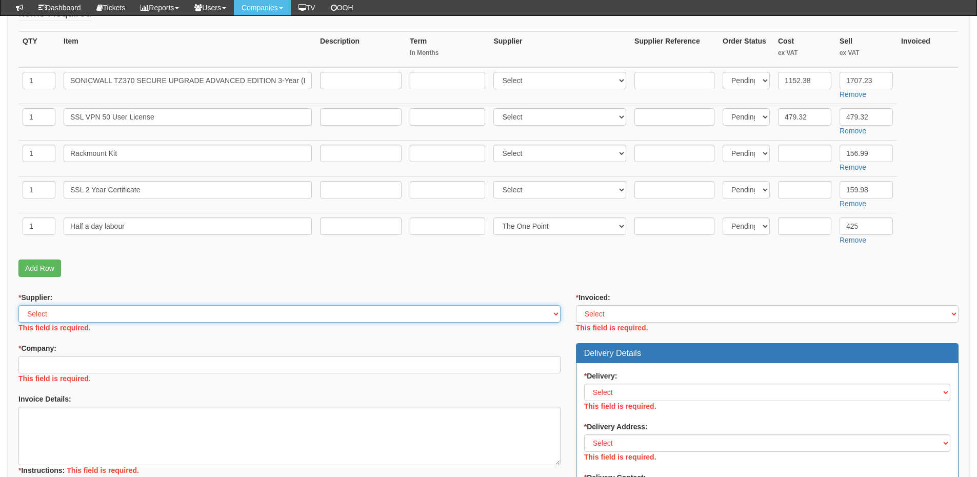
scroll to position [244, 0]
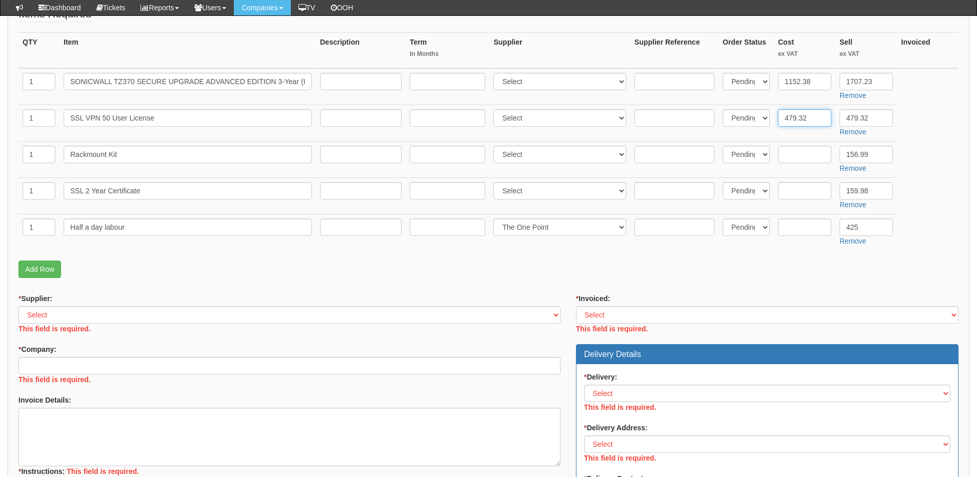
drag, startPoint x: 819, startPoint y: 117, endPoint x: 751, endPoint y: 117, distance: 68.7
click at [751, 117] on tr "1 SSL VPN 50 User License Select 123 REG.co.uk 1Password 3 4Gon AA Jones Electr…" at bounding box center [488, 123] width 940 height 36
click at [815, 155] on input "text" at bounding box center [804, 154] width 53 height 17
drag, startPoint x: 811, startPoint y: 121, endPoint x: 773, endPoint y: 117, distance: 37.6
click at [773, 117] on tr "1 SSL VPN 50 User License Select 123 REG.co.uk 1Password 3 4Gon AA Jones Electr…" at bounding box center [488, 123] width 940 height 36
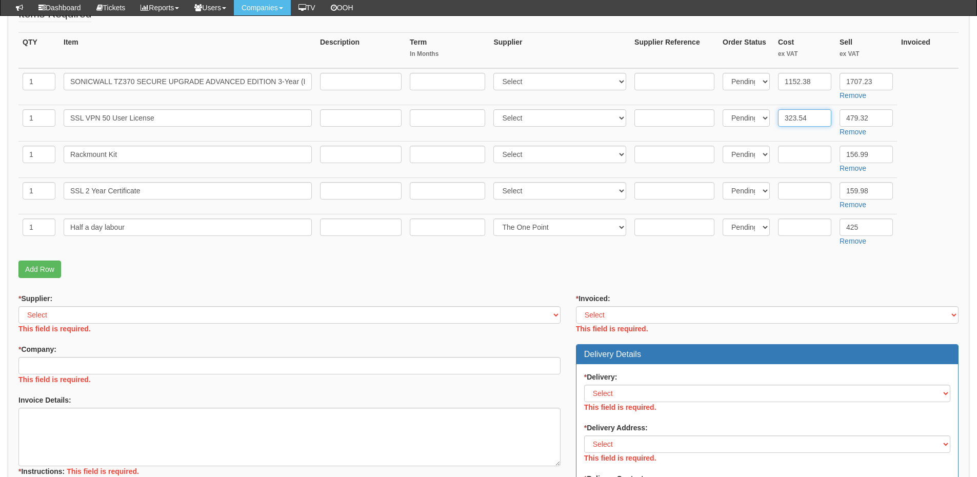
type input "323.54"
click at [794, 152] on input "text" at bounding box center [804, 154] width 53 height 17
type input "105.97"
click at [522, 78] on select "Select 123 REG.co.uk 1Password 3 4Gon AA Jones Electric Ltd Abzorb Access Group…" at bounding box center [559, 81] width 133 height 17
click at [522, 77] on select "Select 123 REG.co.uk 1Password 3 4Gon AA Jones Electric Ltd Abzorb Access Group…" at bounding box center [559, 81] width 133 height 17
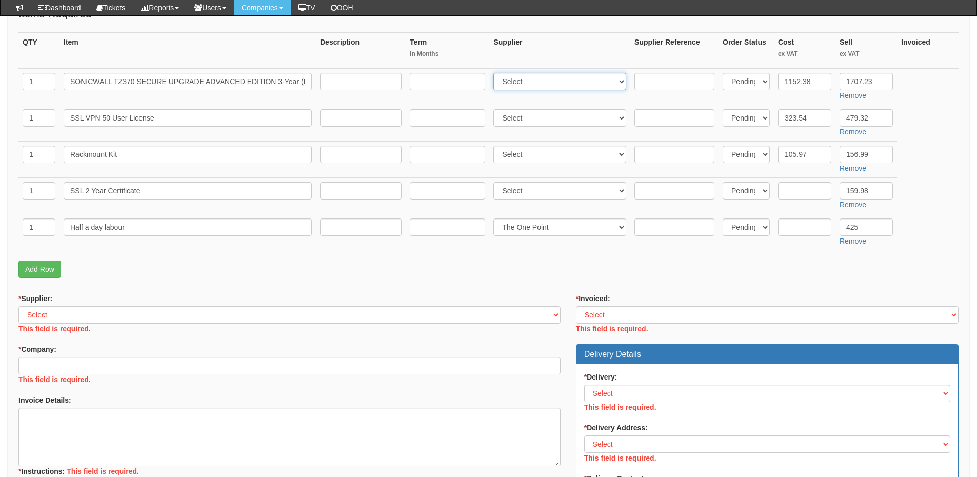
select select "349"
click at [496, 73] on select "Select 123 REG.co.uk 1Password 3 4Gon AA Jones Electric Ltd Abzorb Access Group…" at bounding box center [559, 81] width 133 height 17
click at [526, 115] on select "Select 123 REG.co.uk 1Password 3 4Gon AA Jones Electric Ltd Abzorb Access Group…" at bounding box center [559, 117] width 133 height 17
select select "349"
click at [496, 109] on select "Select 123 REG.co.uk 1Password 3 4Gon AA Jones Electric Ltd Abzorb Access Group…" at bounding box center [559, 117] width 133 height 17
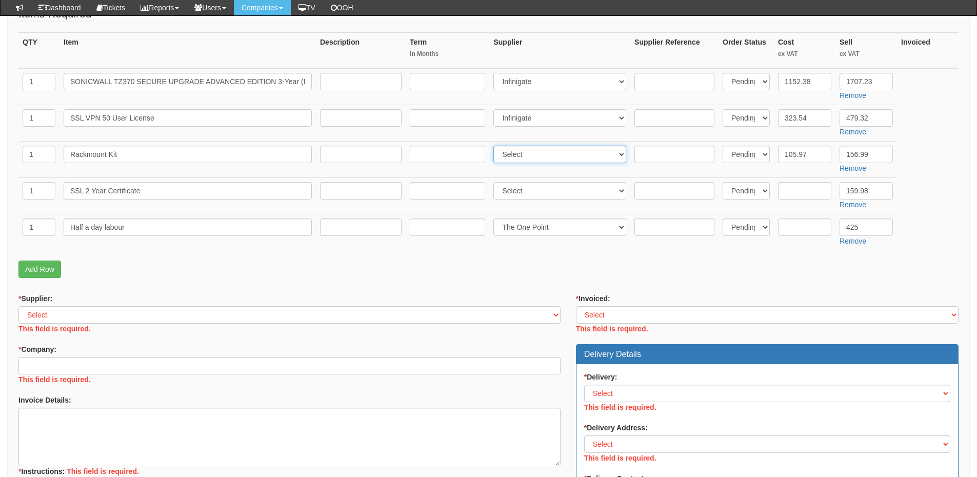
click at [523, 151] on select "Select 123 REG.co.uk 1Password 3 4Gon AA Jones Electric Ltd Abzorb Access Group…" at bounding box center [559, 154] width 133 height 17
select select "349"
click at [496, 146] on select "Select 123 REG.co.uk 1Password 3 4Gon AA Jones Electric Ltd Abzorb Access Group…" at bounding box center [559, 154] width 133 height 17
click at [537, 186] on select "Select 123 REG.co.uk 1Password 3 4Gon AA Jones Electric Ltd Abzorb Access Group…" at bounding box center [559, 190] width 133 height 17
select select "17"
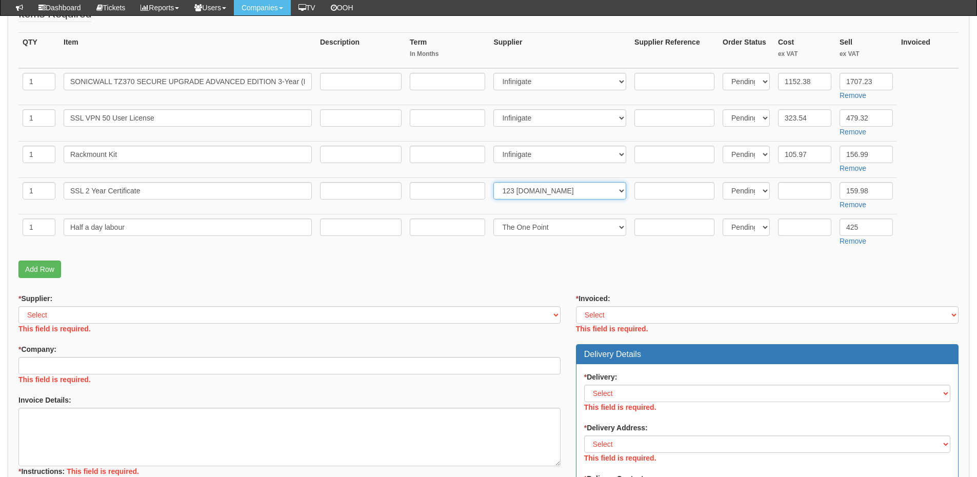
click at [496, 182] on select "Select 123 REG.co.uk 1Password 3 4Gon AA Jones Electric Ltd Abzorb Access Group…" at bounding box center [559, 190] width 133 height 17
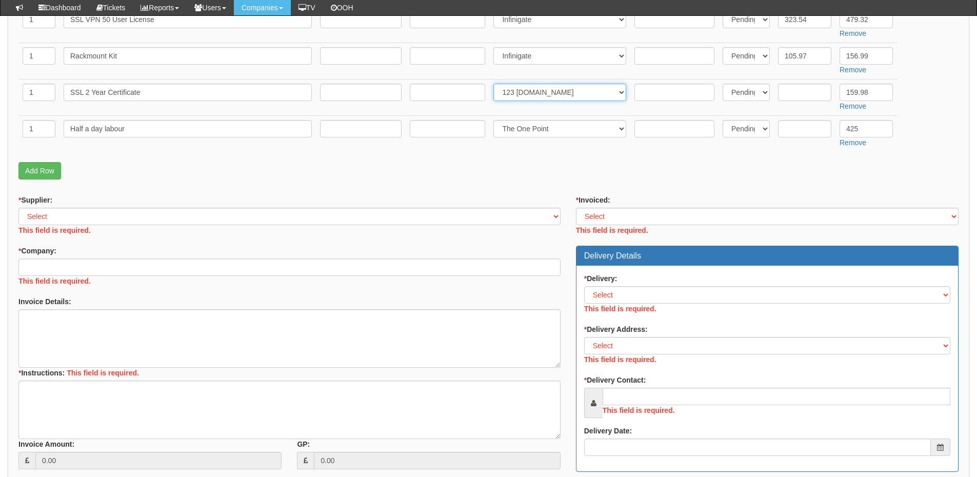
scroll to position [347, 0]
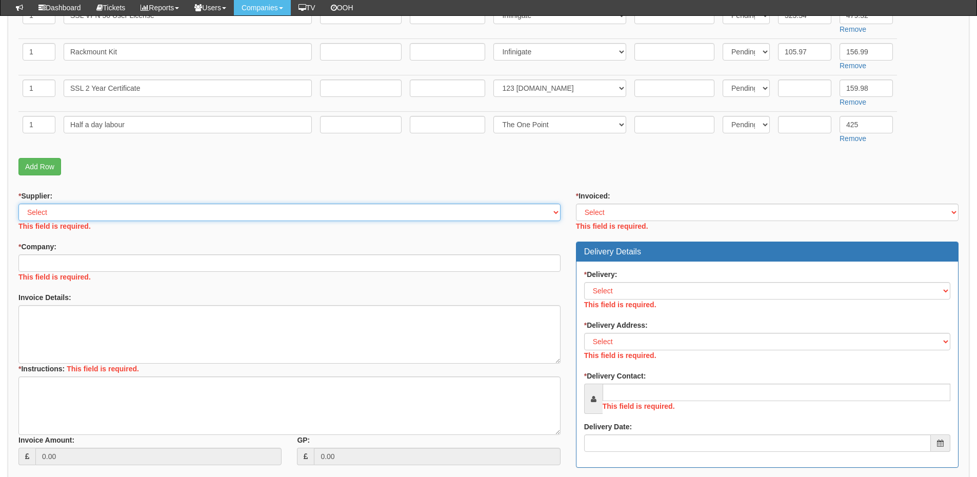
click at [130, 215] on select "Select 123 REG.co.uk 1Password 3 4Gon AA Jones Electric Ltd Abzorb Access Group…" at bounding box center [289, 212] width 542 height 17
select select "124"
click at [18, 204] on select "Select 123 REG.co.uk 1Password 3 4Gon AA Jones Electric Ltd Abzorb Access Group…" at bounding box center [289, 212] width 542 height 17
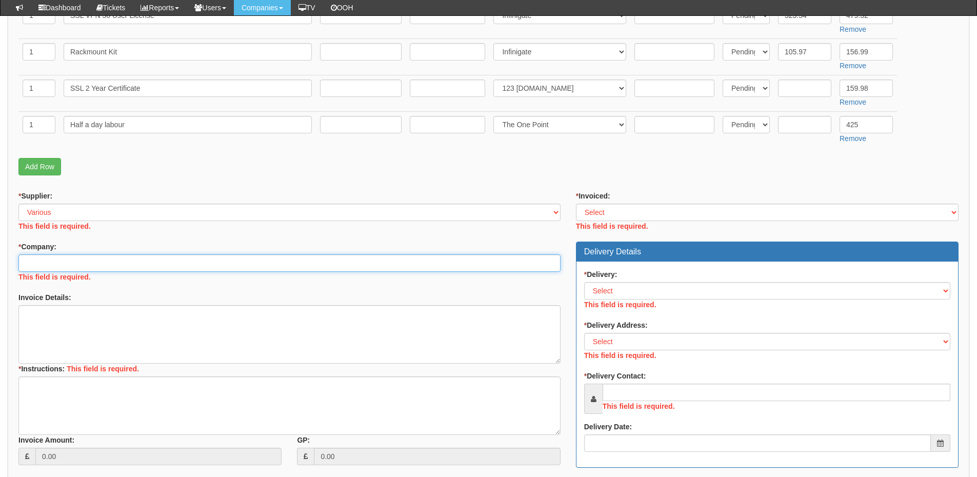
click at [95, 261] on div "* Company: This field is required." at bounding box center [289, 263] width 542 height 43
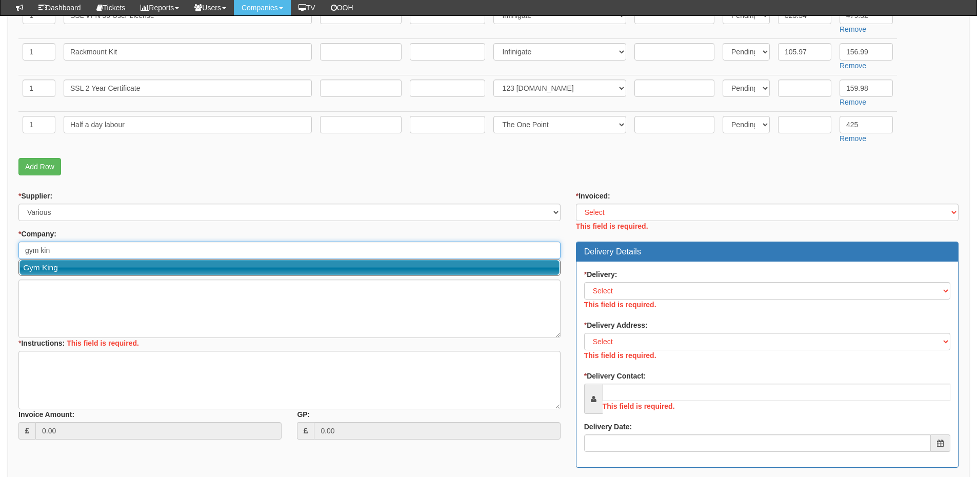
click at [90, 267] on link "Gym King" at bounding box center [289, 267] width 540 height 15
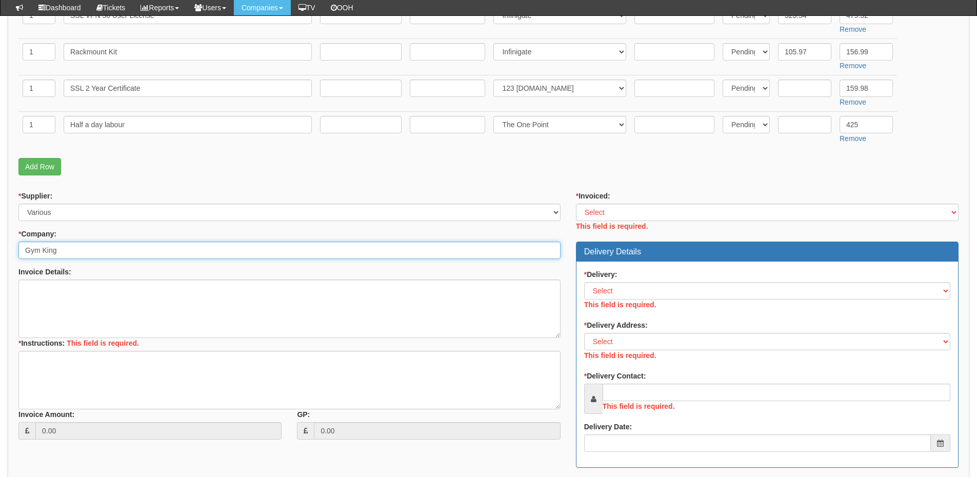
type input "Gym King"
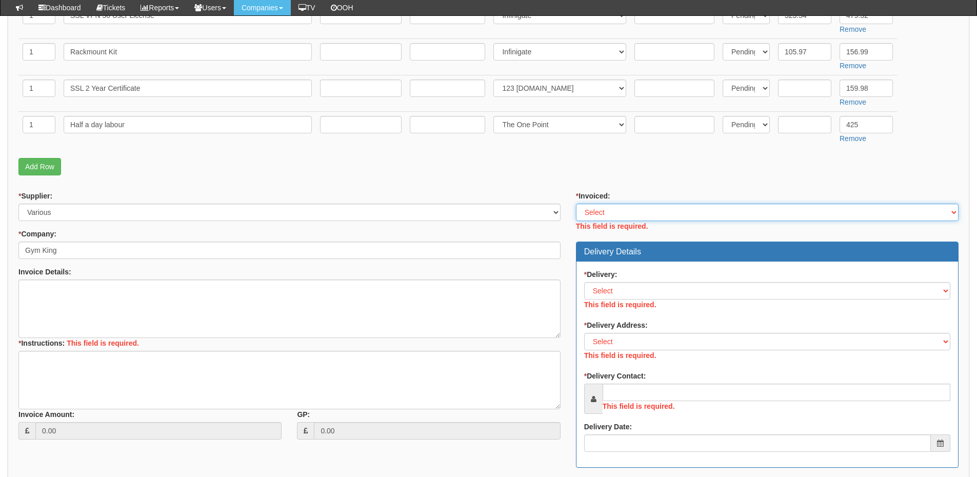
click at [609, 214] on select "Select Yes No N/A STB (part of order)" at bounding box center [767, 212] width 383 height 17
select select "2"
click at [576, 204] on select "Select Yes No N/A STB (part of order)" at bounding box center [767, 212] width 383 height 17
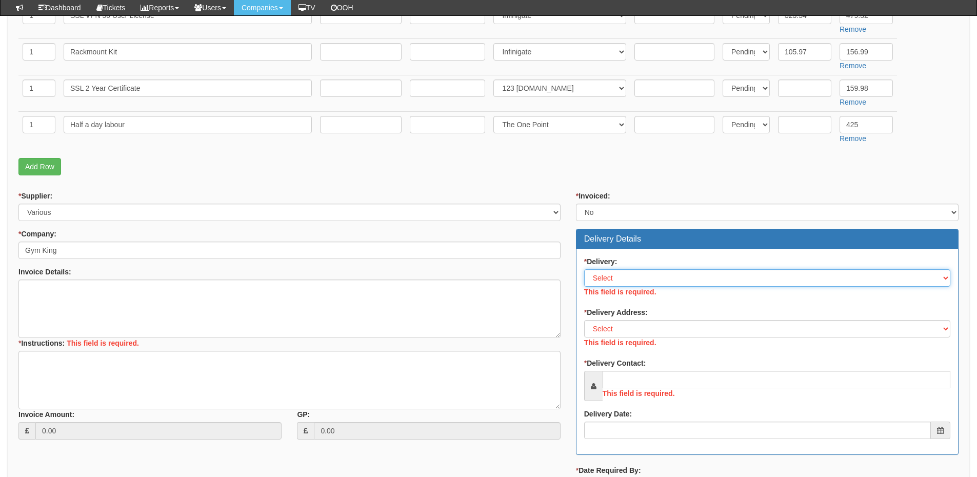
click at [621, 291] on div "* Delivery: Select No Not Applicable Yes This field is required." at bounding box center [767, 277] width 366 height 43
select select "1"
click at [584, 269] on select "Select No Not Applicable Yes" at bounding box center [767, 277] width 366 height 17
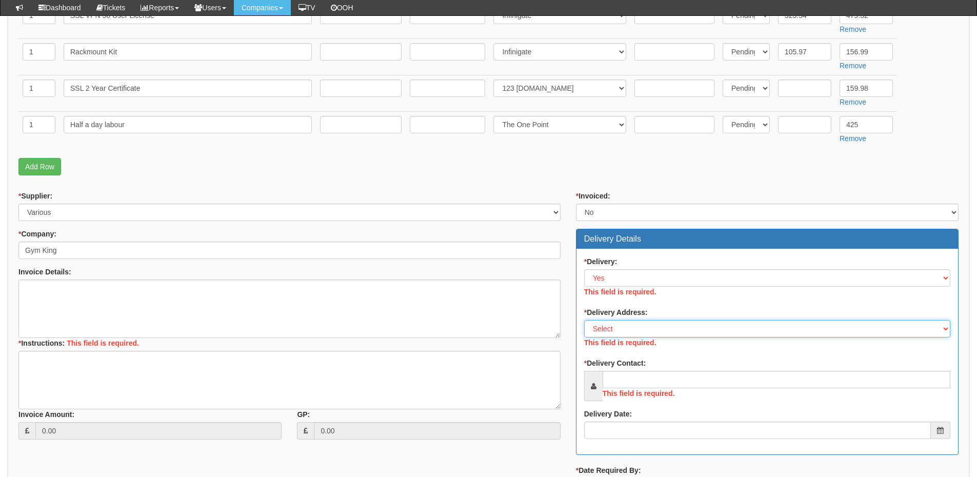
click at [620, 323] on select "Select Not Applicable Main Address - LS15 9JL Other" at bounding box center [767, 328] width 366 height 17
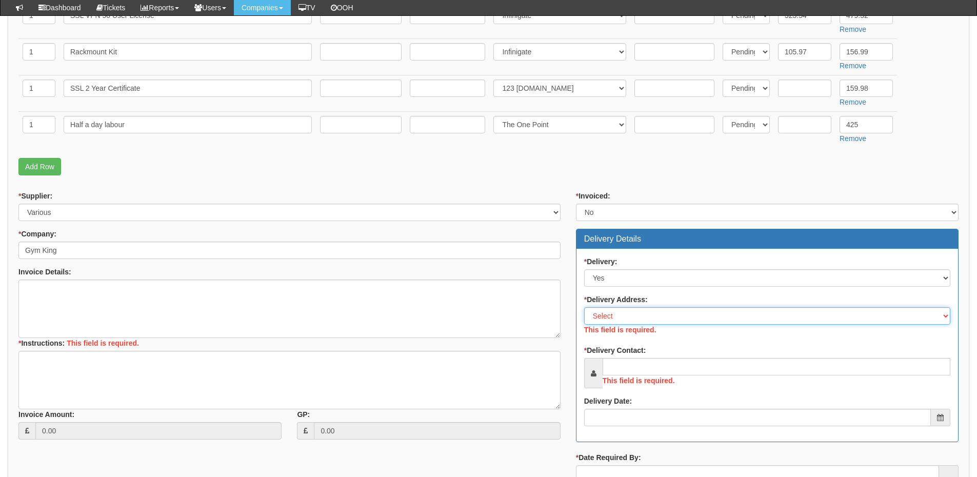
select select "other"
click at [584, 307] on select "Select Not Applicable Main Address - LS15 9JL Other" at bounding box center [767, 315] width 366 height 17
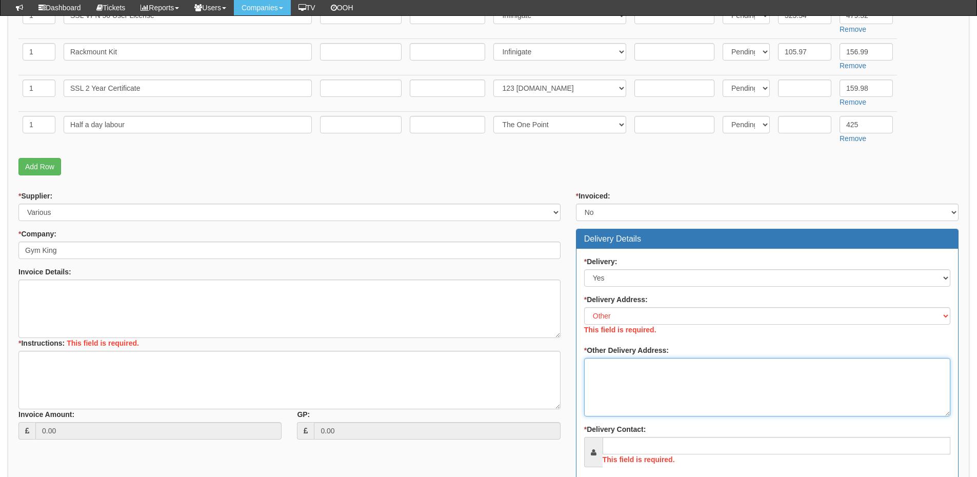
click at [622, 387] on textarea "* Other Delivery Address:" at bounding box center [767, 387] width 366 height 58
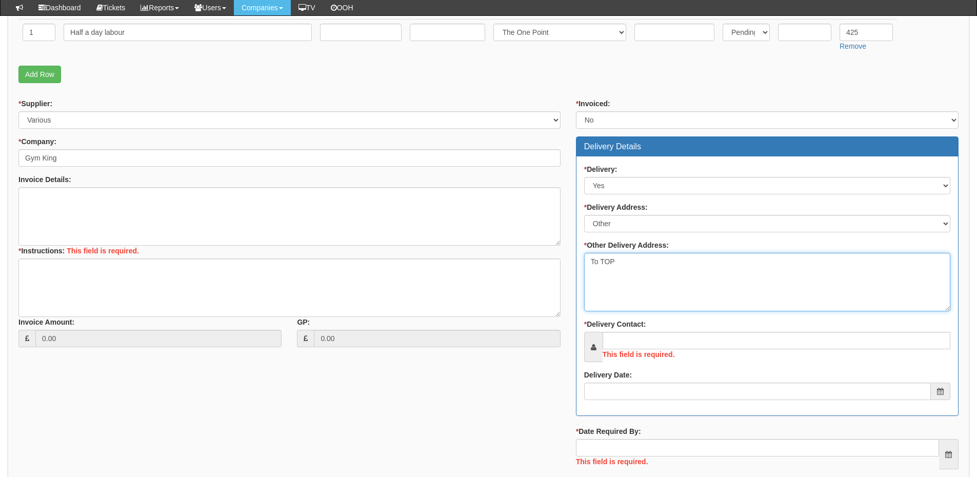
scroll to position [449, 0]
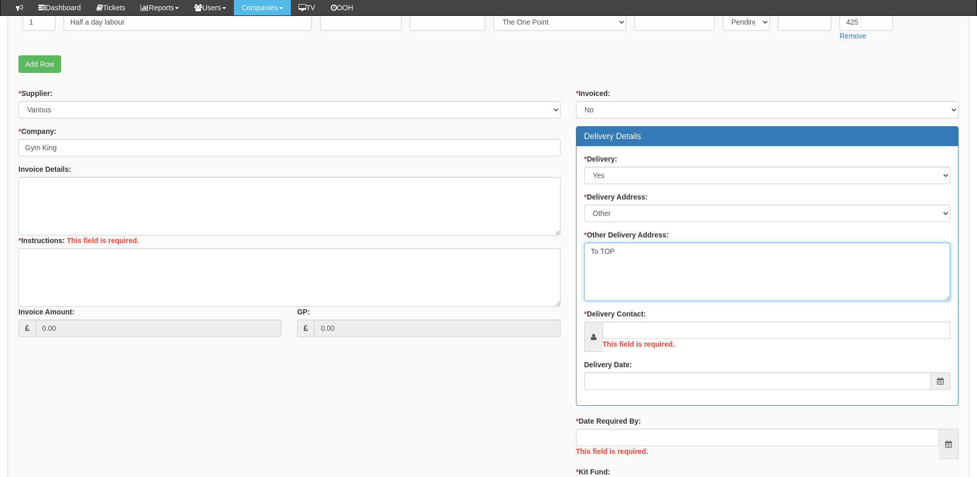
type textarea "To TOP"
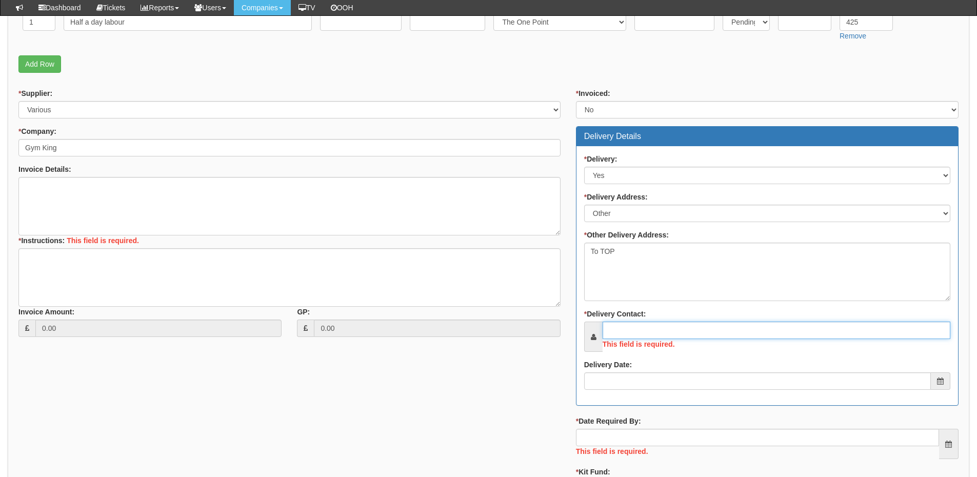
click at [631, 328] on input "* Delivery Contact:" at bounding box center [777, 330] width 348 height 17
click at [671, 334] on input "* Delivery Contact:" at bounding box center [777, 330] width 348 height 17
paste input "Andy McLuckie"
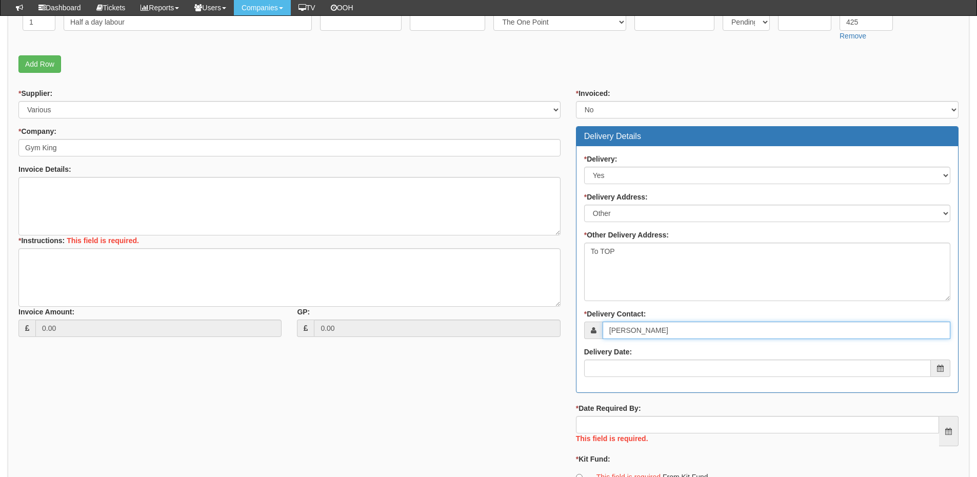
type input "Andy McLuckie"
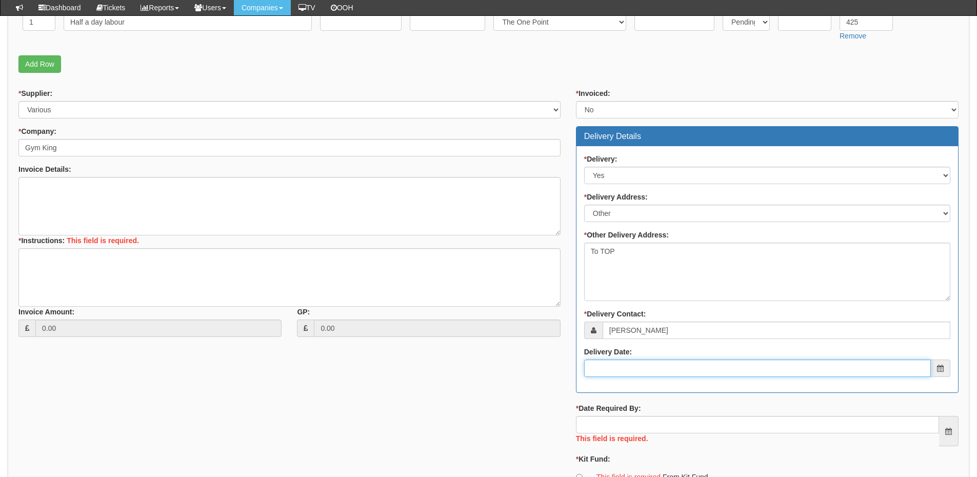
click at [648, 372] on input "Delivery Date:" at bounding box center [757, 367] width 347 height 17
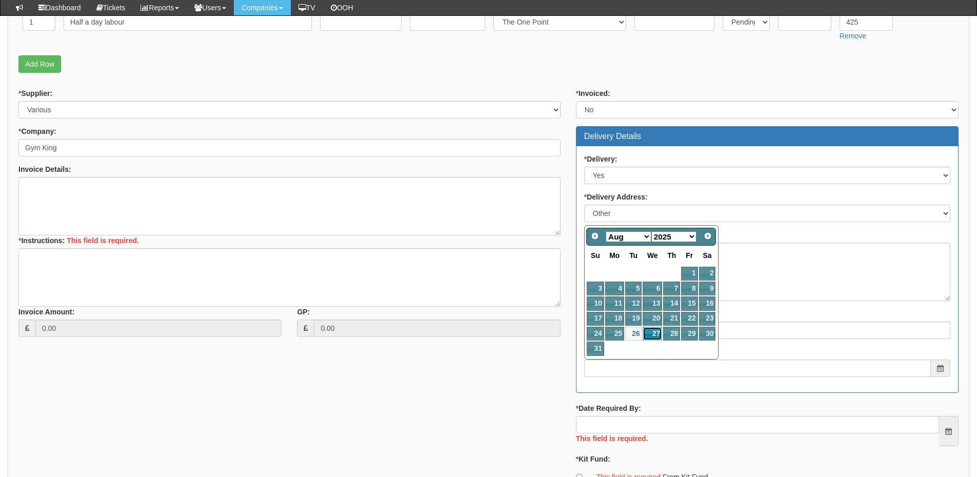
click at [652, 329] on link "27" at bounding box center [652, 334] width 19 height 14
type input "2025-08-27"
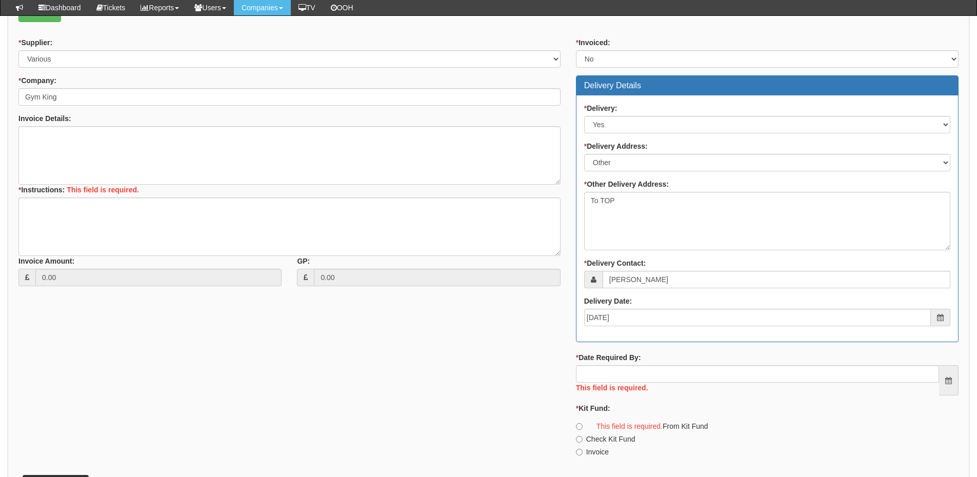
scroll to position [501, 0]
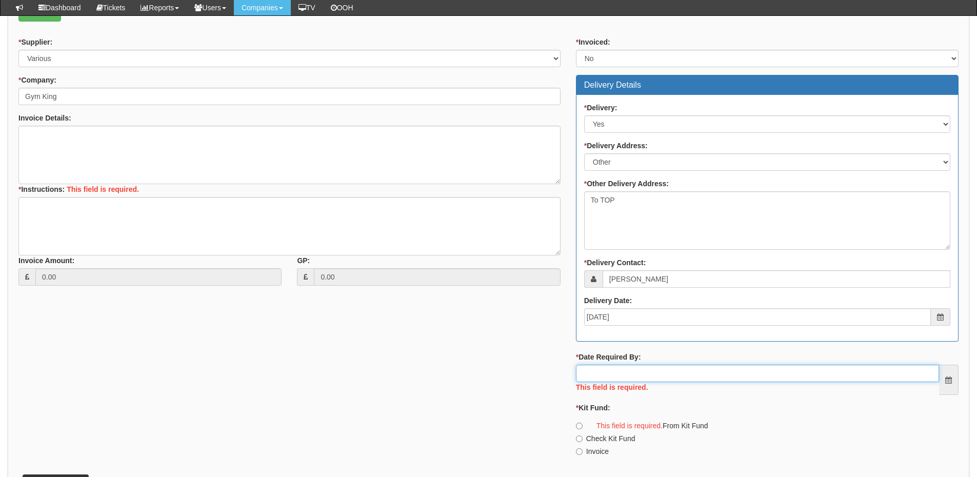
click at [654, 373] on input "* Date Required By:" at bounding box center [757, 373] width 363 height 17
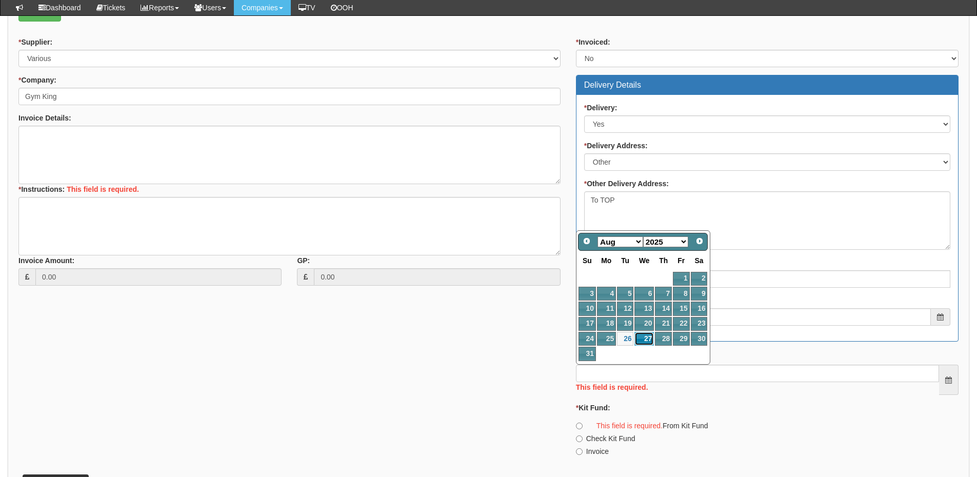
click at [646, 334] on link "27" at bounding box center [643, 339] width 19 height 14
type input "2025-08-27"
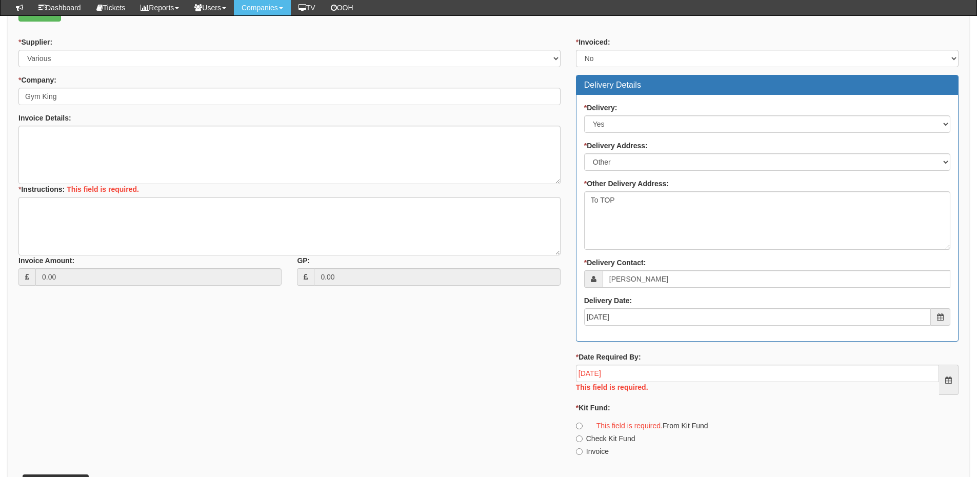
click at [597, 448] on label "Invoice" at bounding box center [592, 451] width 33 height 10
click at [583, 429] on input "Invoice" at bounding box center [579, 426] width 7 height 7
radio input "true"
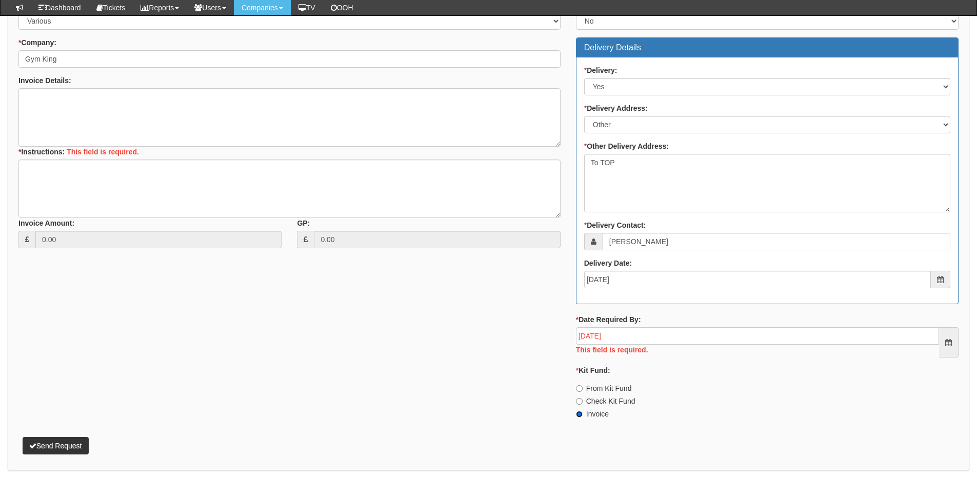
scroll to position [572, 0]
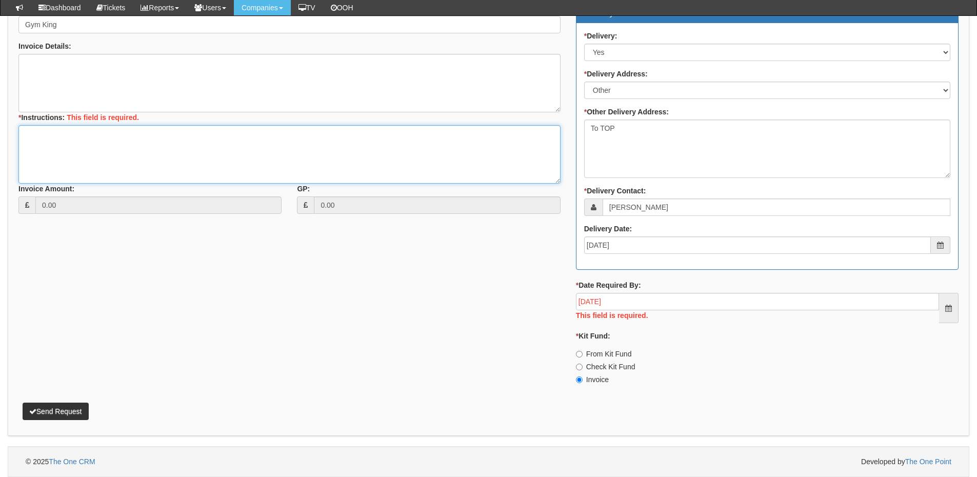
click at [73, 132] on textarea "* Instructions:" at bounding box center [289, 154] width 542 height 58
type textarea "SonicWALL"
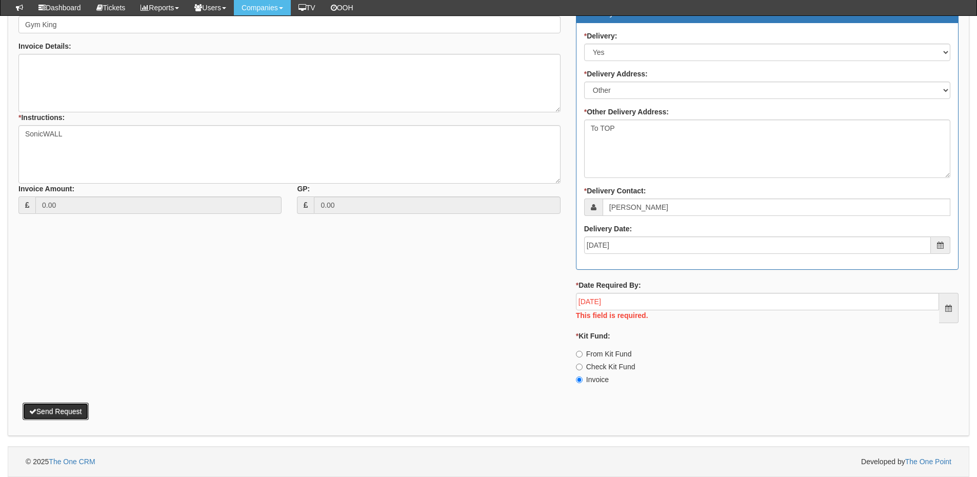
click at [72, 412] on button "Send Request" at bounding box center [56, 411] width 66 height 17
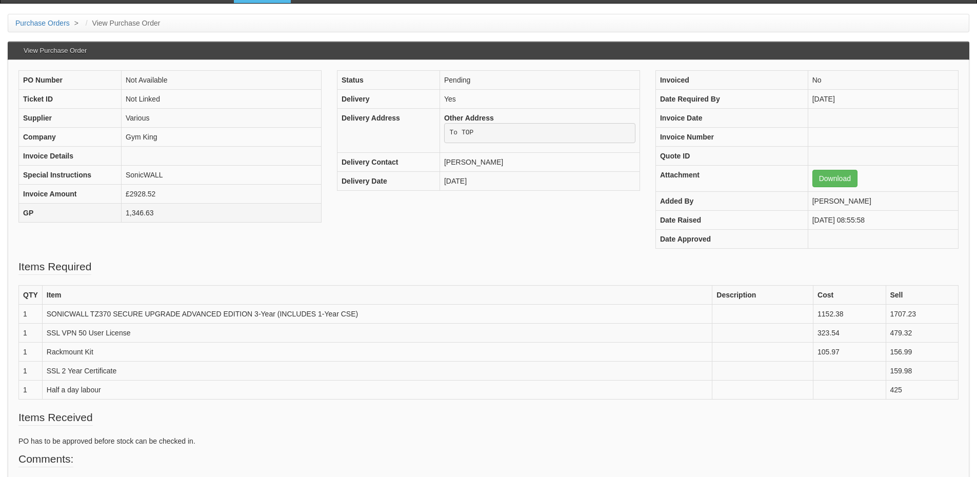
scroll to position [103, 0]
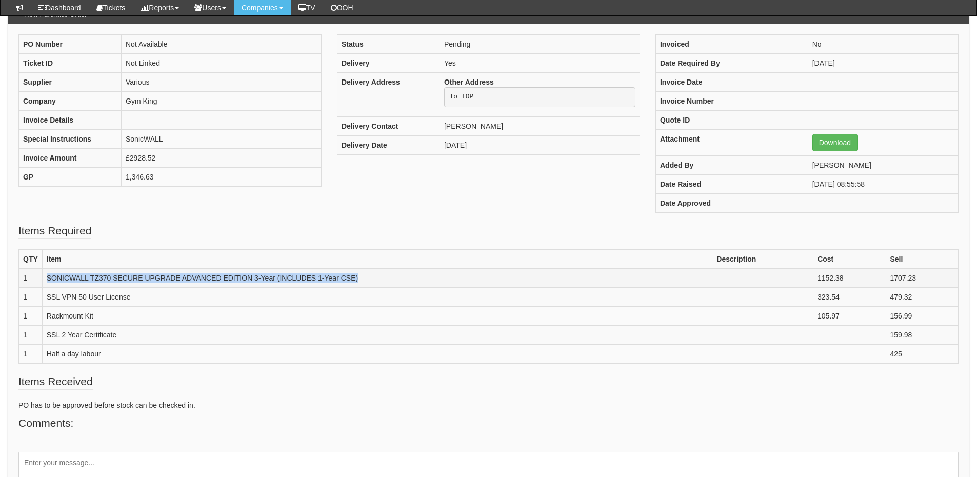
drag, startPoint x: 47, startPoint y: 276, endPoint x: 393, endPoint y: 278, distance: 346.7
click at [393, 278] on td "SONICWALL TZ370 SECURE UPGRADE ADVANCED EDITION 3-Year (INCLUDES 1-Year CSE)" at bounding box center [377, 277] width 670 height 19
copy td "SONICWALL TZ370 SECURE UPGRADE ADVANCED EDITION 3-Year (INCLUDES 1-Year CSE)"
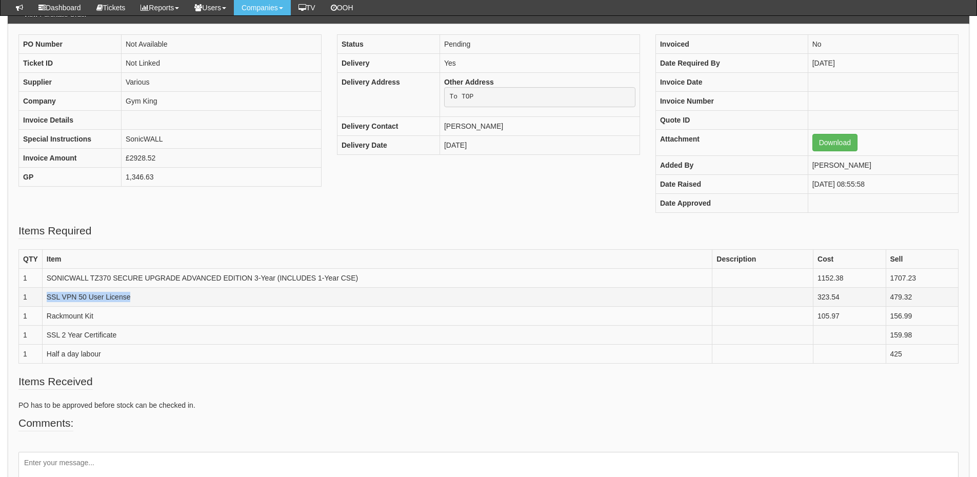
drag, startPoint x: 48, startPoint y: 297, endPoint x: 135, endPoint y: 296, distance: 87.2
click at [135, 296] on td "SSL VPN 50 User License" at bounding box center [377, 296] width 670 height 19
copy td "SSL VPN 50 User License"
drag, startPoint x: 43, startPoint y: 331, endPoint x: 134, endPoint y: 333, distance: 91.8
click at [134, 333] on td "SSL 2 Year Certificate" at bounding box center [377, 334] width 670 height 19
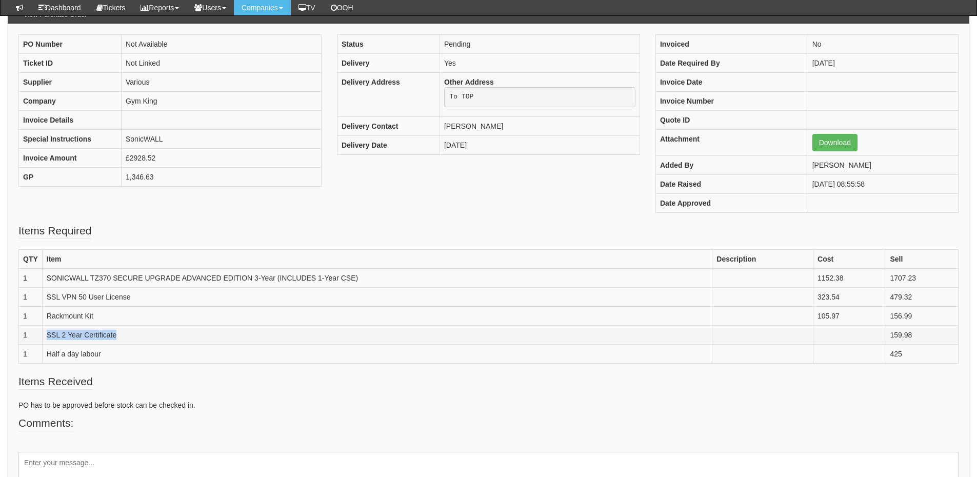
copy td "SSL 2 Year Certificate"
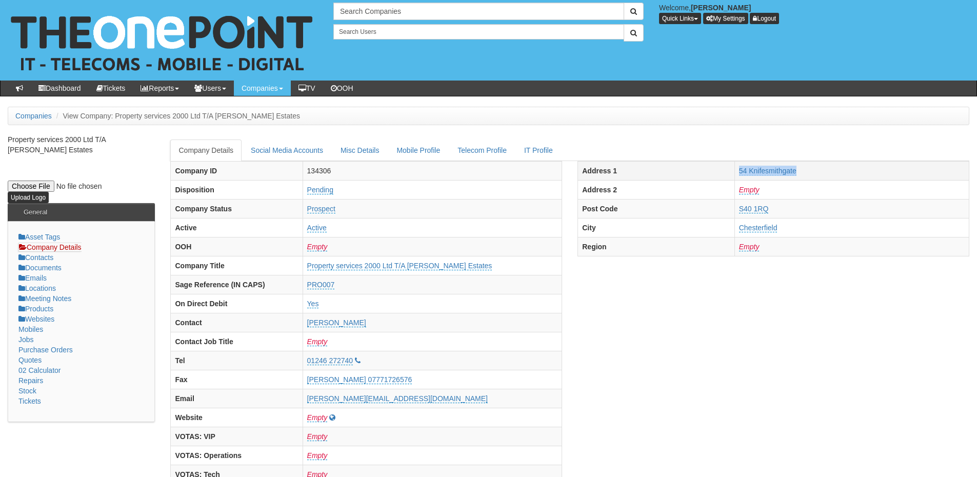
drag, startPoint x: 730, startPoint y: 176, endPoint x: 805, endPoint y: 176, distance: 74.9
click at [809, 174] on tr "Address 1 54 Knifesmithgate" at bounding box center [773, 170] width 391 height 19
copy tr "54 Knifesmithgate"
drag, startPoint x: 724, startPoint y: 228, endPoint x: 805, endPoint y: 228, distance: 80.5
click at [805, 228] on tr "City Chesterfield" at bounding box center [773, 227] width 391 height 19
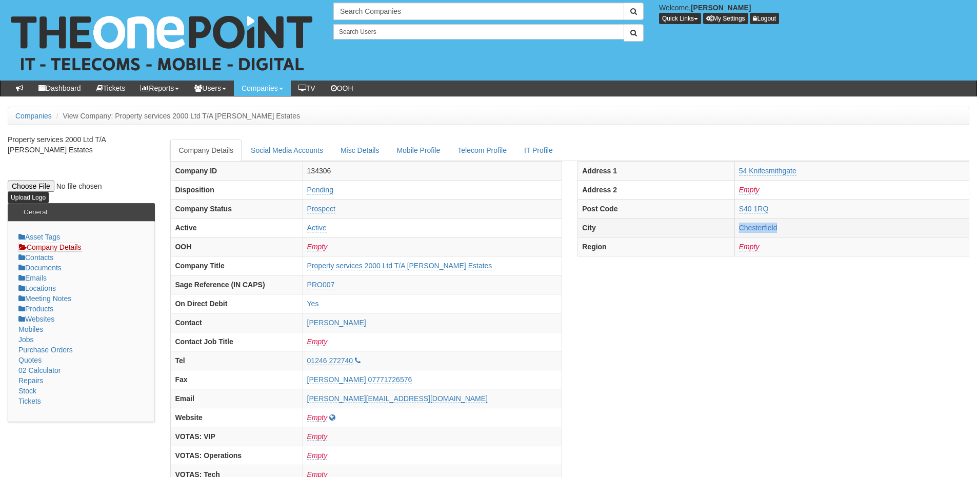
copy tr "Chesterfield"
drag, startPoint x: 726, startPoint y: 207, endPoint x: 787, endPoint y: 212, distance: 61.8
click at [787, 212] on tr "Post Code S40 1RQ" at bounding box center [773, 208] width 391 height 19
copy tr "S40 1RQ"
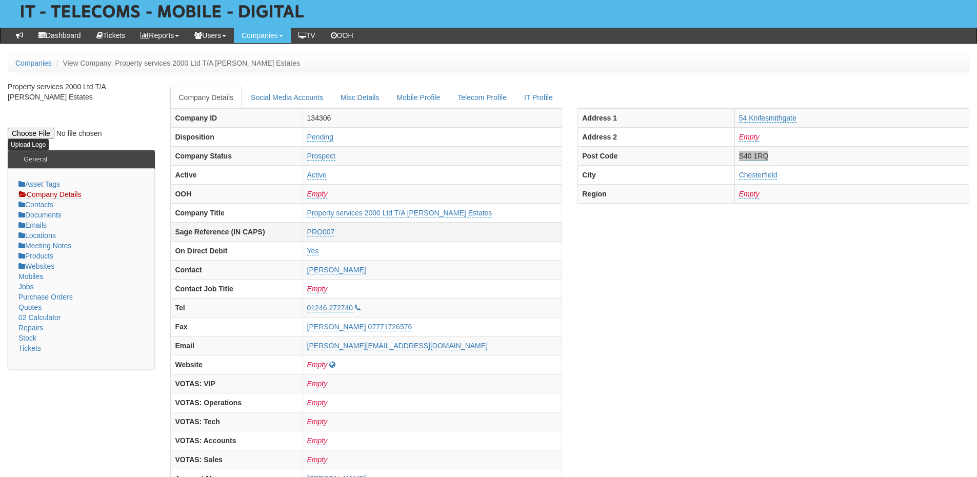
scroll to position [103, 0]
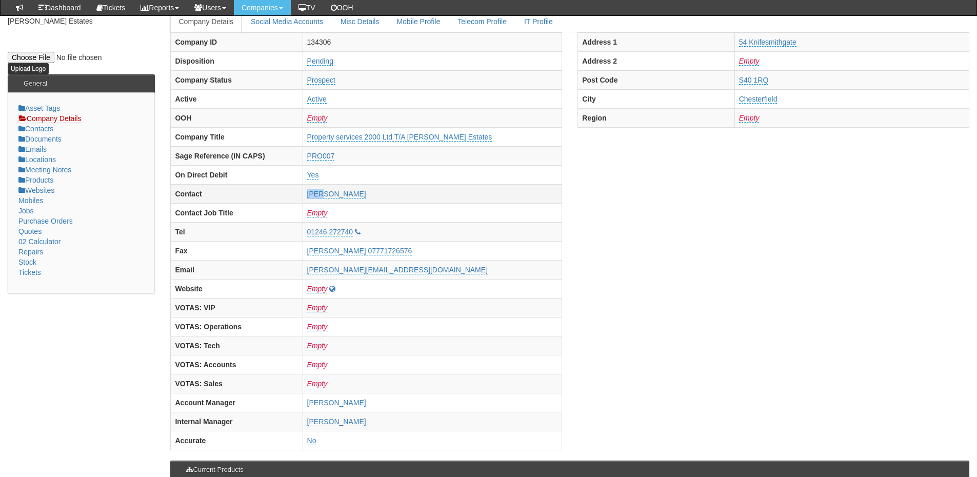
drag, startPoint x: 314, startPoint y: 197, endPoint x: 338, endPoint y: 198, distance: 24.2
click at [338, 198] on td "[PERSON_NAME]" at bounding box center [432, 193] width 259 height 19
copy link "[PERSON_NAME]"
drag, startPoint x: 380, startPoint y: 194, endPoint x: 341, endPoint y: 196, distance: 39.0
click at [341, 196] on td "[PERSON_NAME]" at bounding box center [432, 193] width 259 height 19
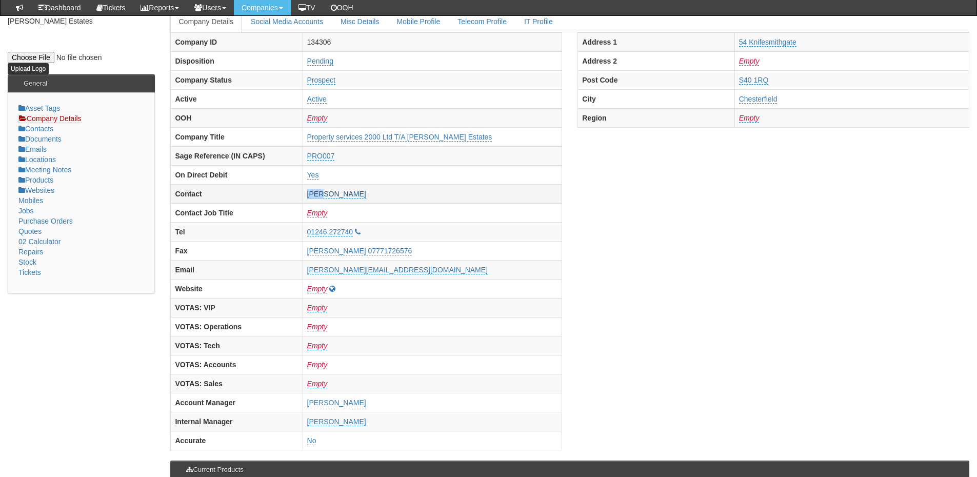
copy link "[PERSON_NAME]"
drag, startPoint x: 391, startPoint y: 250, endPoint x: 343, endPoint y: 255, distance: 48.9
click at [343, 255] on td "[PERSON_NAME] 07771726576" at bounding box center [432, 250] width 259 height 19
copy link "07771726576"
drag, startPoint x: 387, startPoint y: 270, endPoint x: 316, endPoint y: 274, distance: 71.4
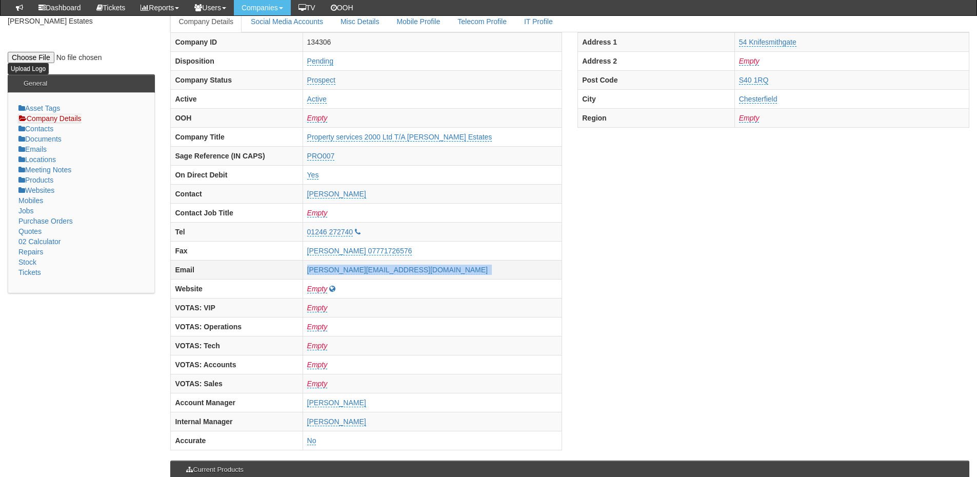
click at [316, 274] on td "[PERSON_NAME][EMAIL_ADDRESS][DOMAIN_NAME]" at bounding box center [432, 269] width 259 height 19
copy td "[PERSON_NAME][EMAIL_ADDRESS][DOMAIN_NAME]"
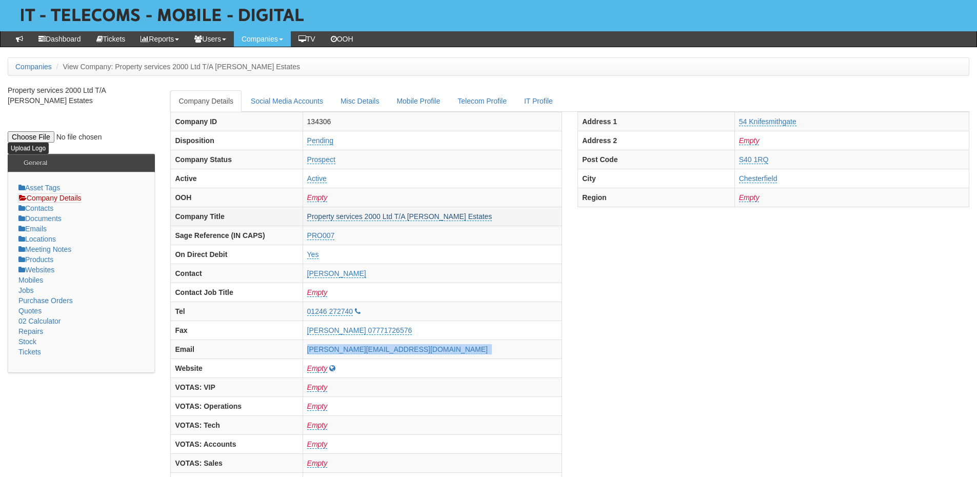
scroll to position [0, 0]
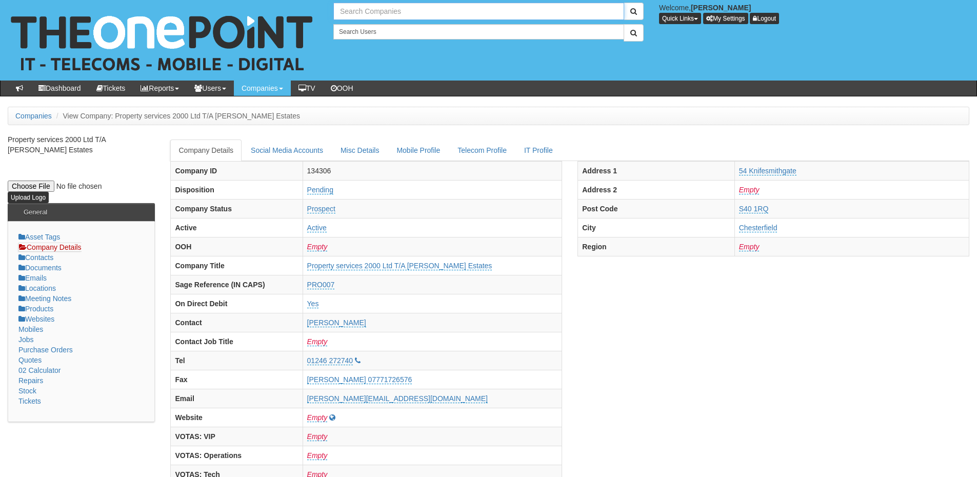
click at [357, 13] on input "text" at bounding box center [478, 11] width 291 height 17
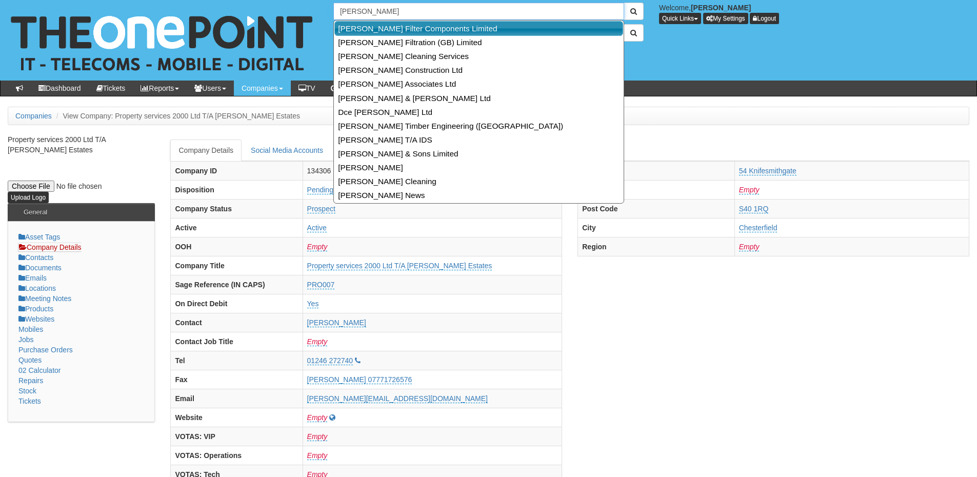
click at [369, 25] on link "[PERSON_NAME] Filter Components Limited" at bounding box center [478, 28] width 289 height 15
type input "[PERSON_NAME] Filter Components Limited"
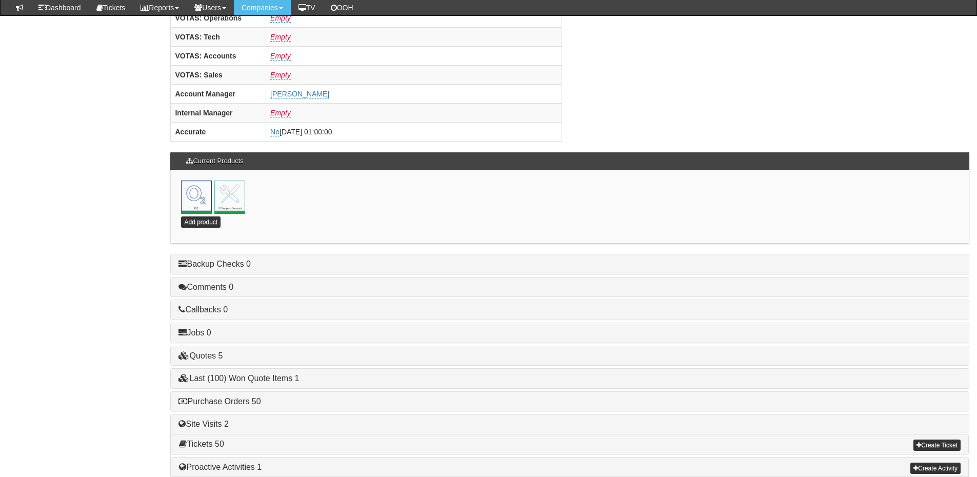
scroll to position [453, 0]
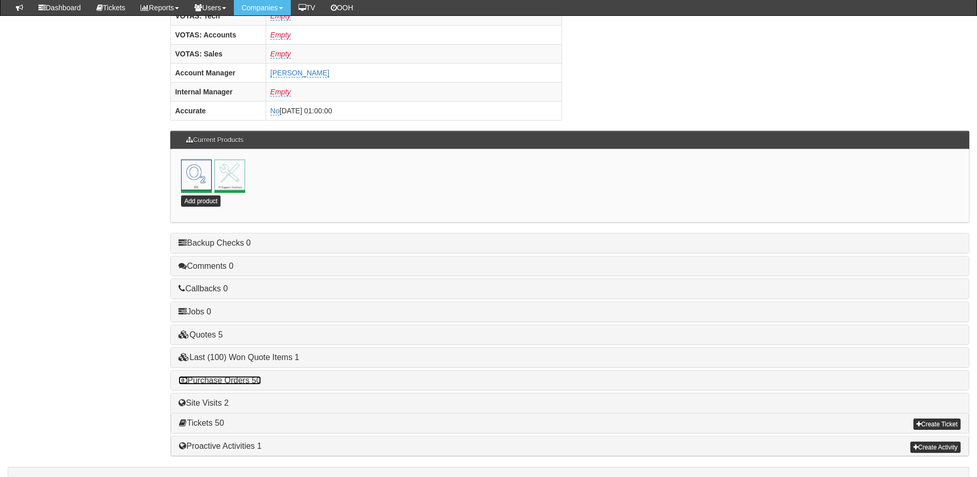
click at [247, 376] on link "Purchase Orders 50" at bounding box center [219, 380] width 82 height 9
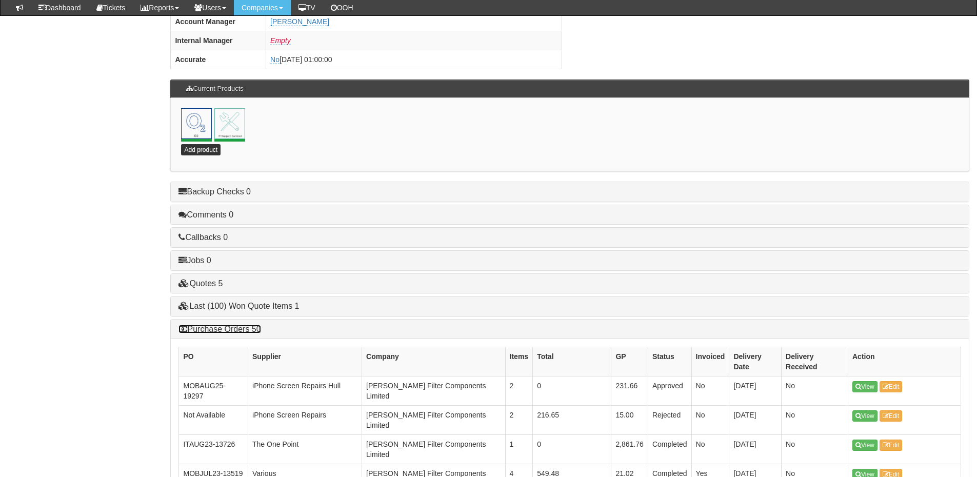
scroll to position [607, 0]
